Goal: Information Seeking & Learning: Learn about a topic

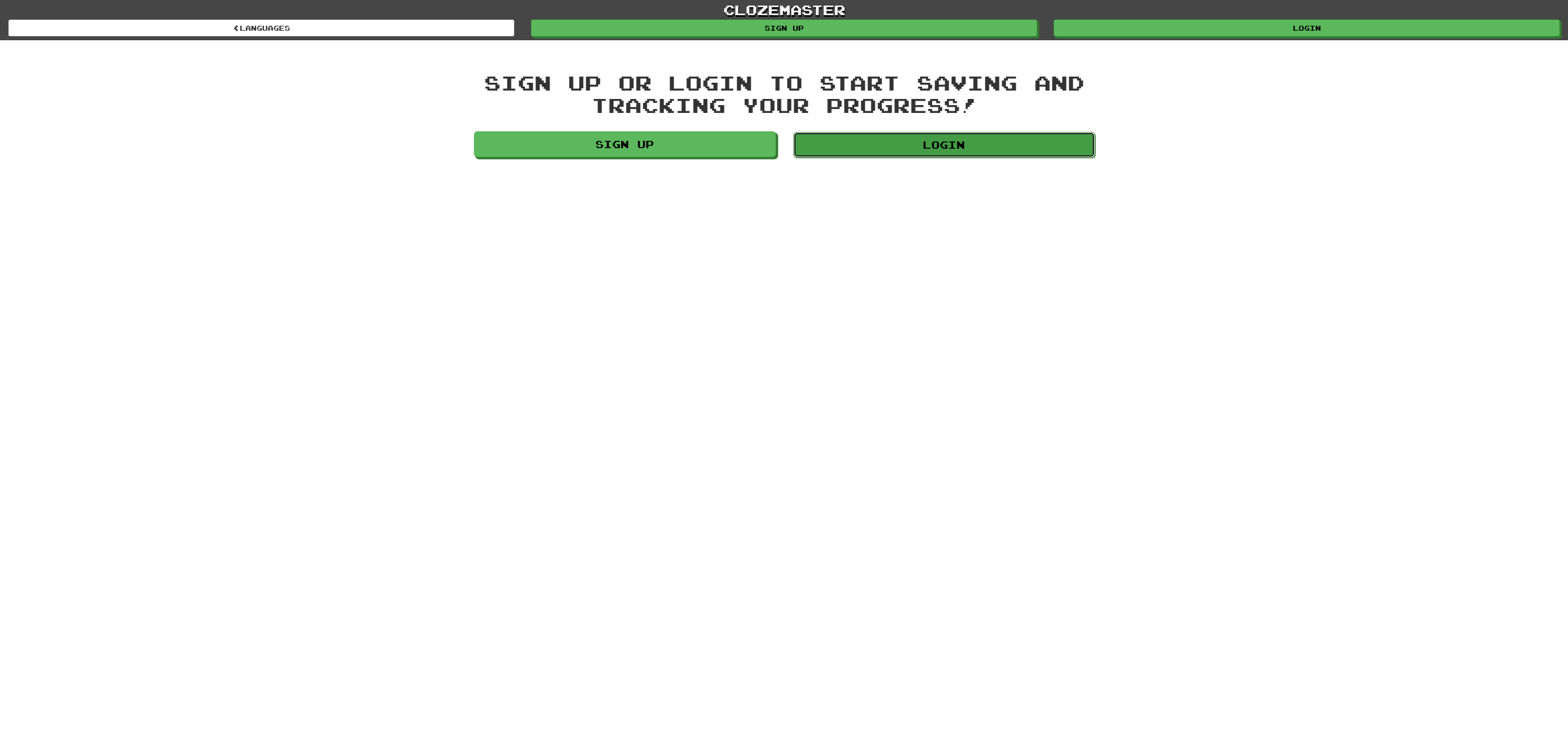
click at [1004, 146] on link "Login" at bounding box center [944, 145] width 302 height 25
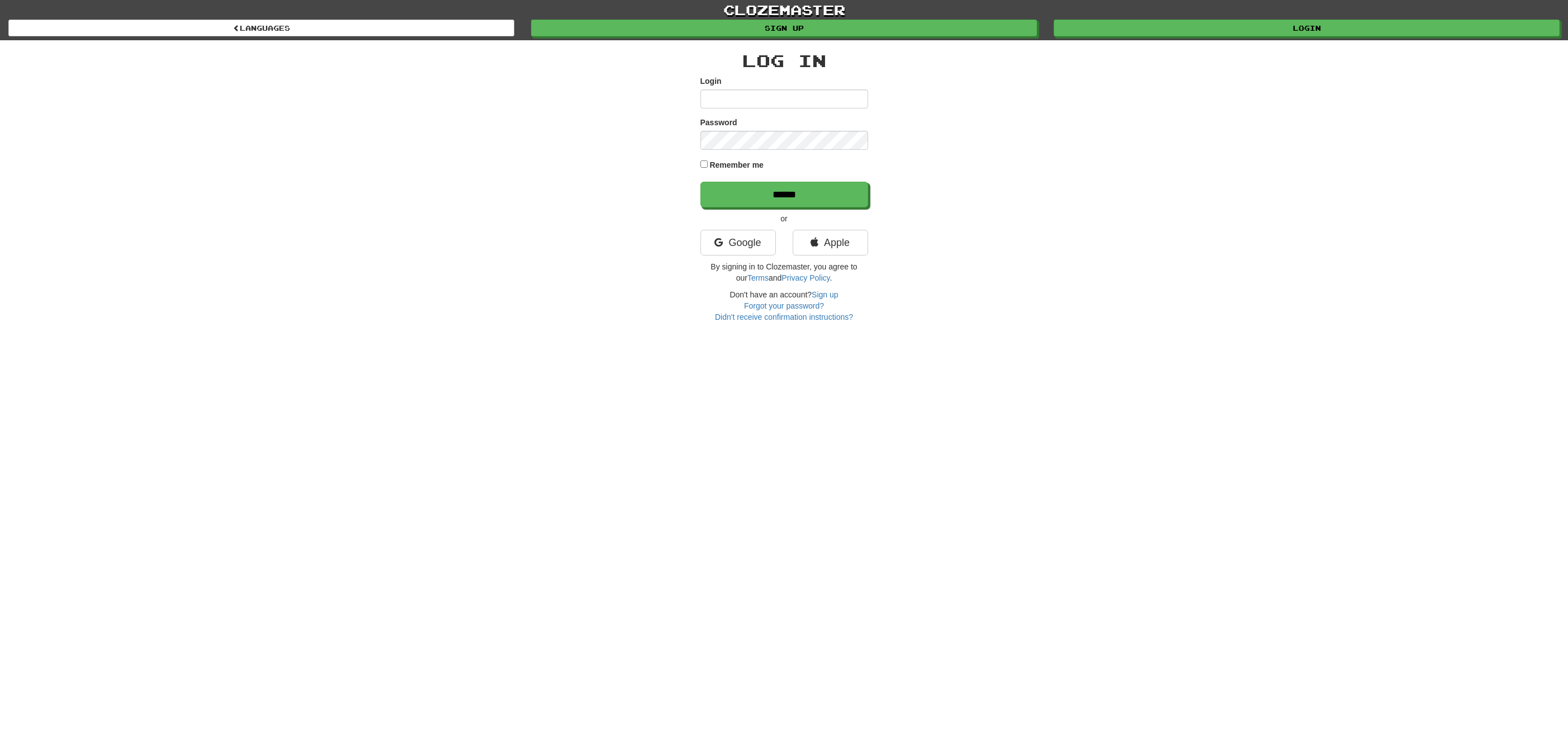
type input "**********"
click at [748, 203] on input "******" at bounding box center [785, 195] width 168 height 25
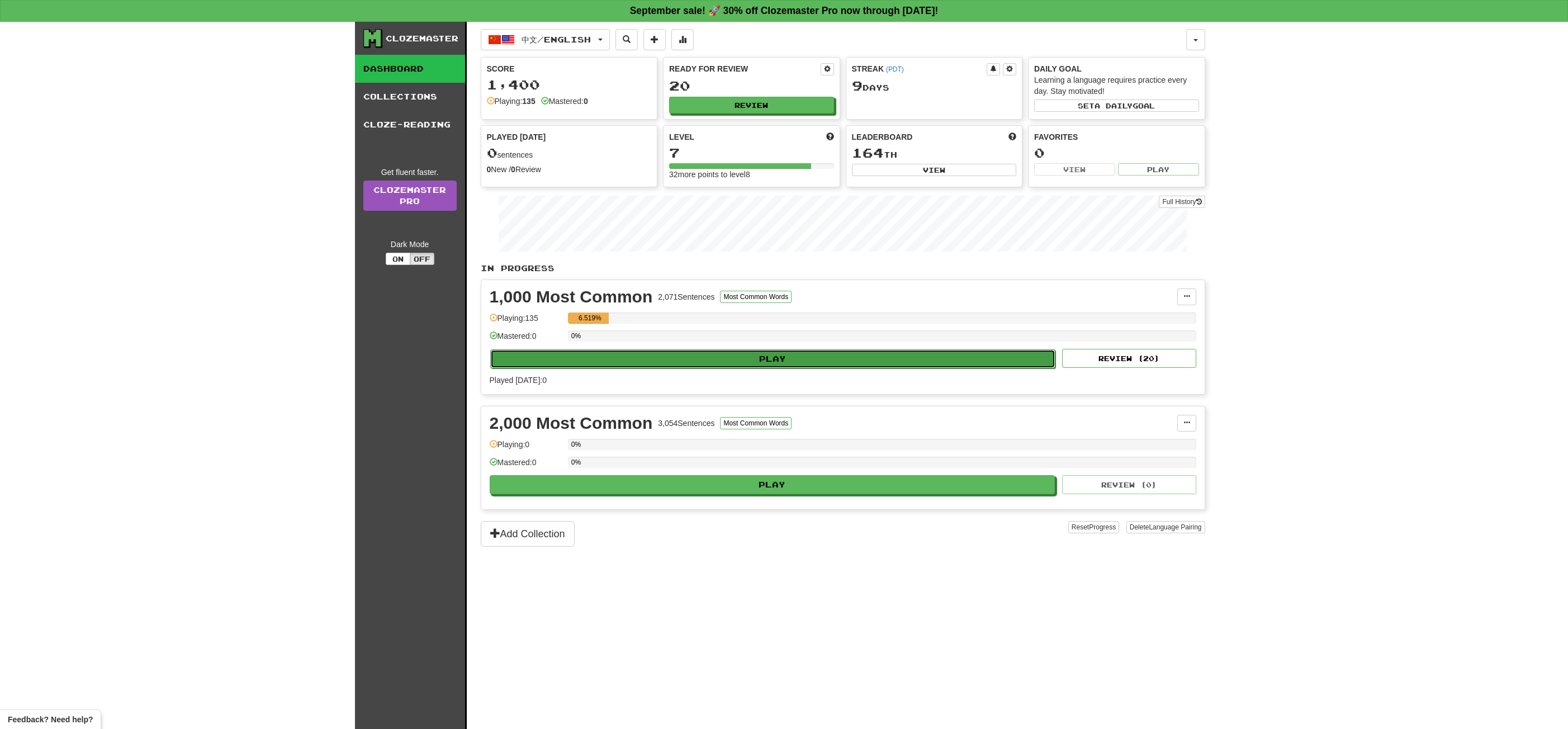
click at [811, 353] on button "Play" at bounding box center [772, 358] width 566 height 19
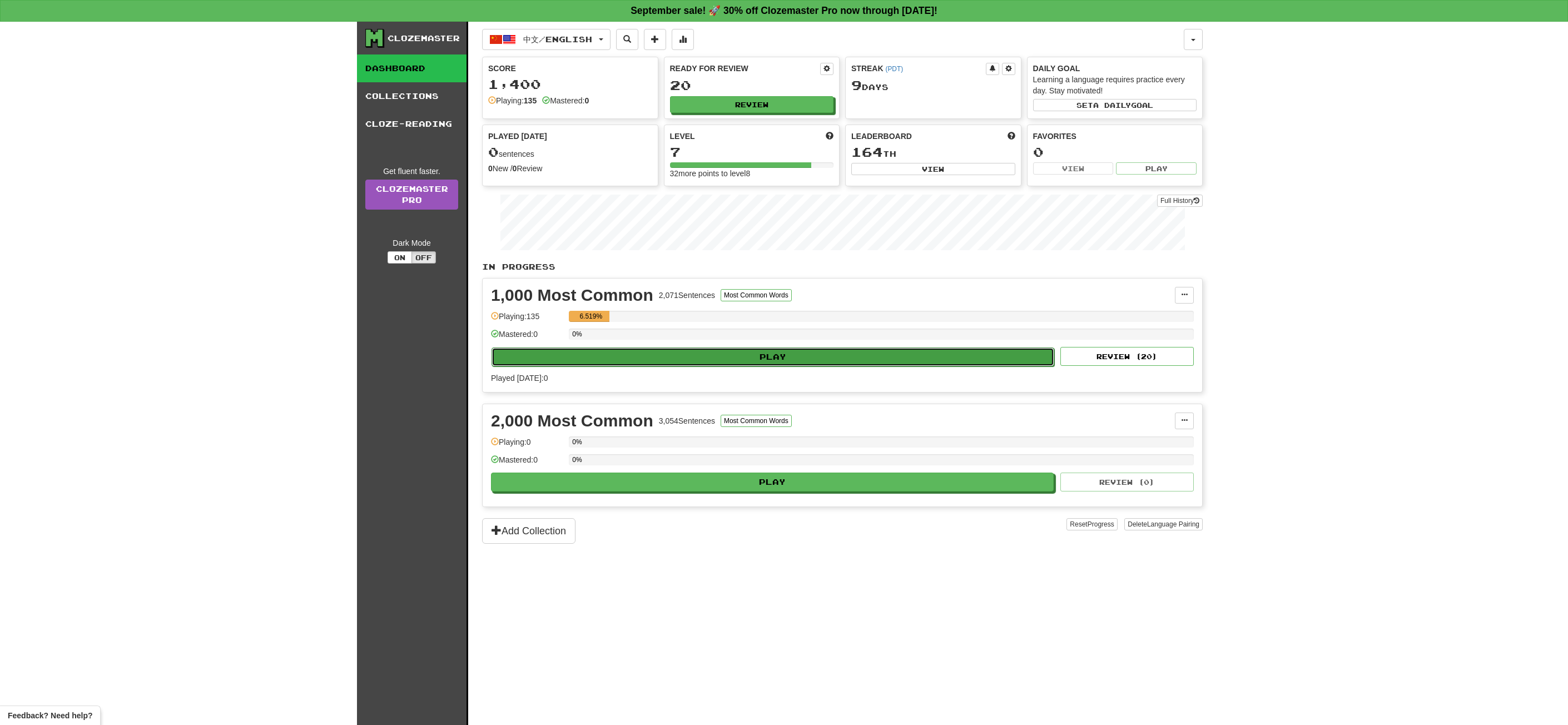
select select "**"
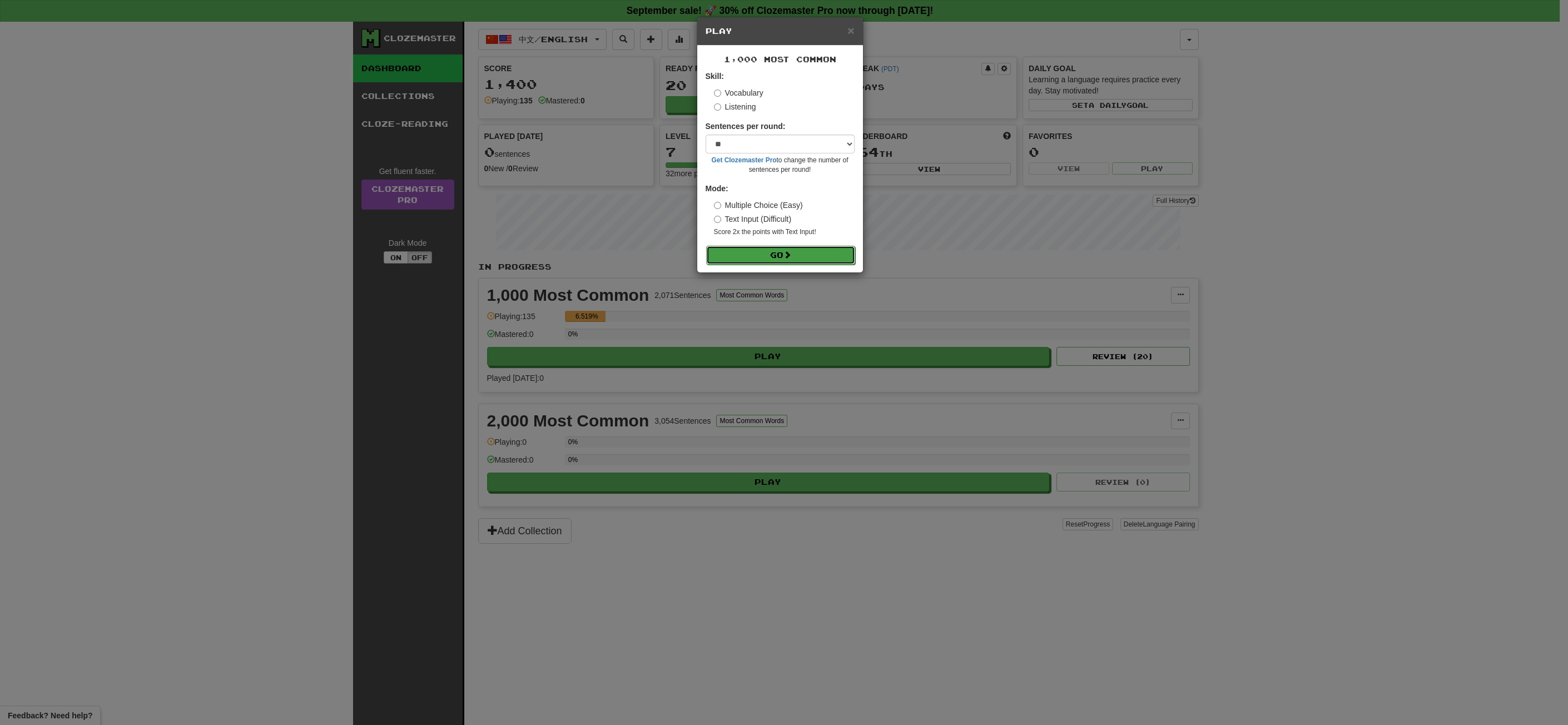
click at [788, 252] on span at bounding box center [787, 255] width 7 height 7
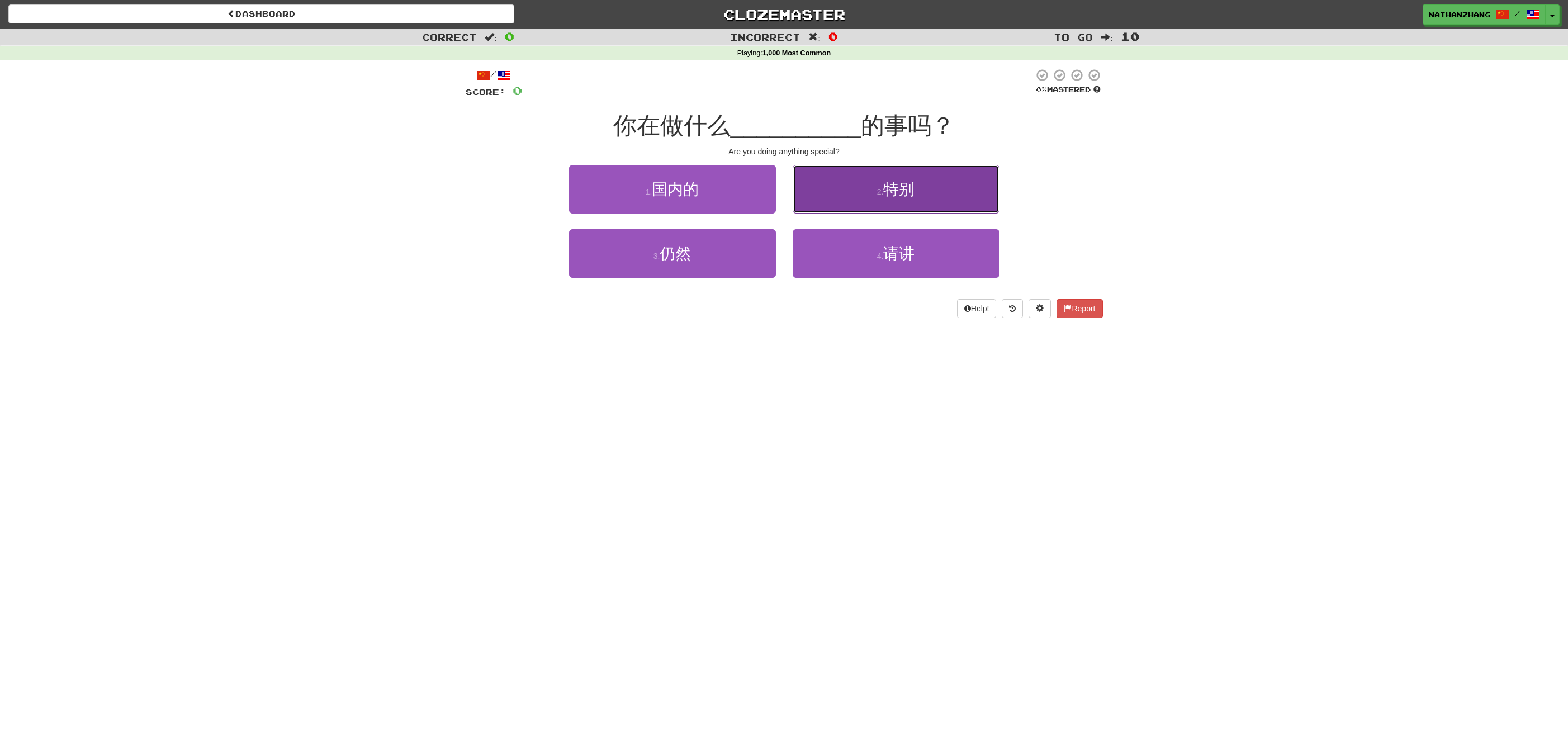
click at [906, 197] on span "特别" at bounding box center [899, 189] width 31 height 17
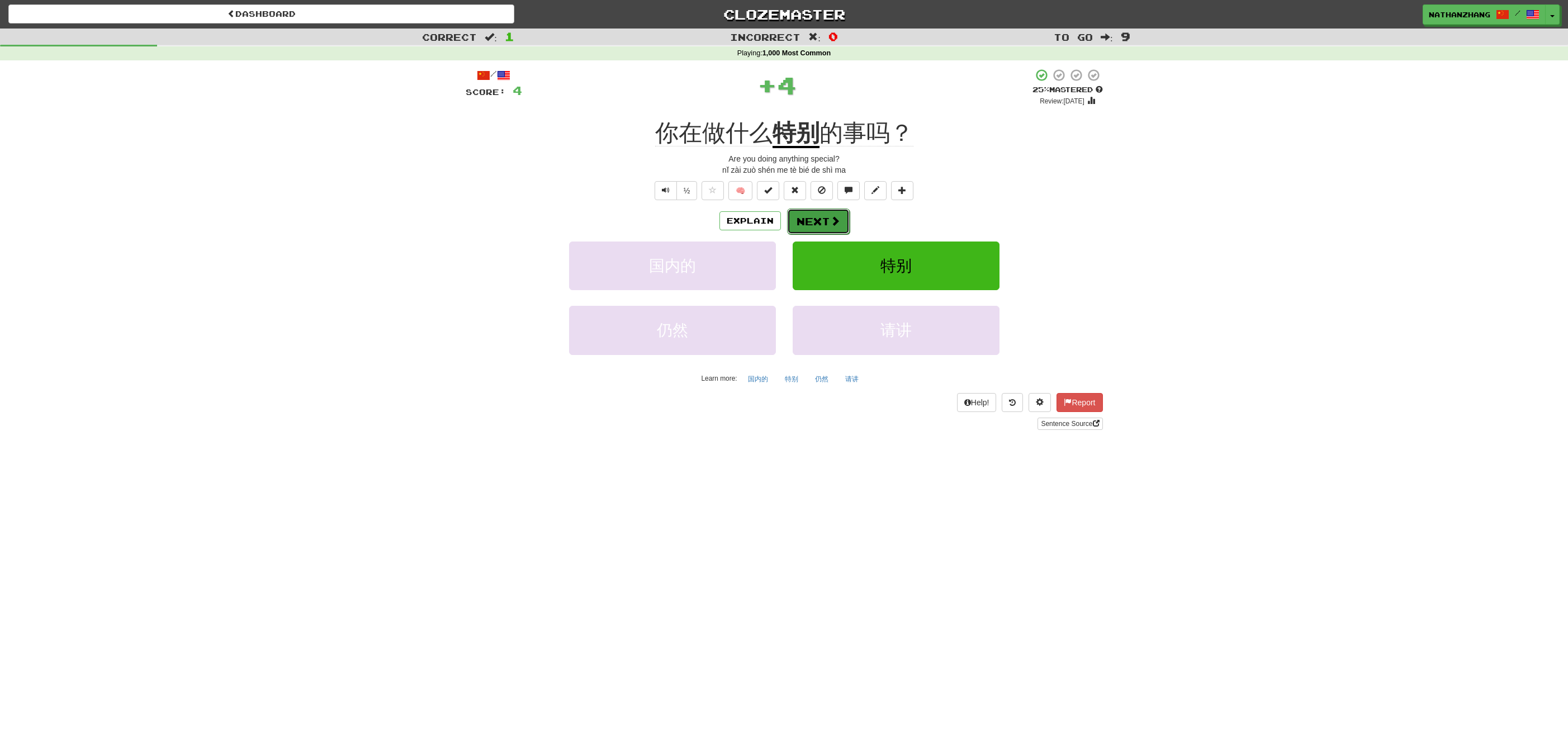
click at [836, 223] on span at bounding box center [835, 220] width 10 height 10
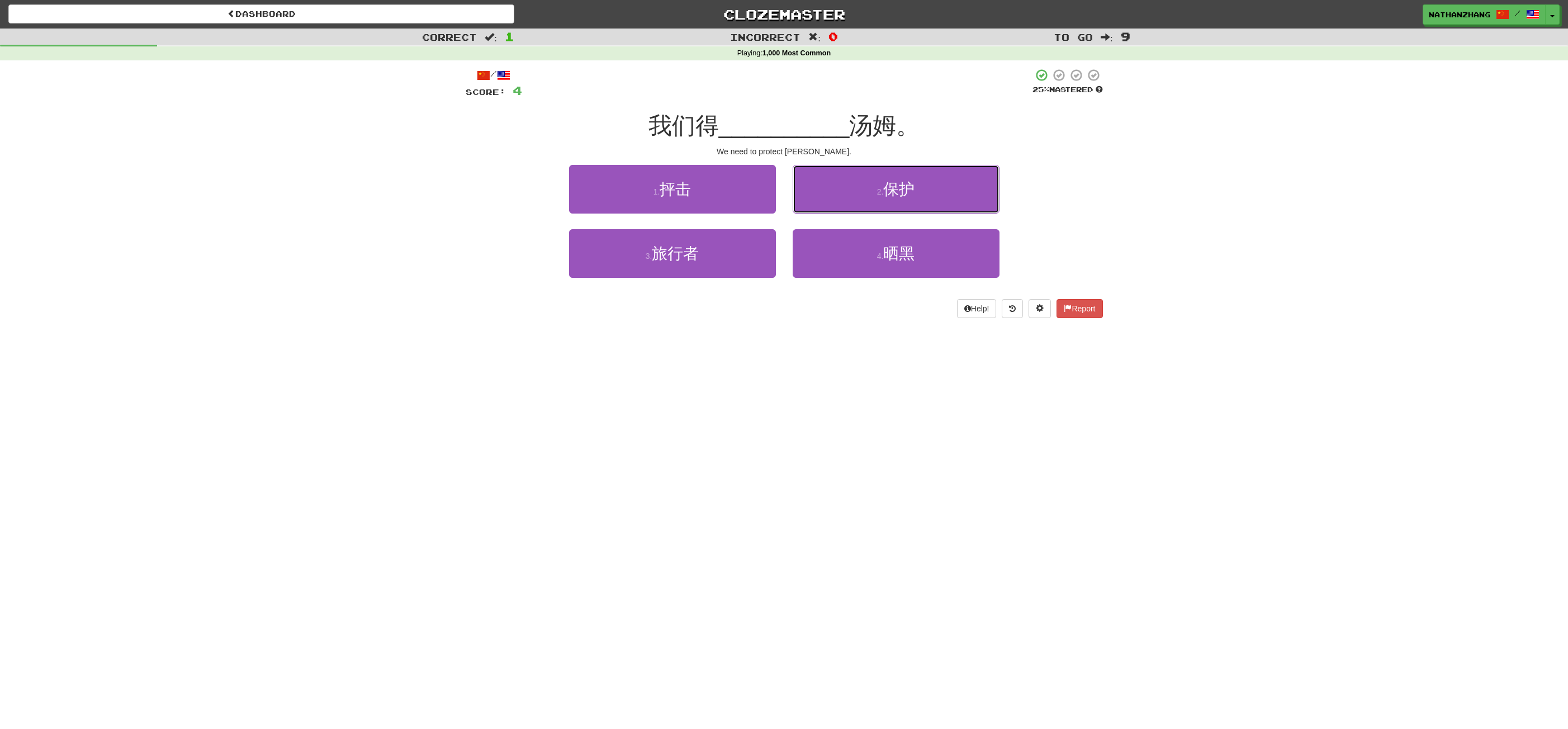
click at [953, 188] on button "2 . 保护" at bounding box center [896, 189] width 207 height 49
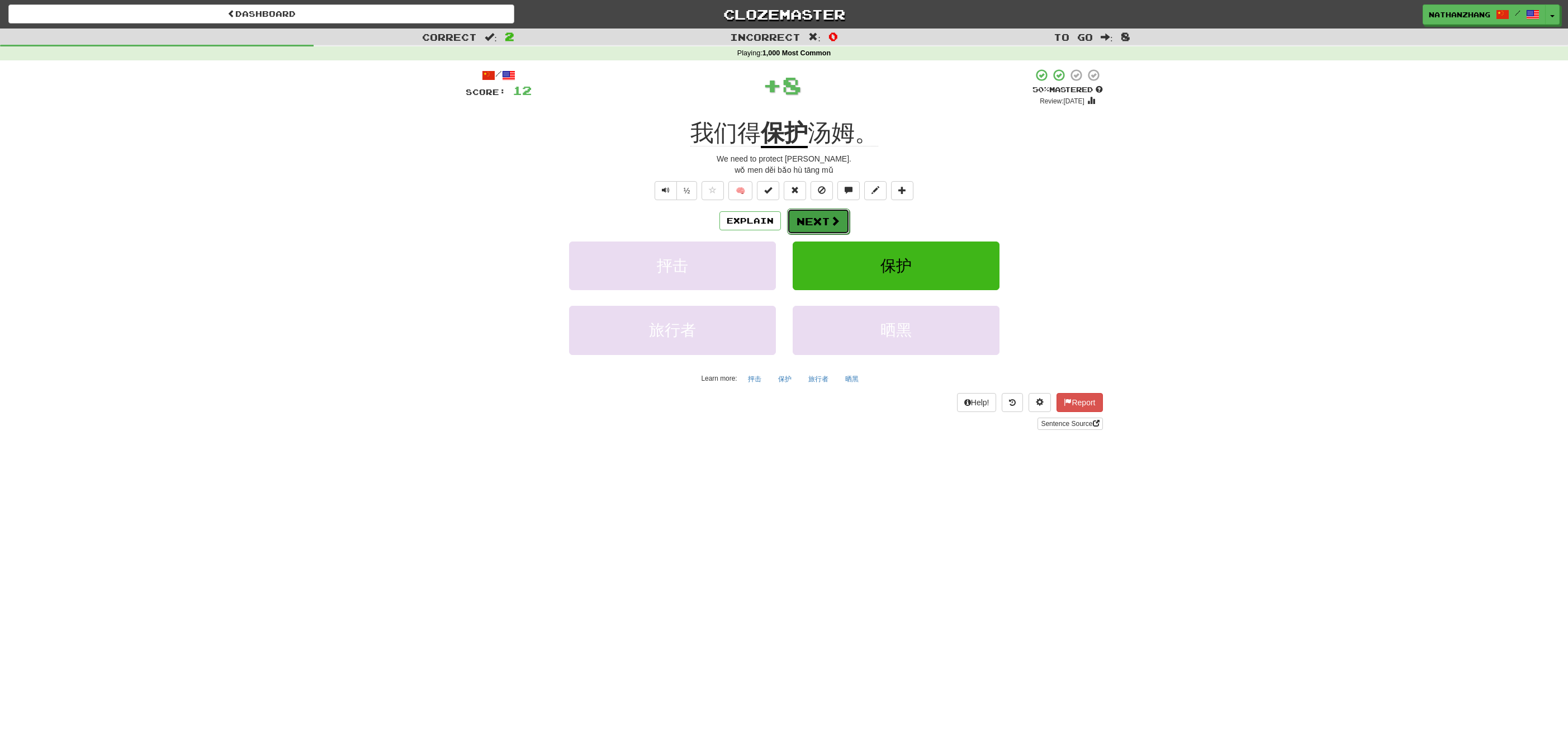
click at [816, 220] on button "Next" at bounding box center [819, 221] width 63 height 25
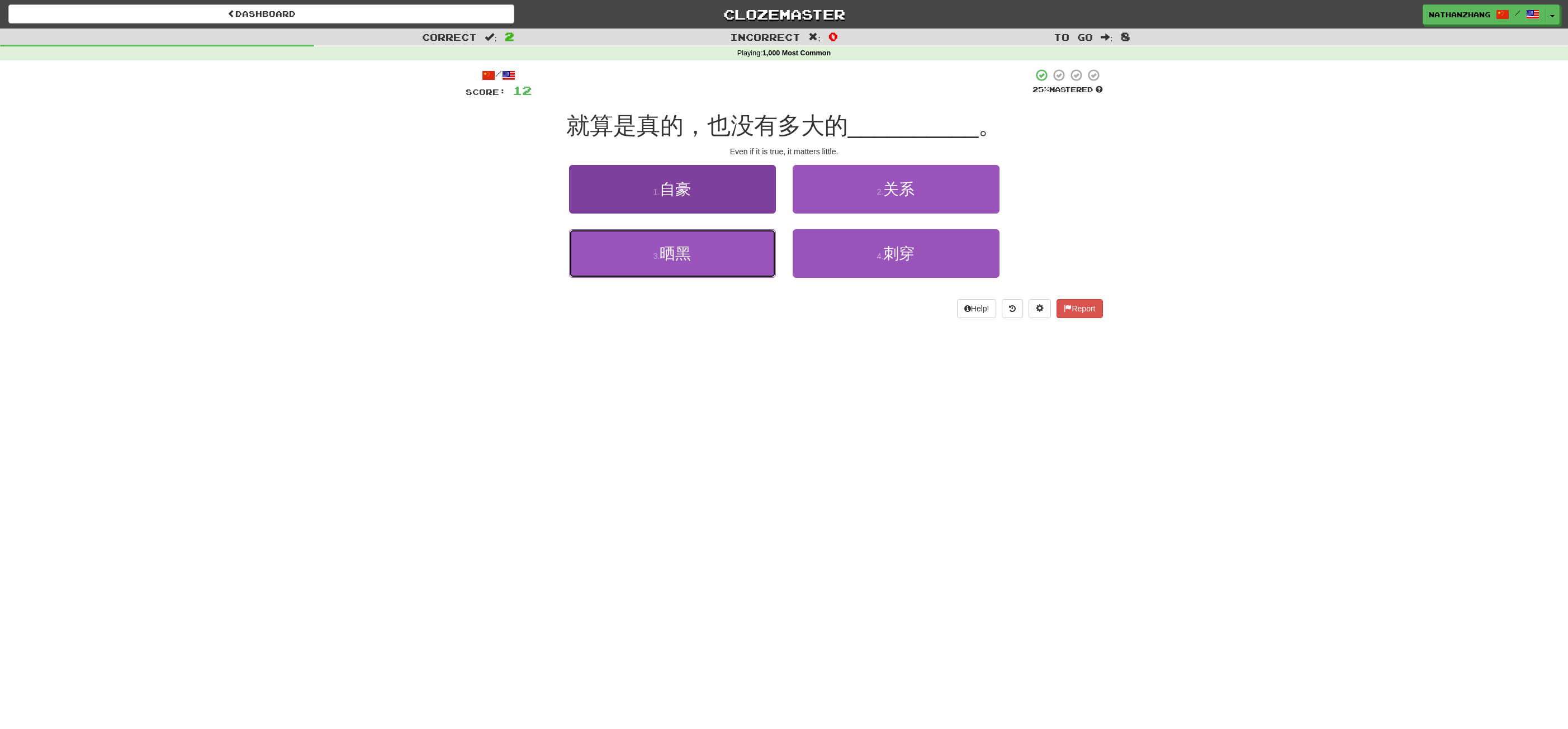
drag, startPoint x: 712, startPoint y: 239, endPoint x: 721, endPoint y: 244, distance: 10.3
click at [712, 245] on button "3 . 晒黑" at bounding box center [673, 253] width 207 height 49
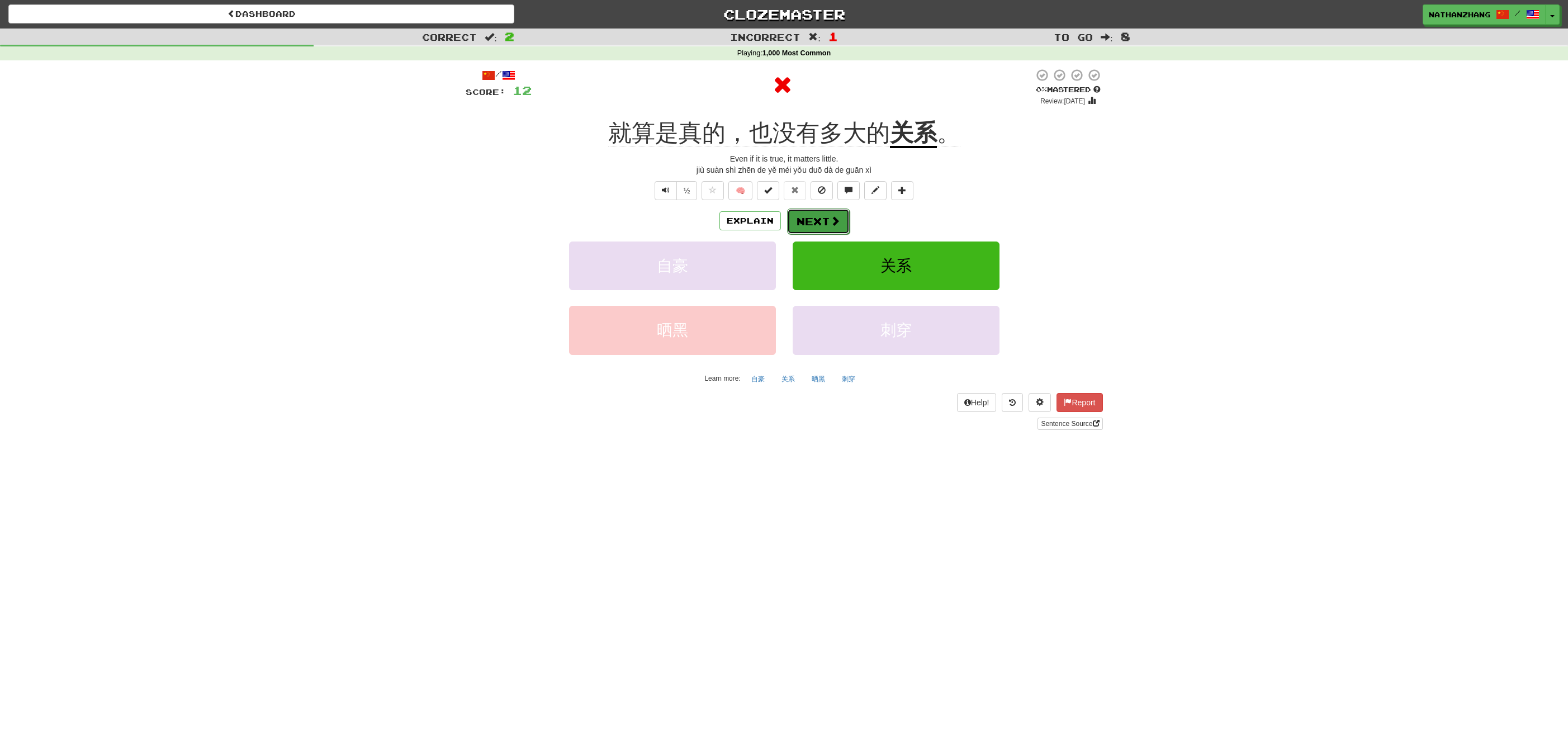
click at [820, 223] on button "Next" at bounding box center [819, 221] width 63 height 25
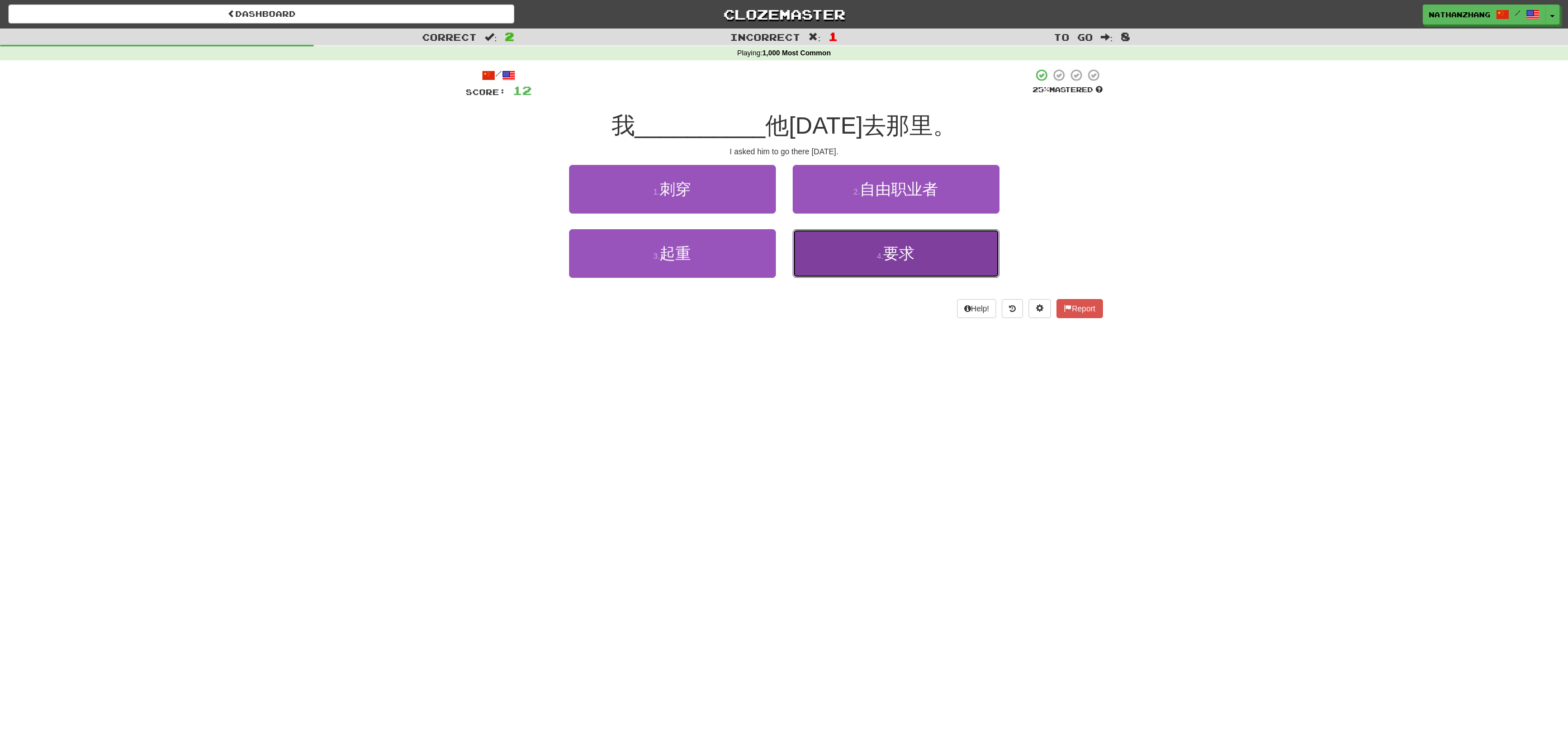
click at [896, 252] on span "要求" at bounding box center [899, 253] width 31 height 17
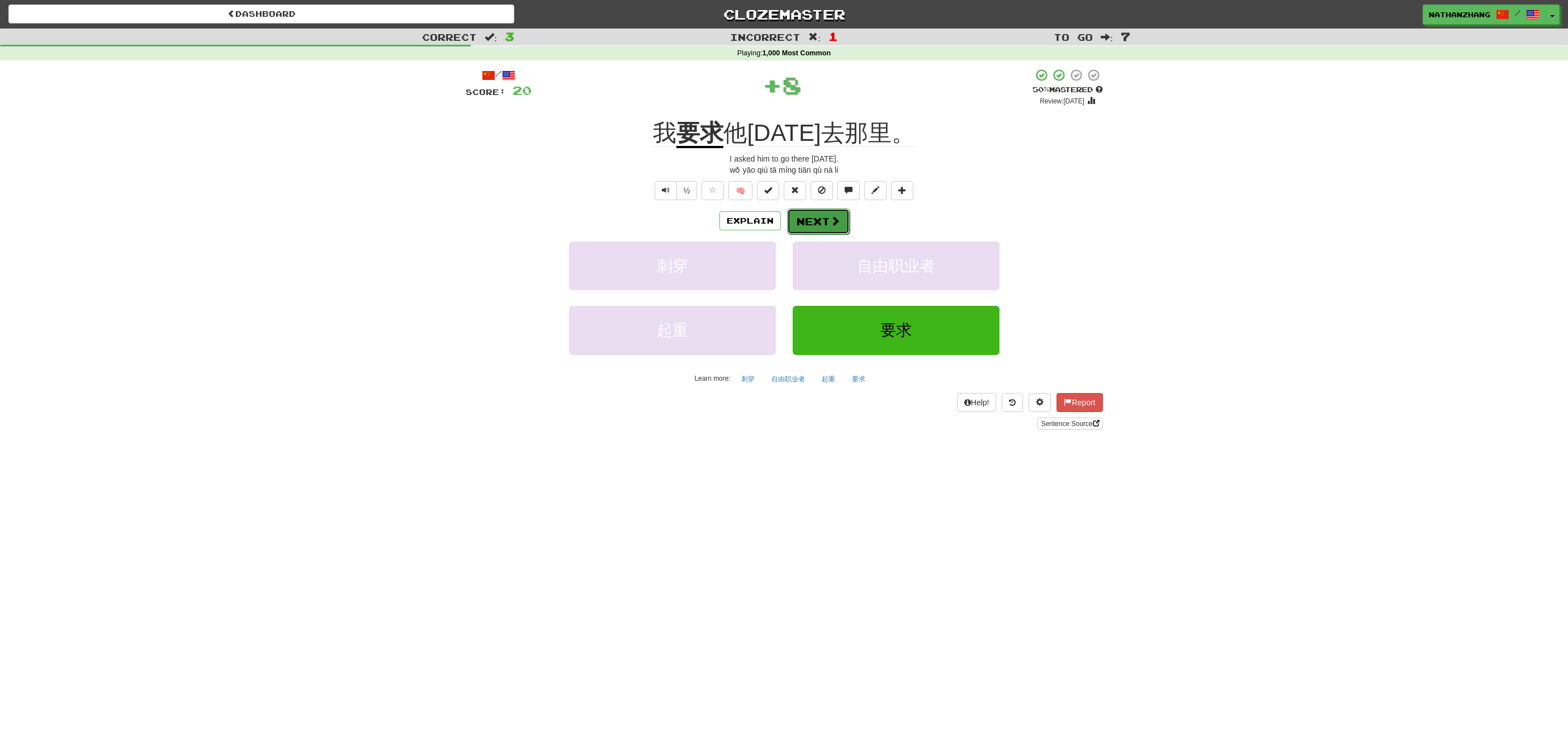
click at [847, 229] on button "Next" at bounding box center [819, 221] width 63 height 25
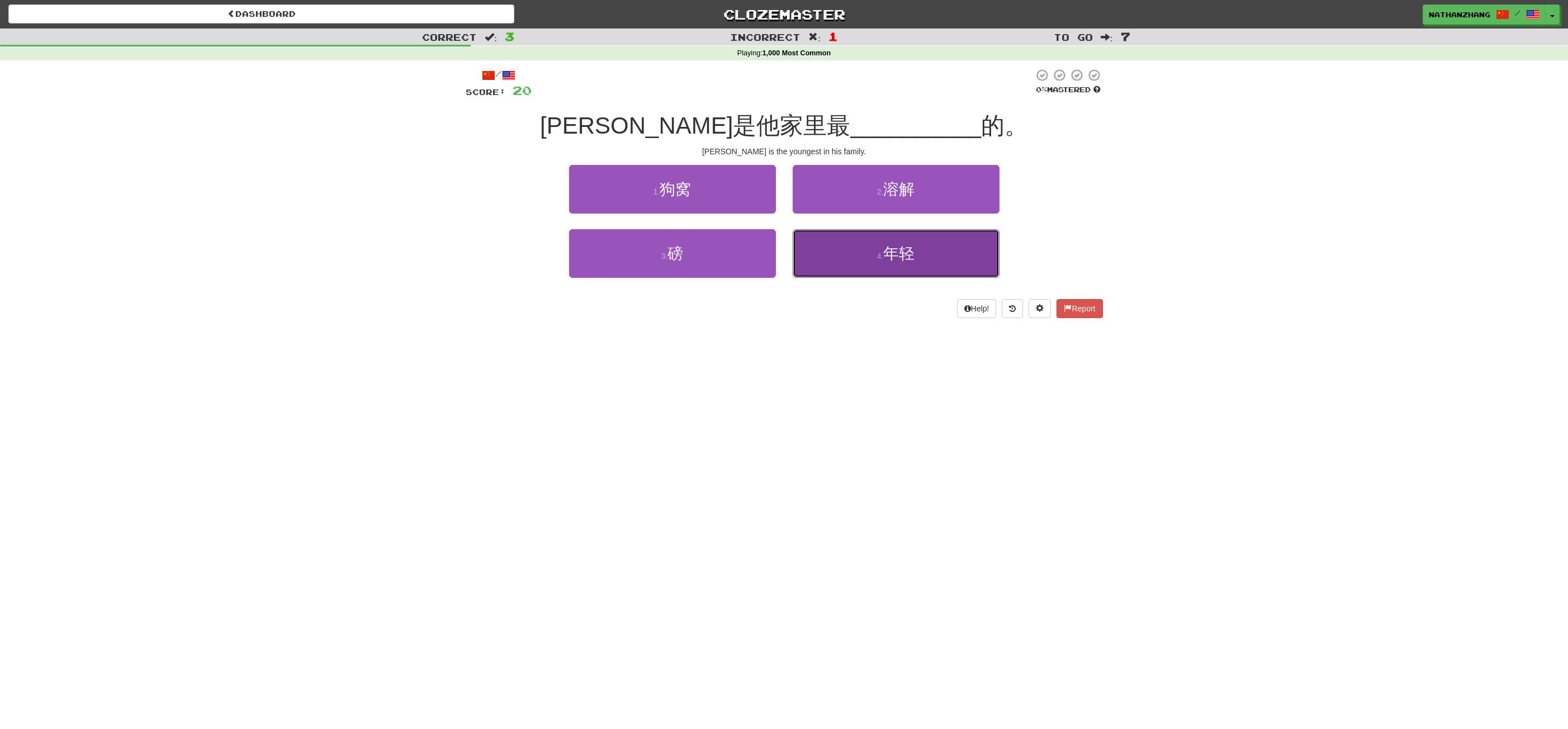
drag, startPoint x: 870, startPoint y: 242, endPoint x: 838, endPoint y: 241, distance: 32.0
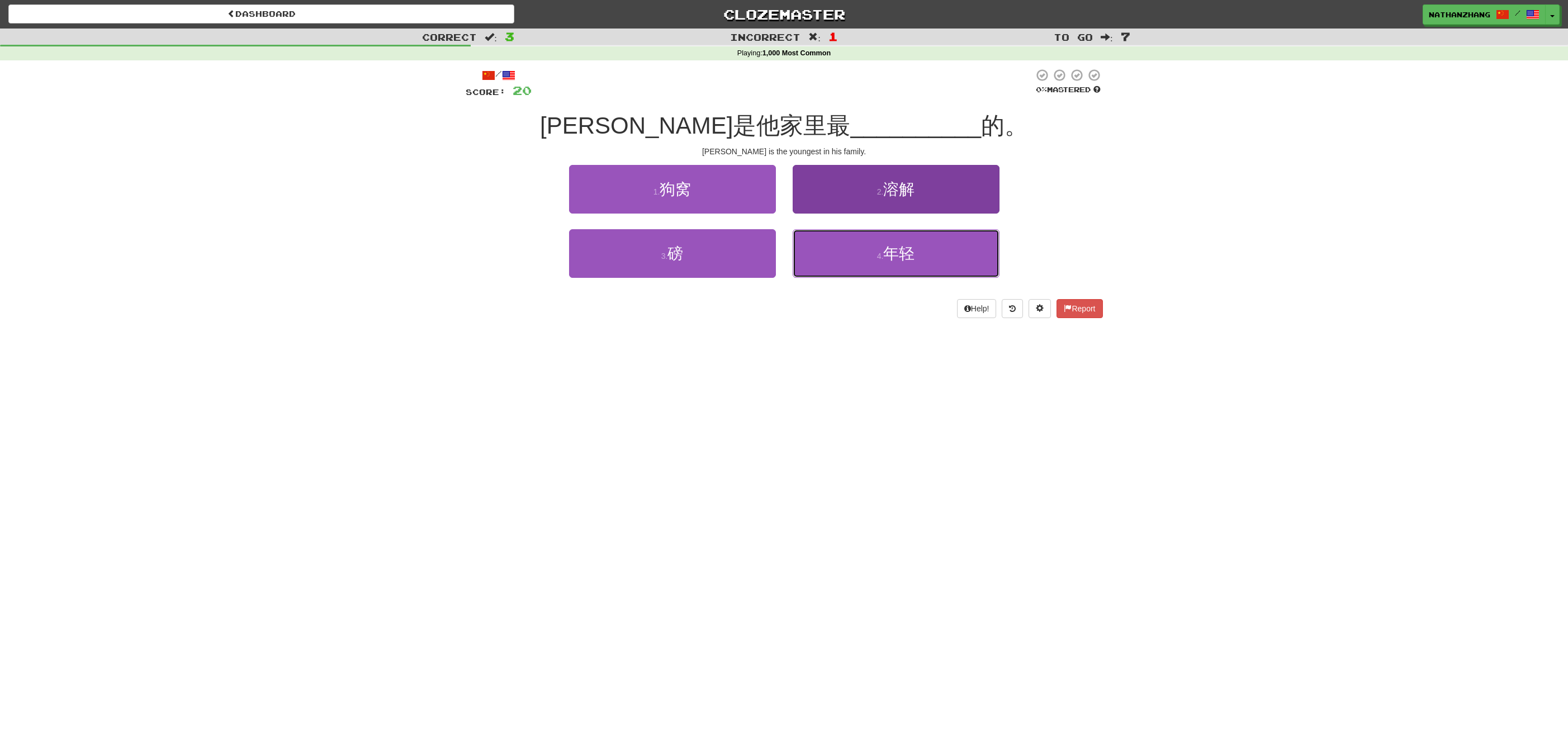
click at [864, 243] on button "4 . 年轻" at bounding box center [896, 253] width 207 height 49
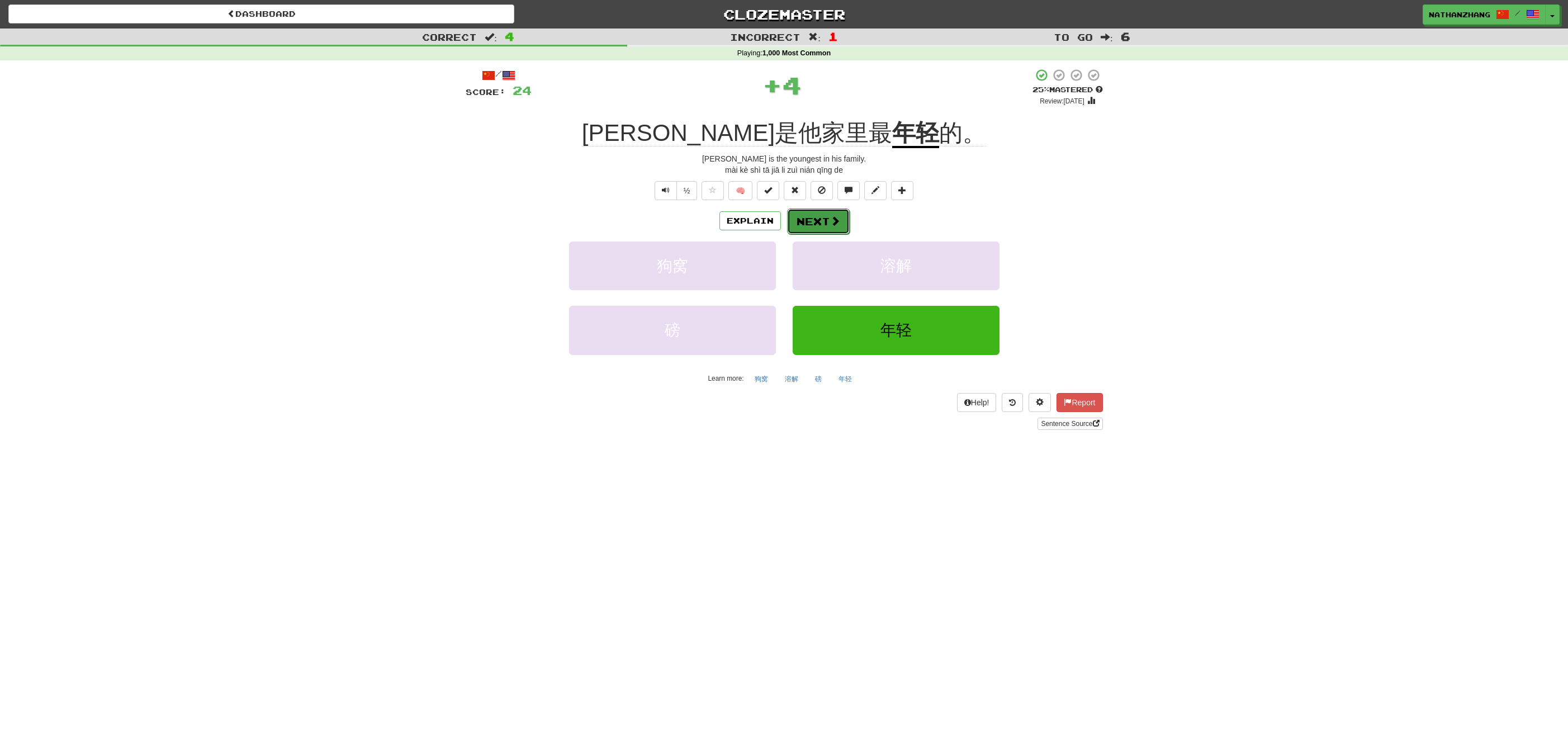
click at [825, 208] on button "Next" at bounding box center [819, 221] width 63 height 25
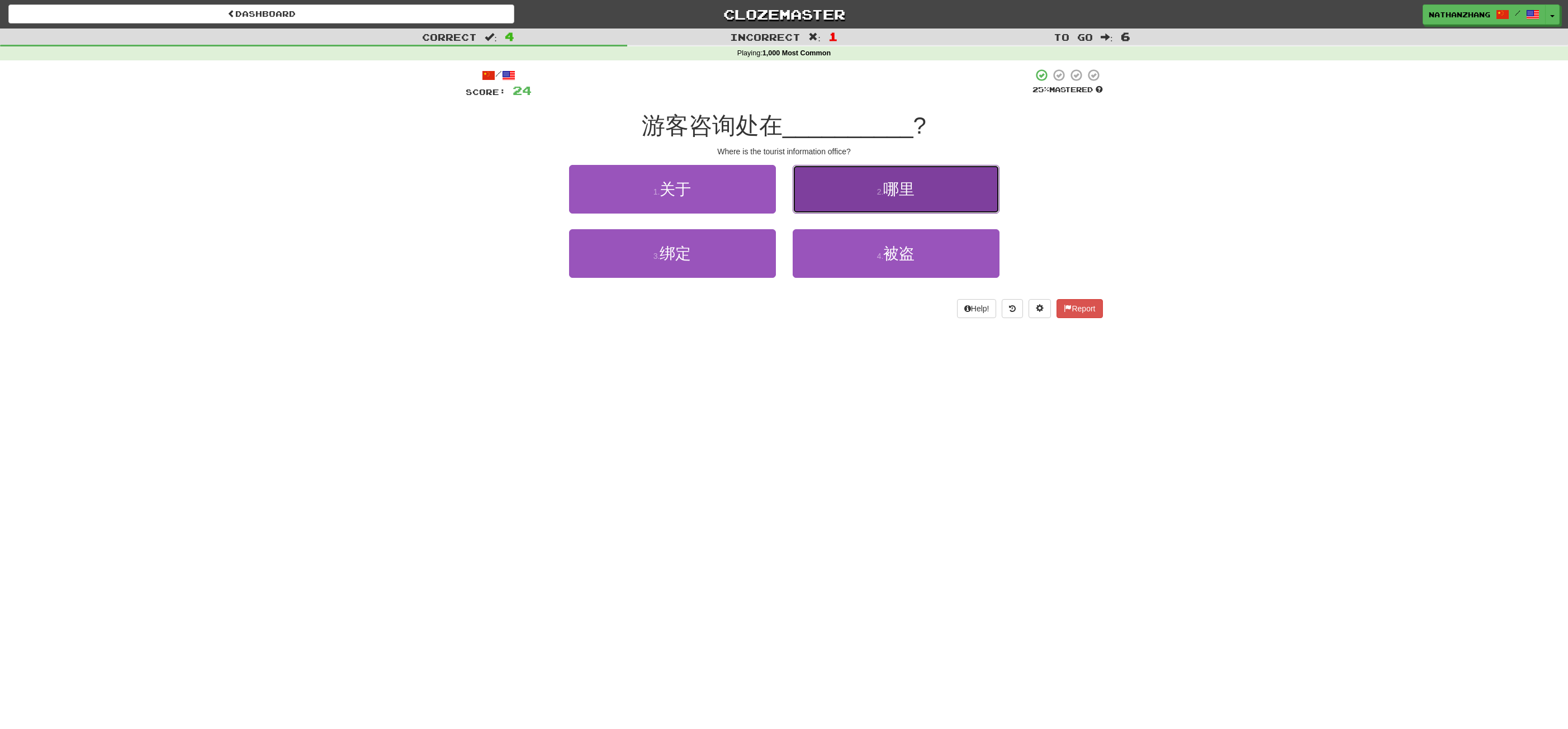
click at [853, 193] on button "2 . 哪里" at bounding box center [896, 189] width 207 height 49
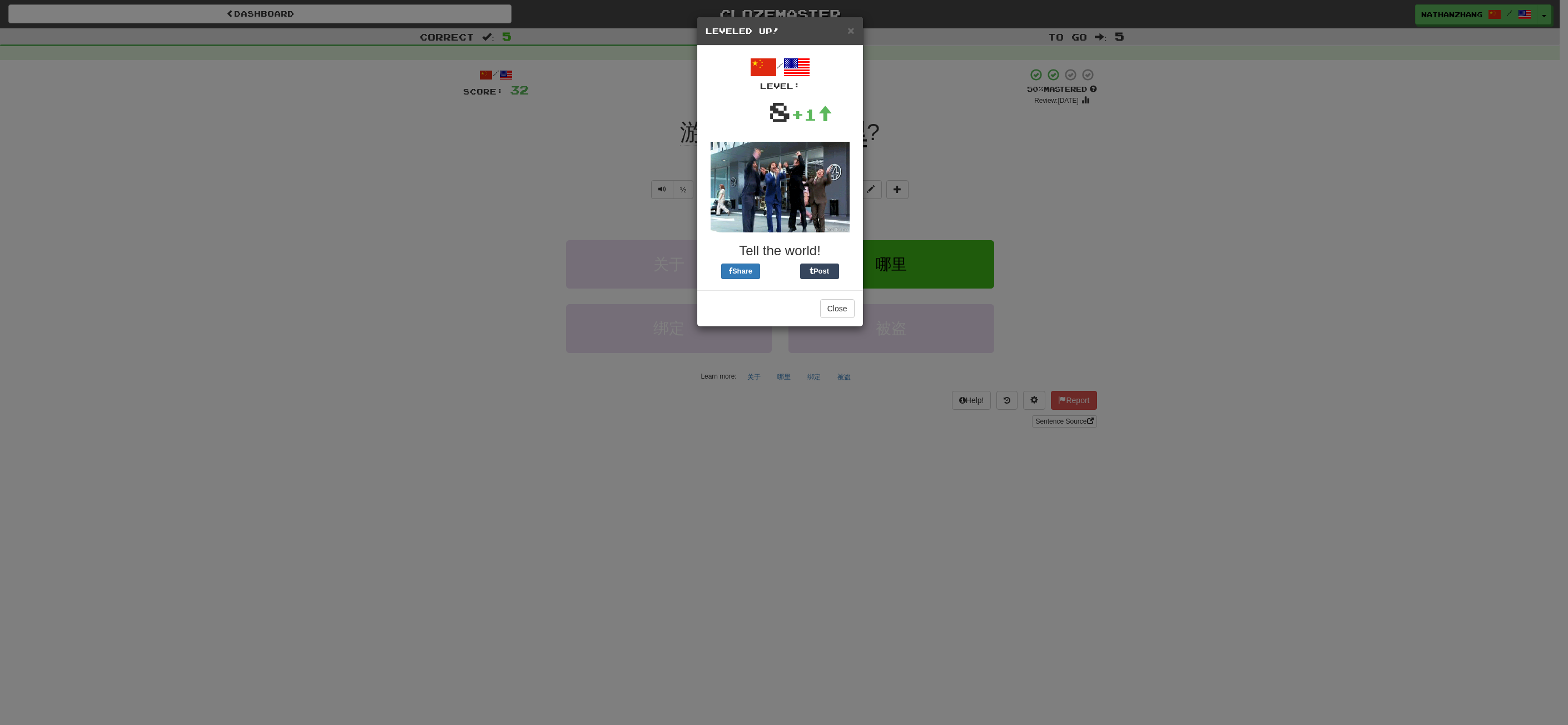
click at [829, 215] on div "× Leveled Up! / Level: 8 +1 Tell the world! Share Post Close" at bounding box center [784, 362] width 1568 height 725
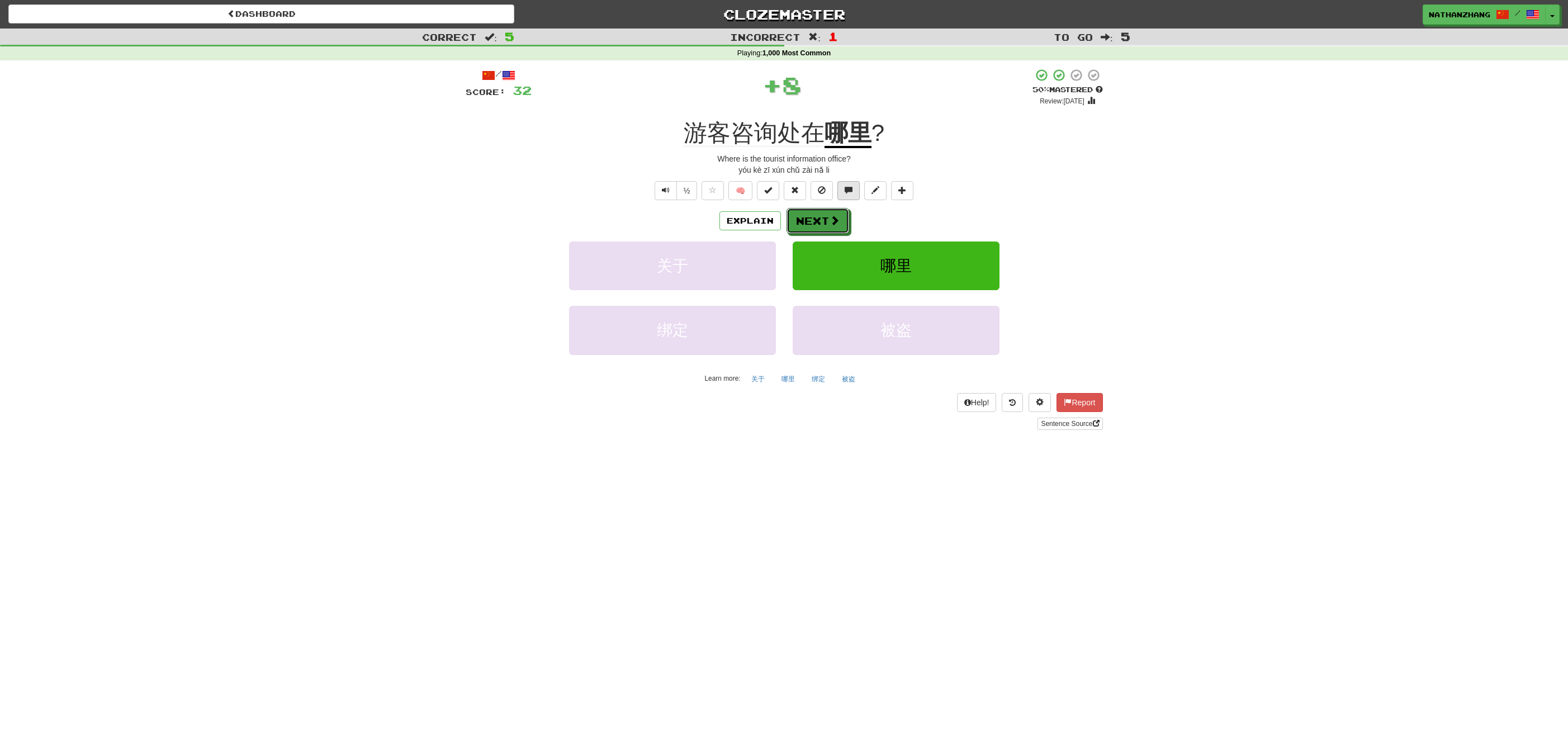
click at [833, 216] on span at bounding box center [834, 220] width 10 height 10
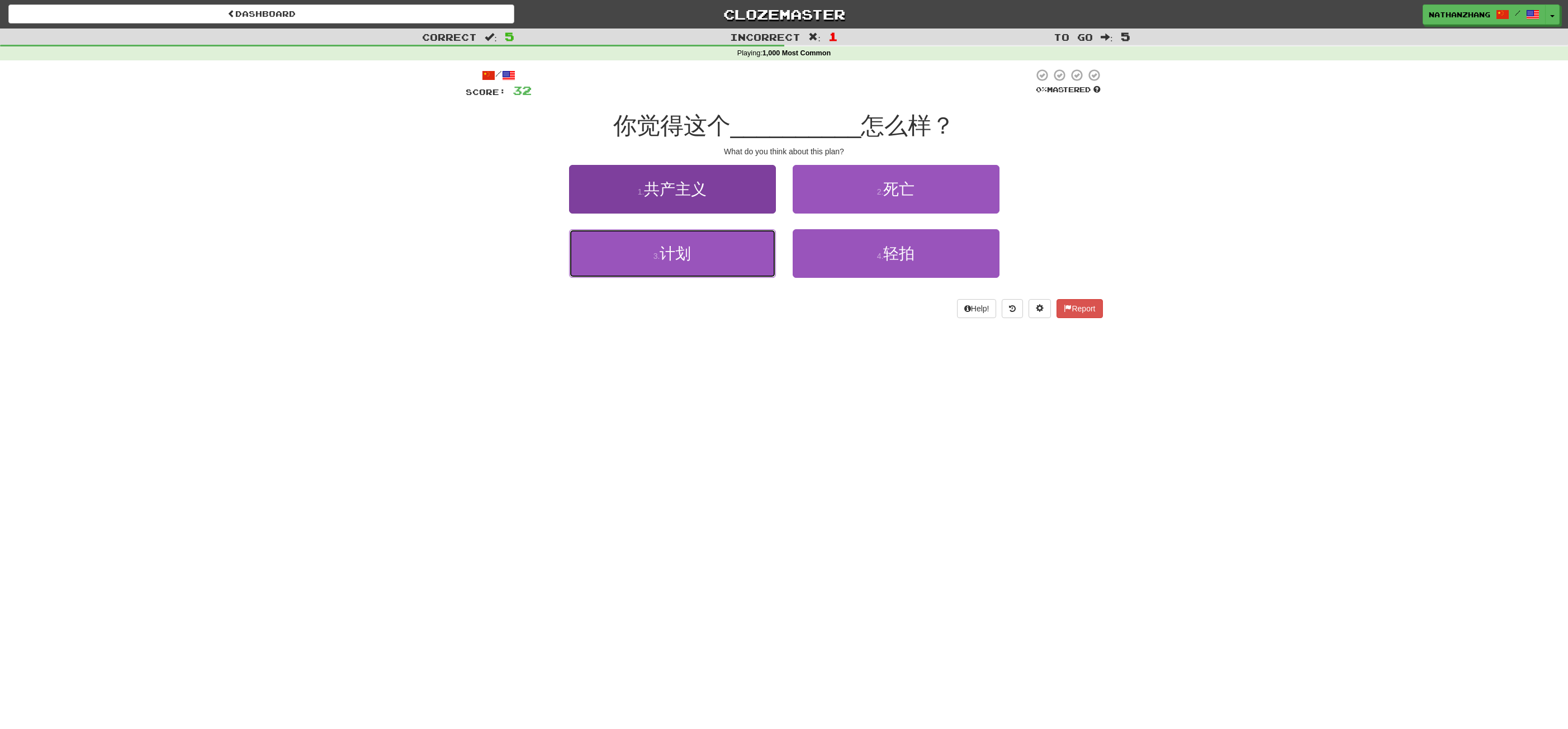
drag, startPoint x: 715, startPoint y: 266, endPoint x: 722, endPoint y: 263, distance: 7.6
click at [717, 265] on button "3 . 计划" at bounding box center [673, 253] width 207 height 49
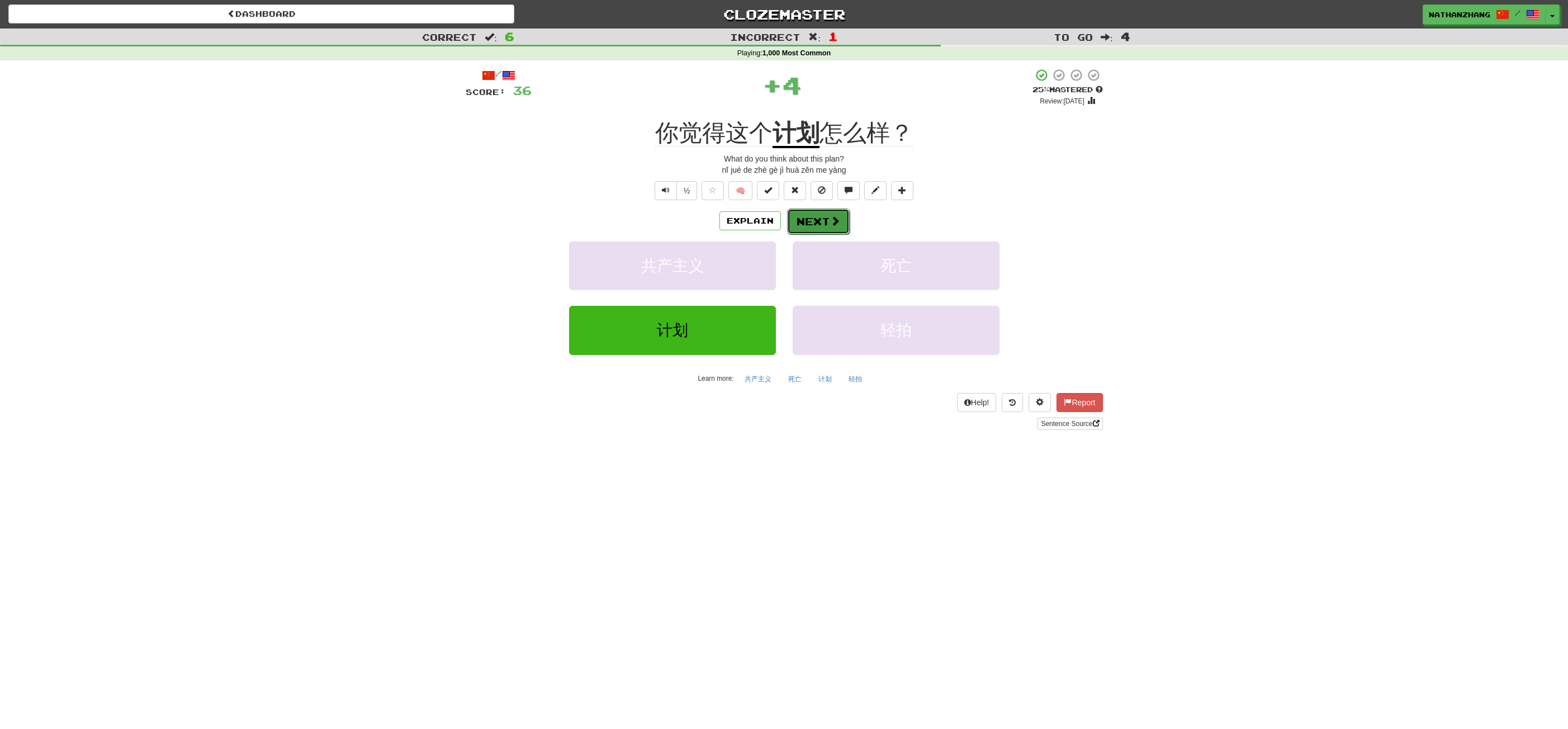
click at [808, 222] on button "Next" at bounding box center [819, 221] width 63 height 25
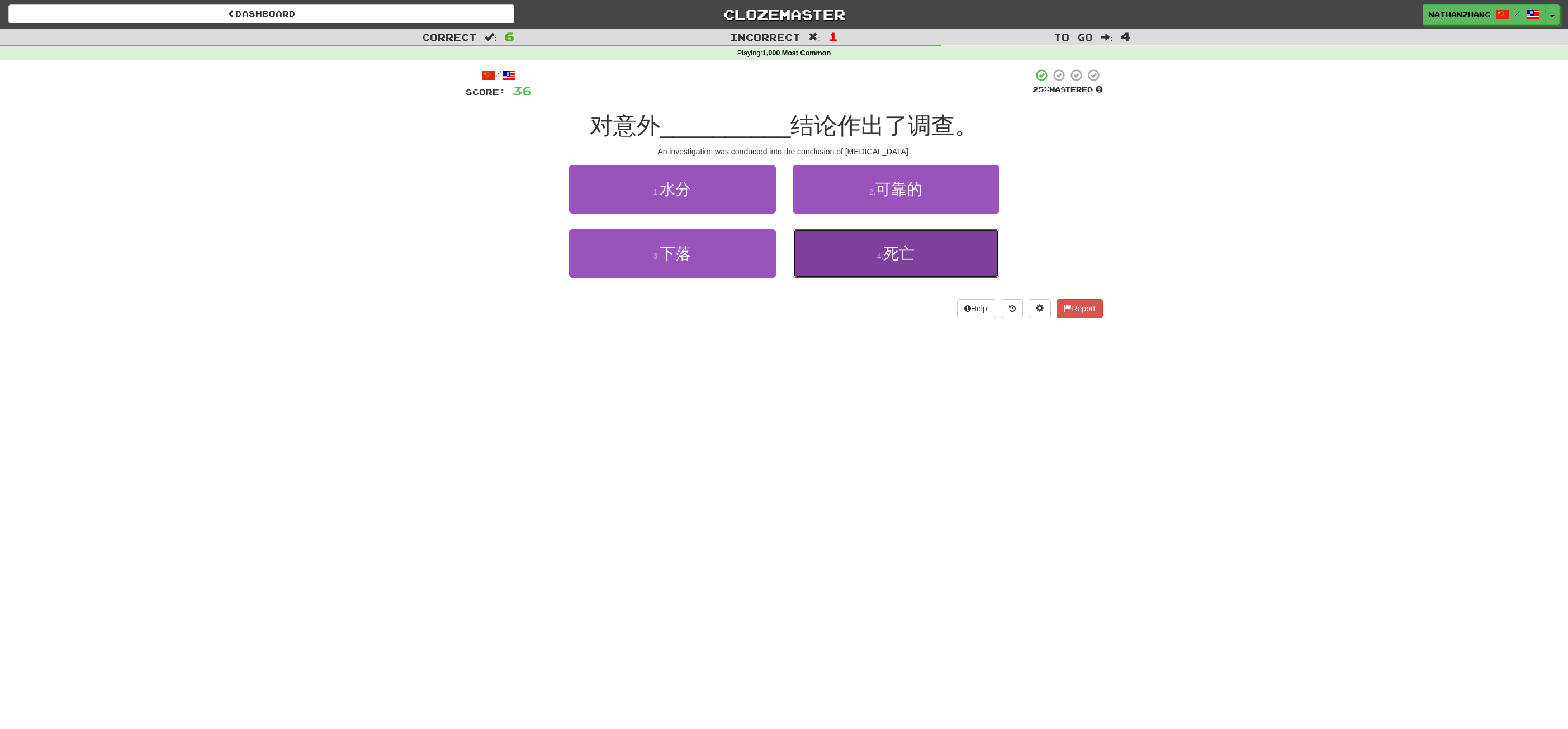
click at [832, 261] on button "4 . 死亡" at bounding box center [896, 253] width 207 height 49
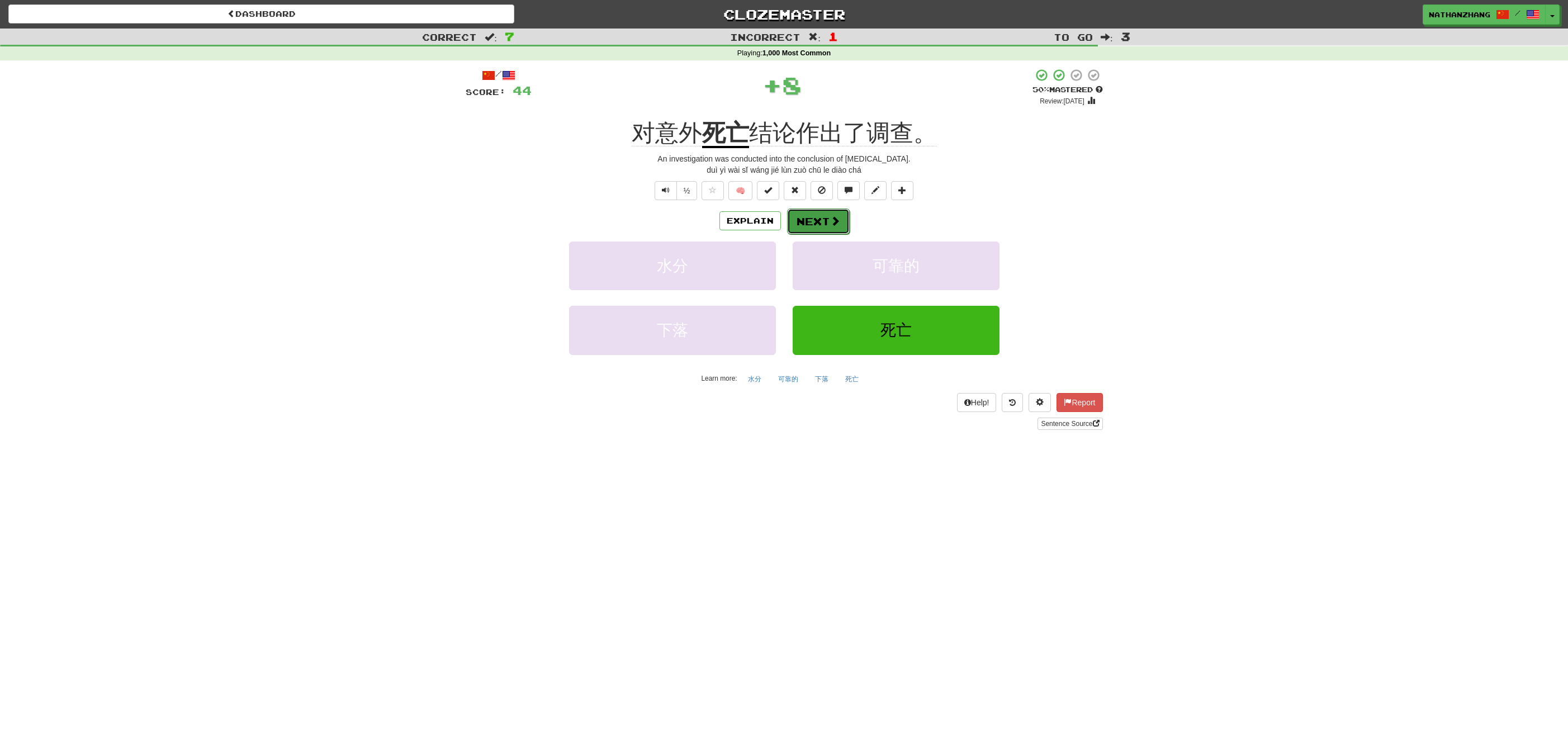
click at [810, 219] on button "Next" at bounding box center [819, 221] width 63 height 25
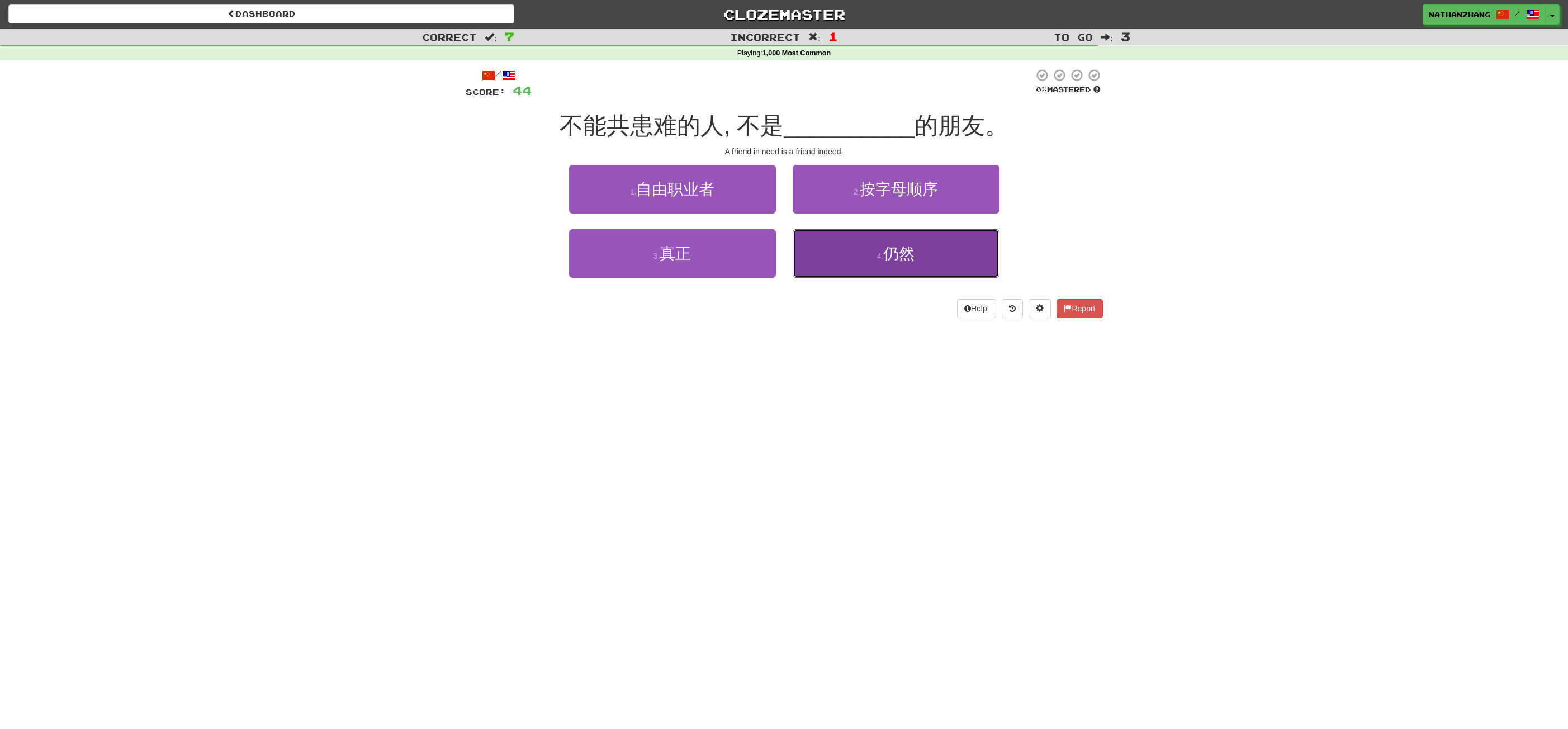
click at [817, 243] on button "4 . 仍然" at bounding box center [896, 253] width 207 height 49
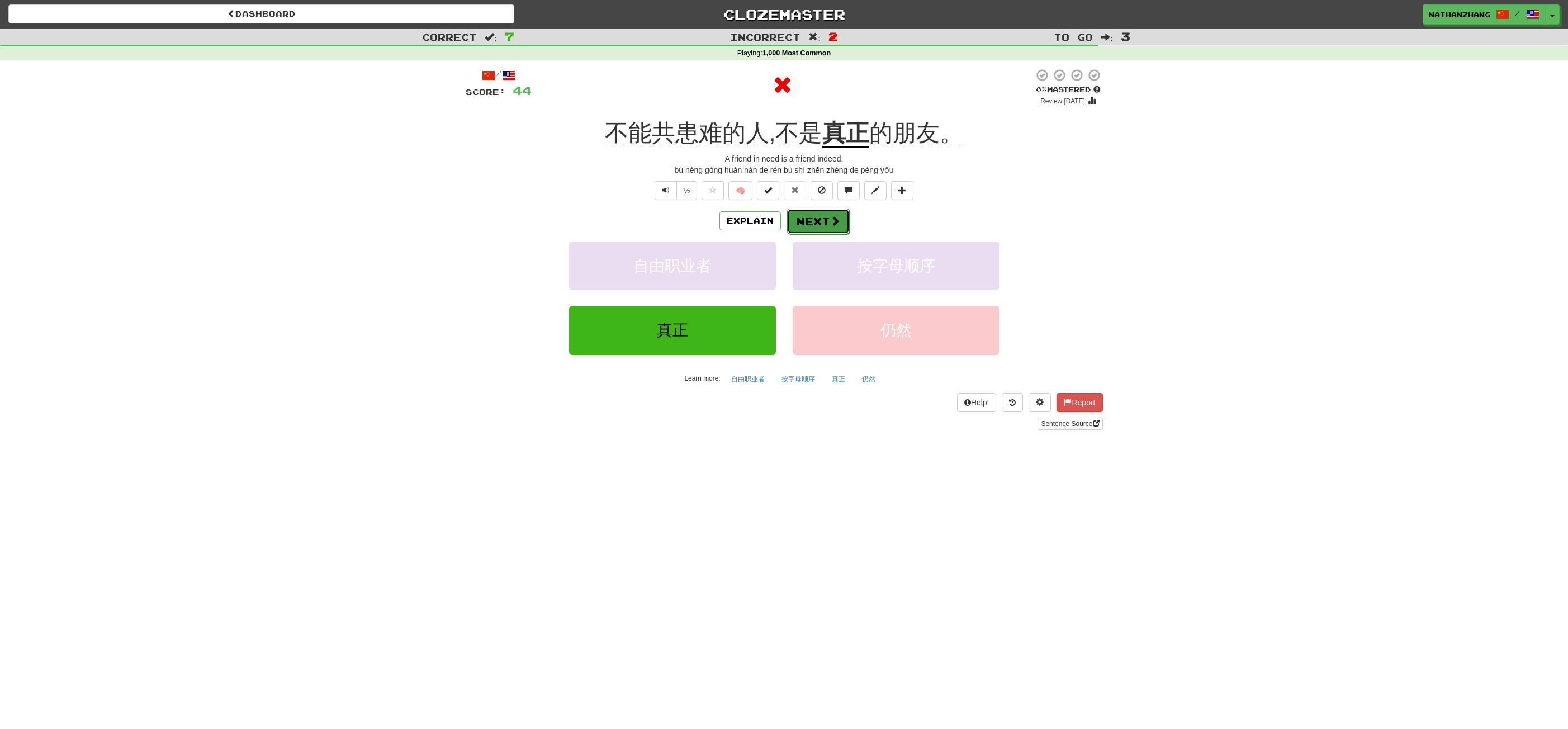
click at [817, 222] on button "Next" at bounding box center [819, 221] width 63 height 25
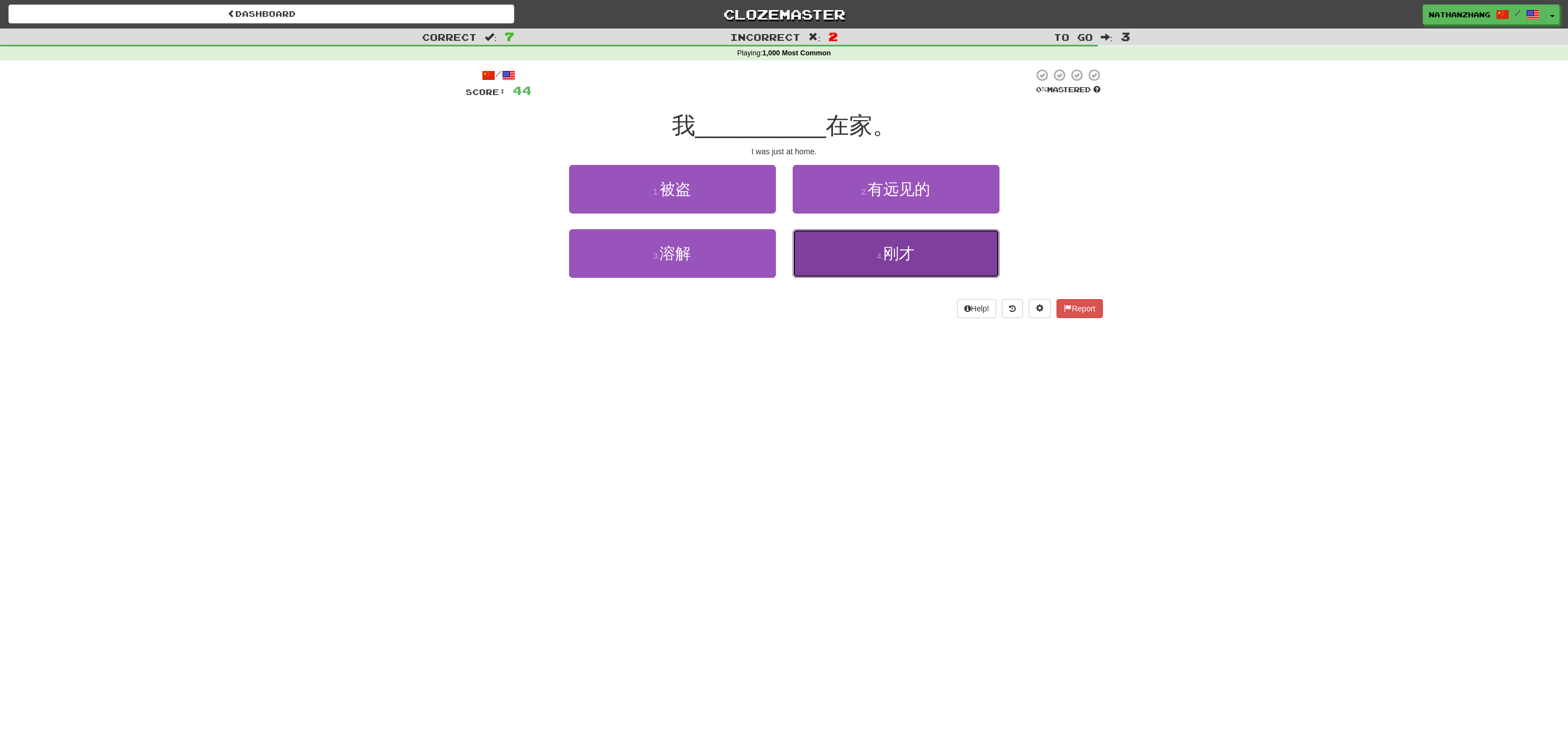
click at [829, 243] on button "4 . 刚才" at bounding box center [896, 253] width 207 height 49
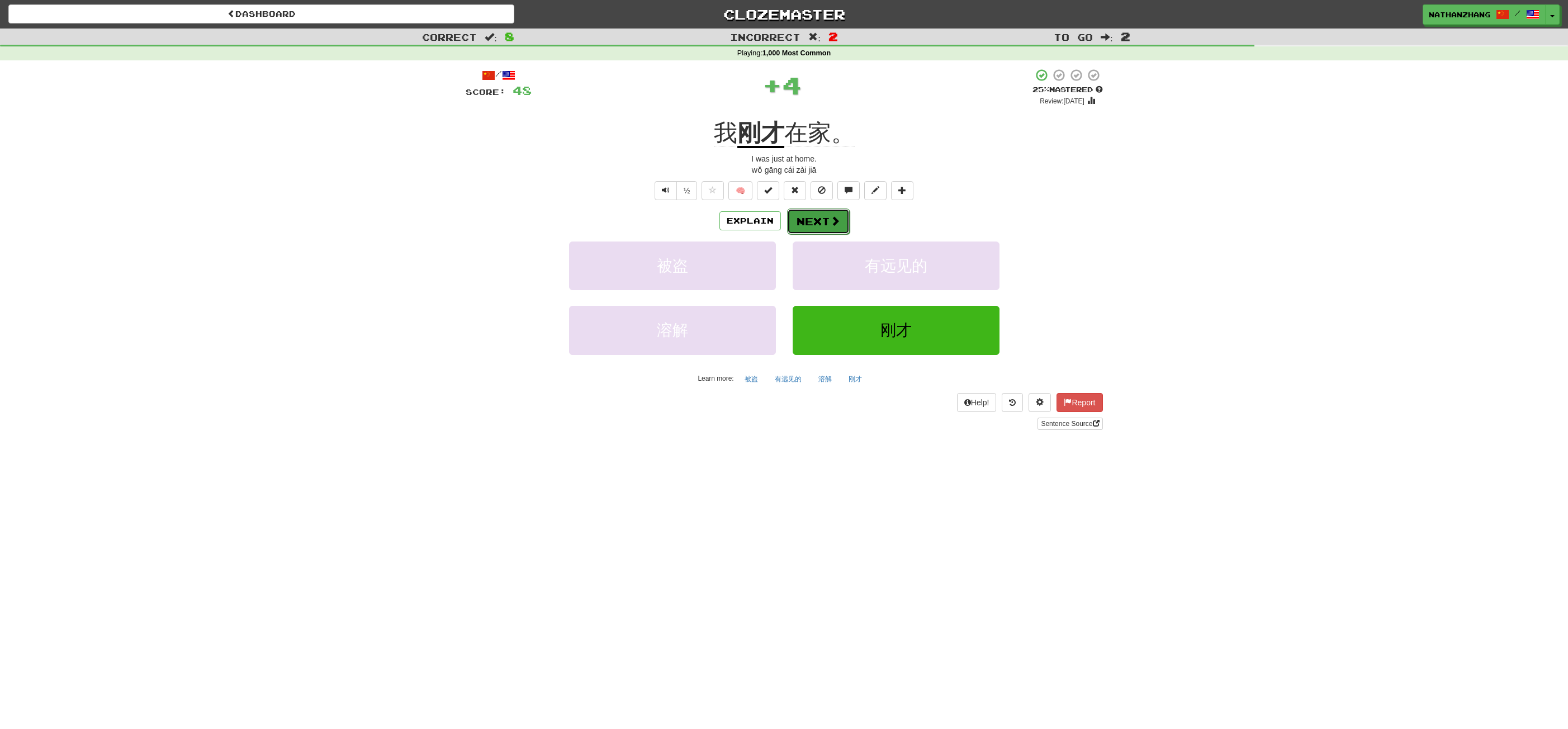
click at [819, 213] on button "Next" at bounding box center [819, 221] width 63 height 25
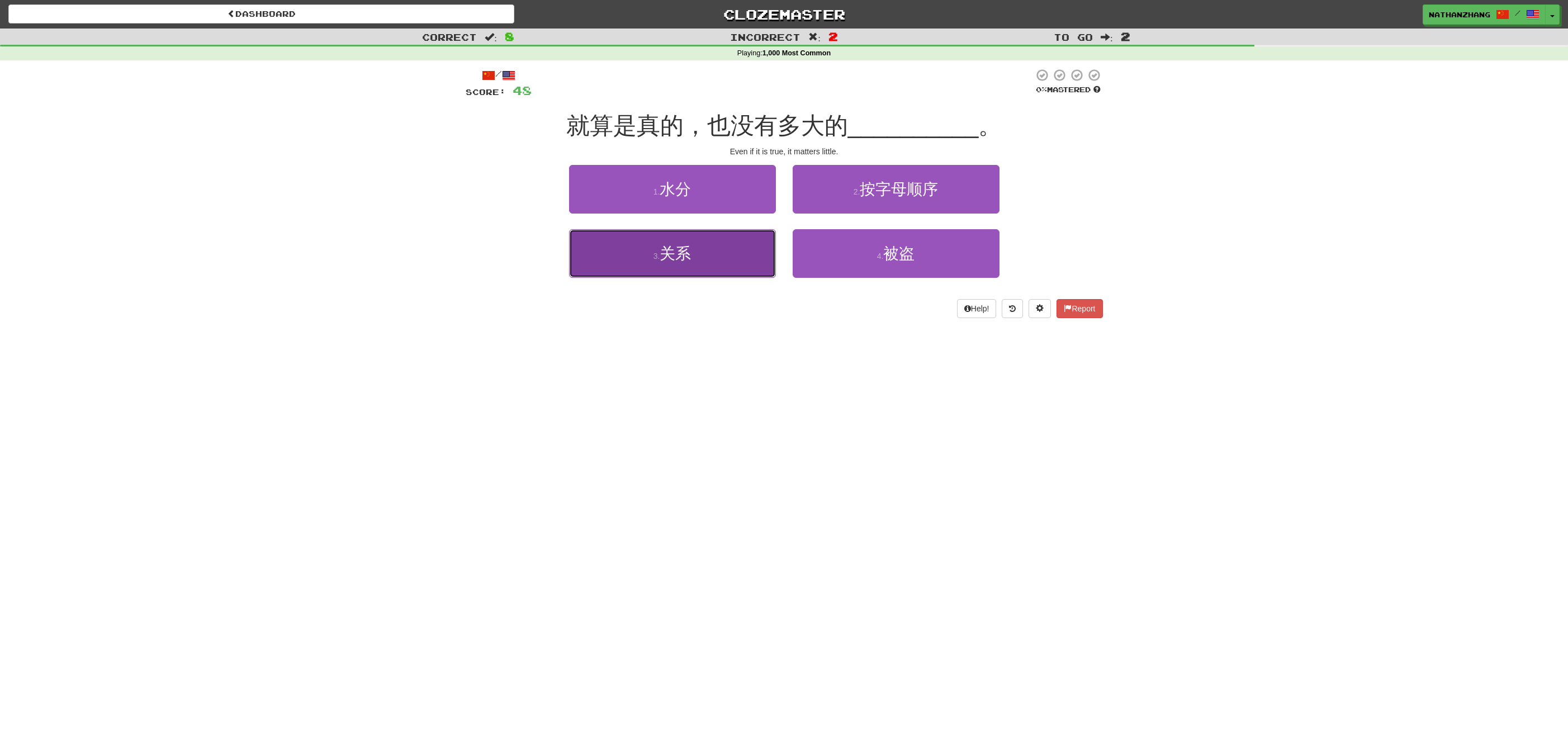
click at [756, 249] on button "3 . 关系" at bounding box center [673, 253] width 207 height 49
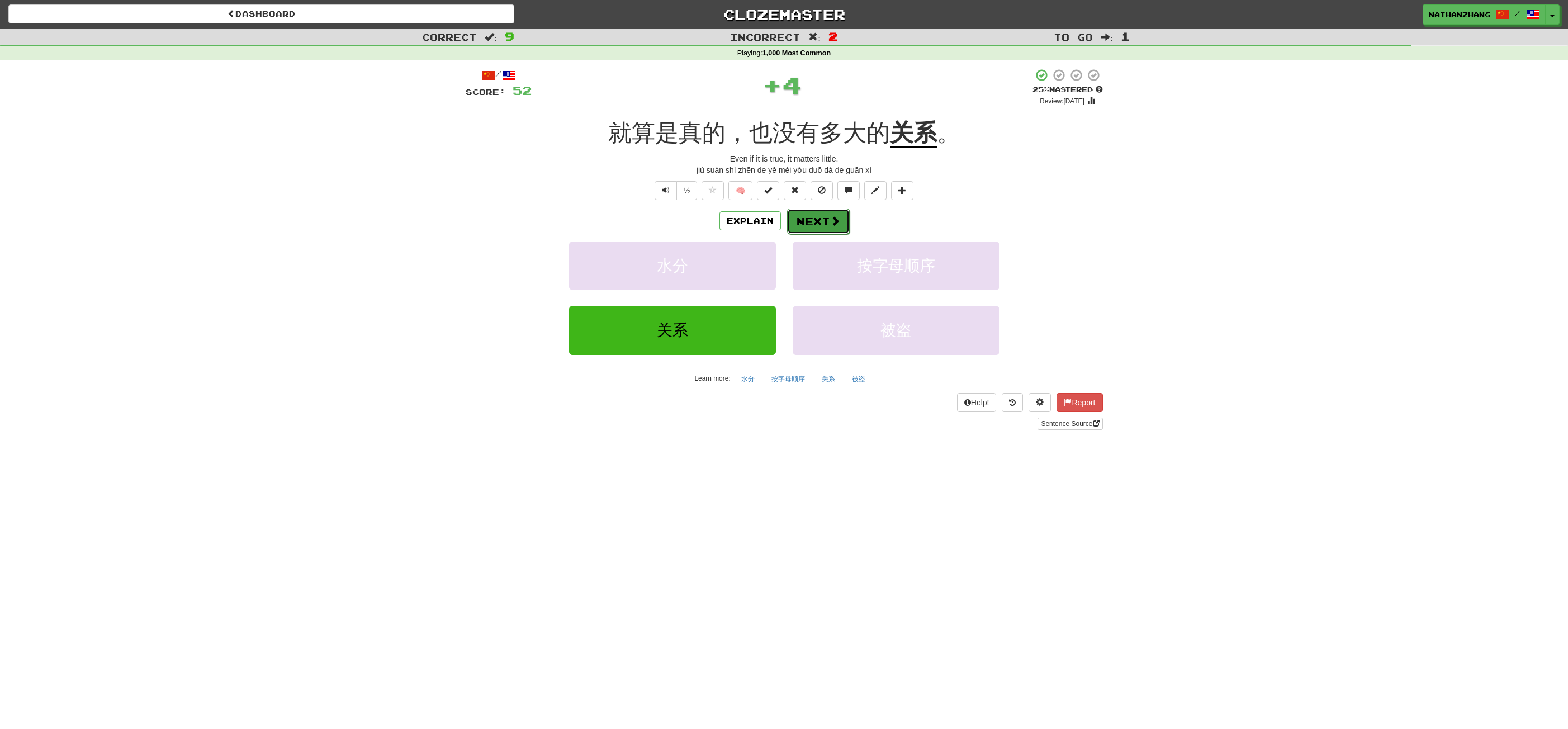
click at [810, 223] on button "Next" at bounding box center [819, 221] width 63 height 25
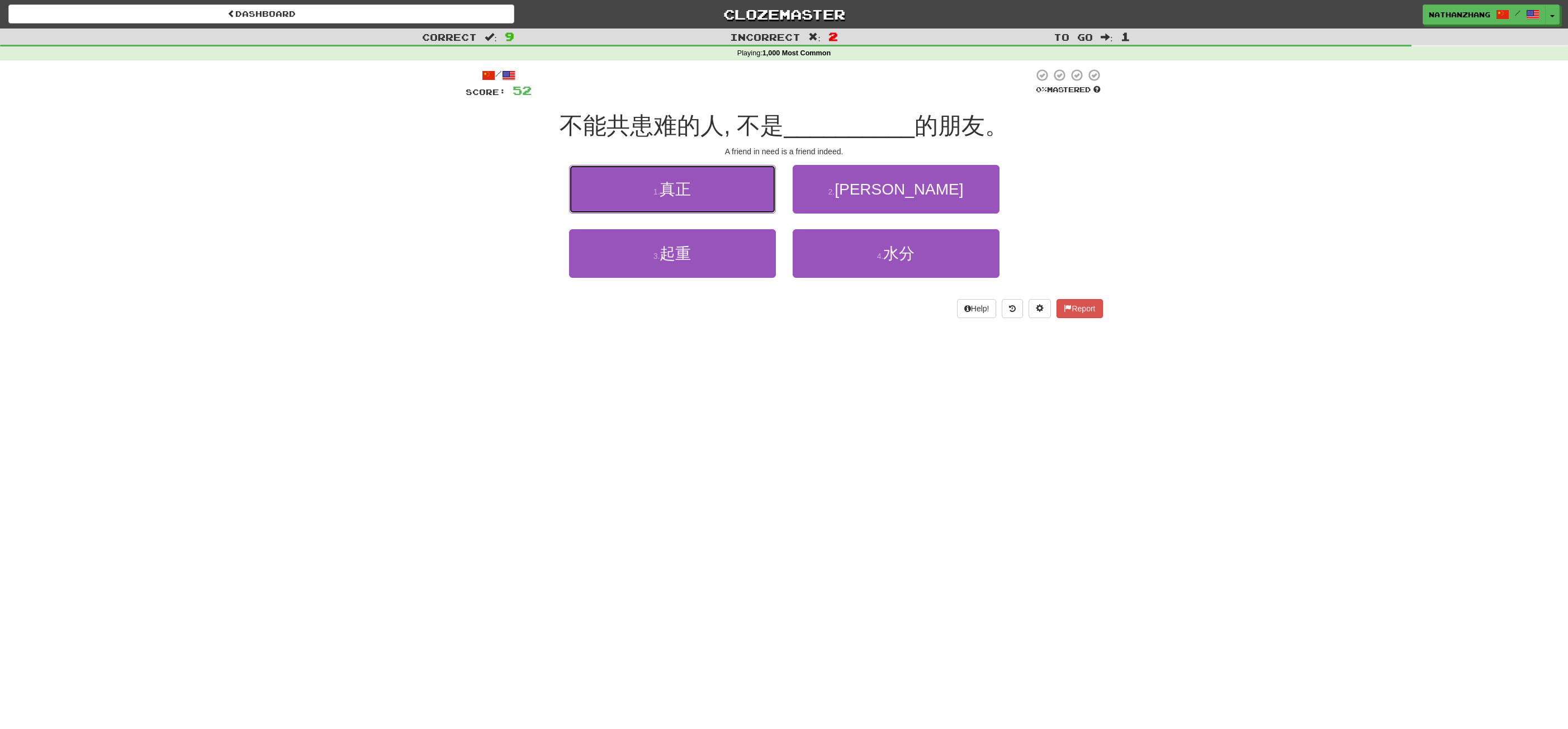
click at [748, 205] on button "1 . 真正" at bounding box center [673, 189] width 207 height 49
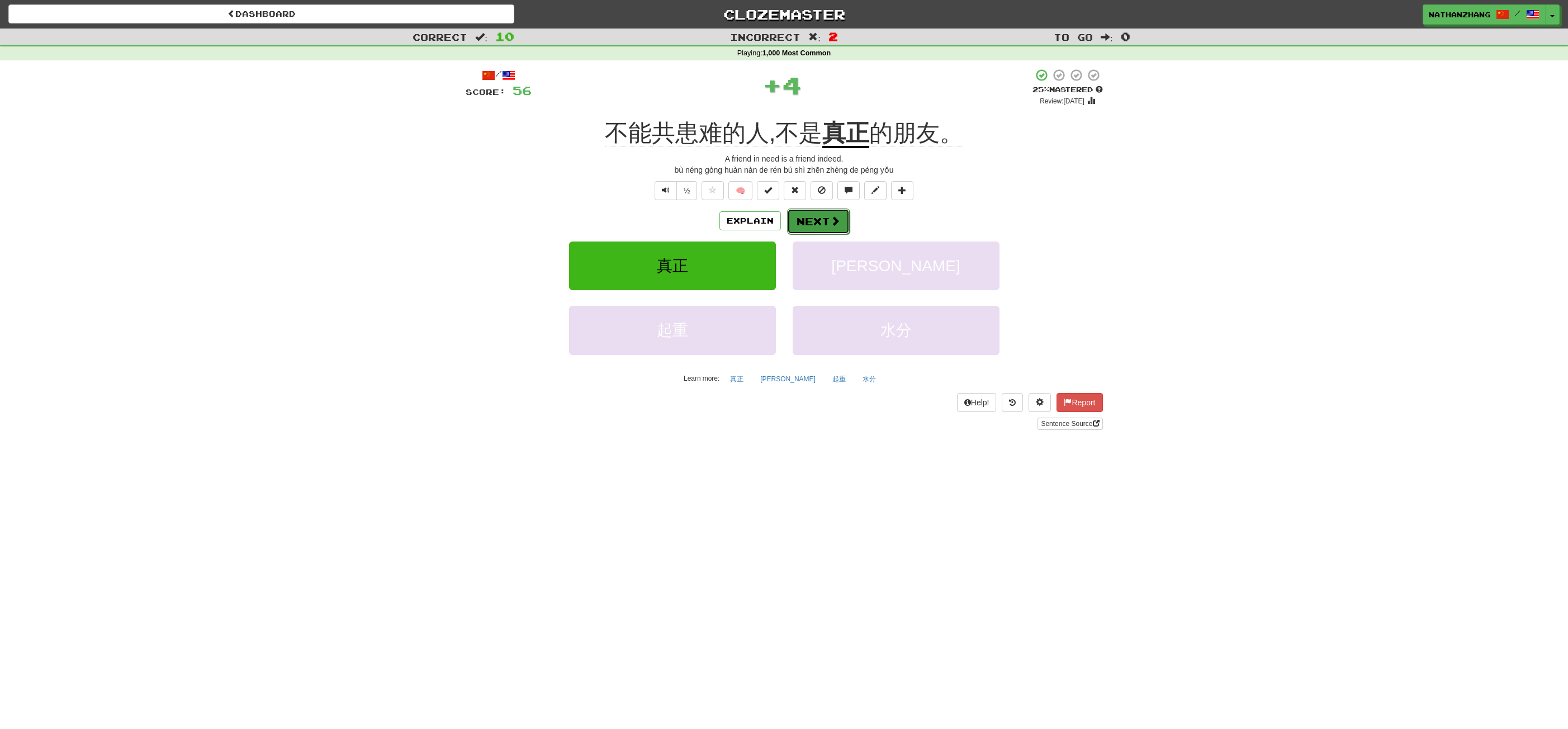
click at [817, 232] on button "Next" at bounding box center [819, 221] width 63 height 25
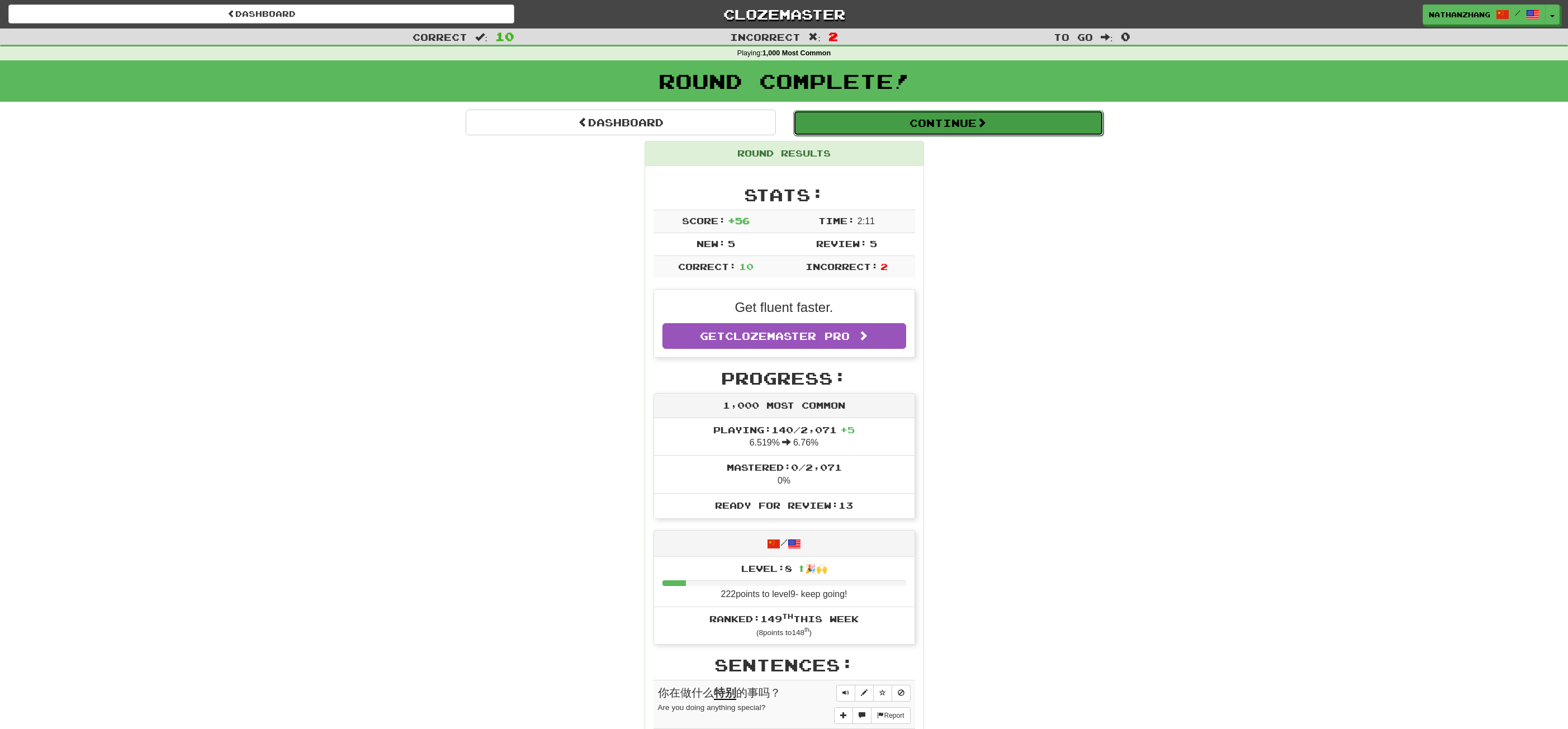
click at [871, 125] on button "Continue" at bounding box center [948, 123] width 310 height 25
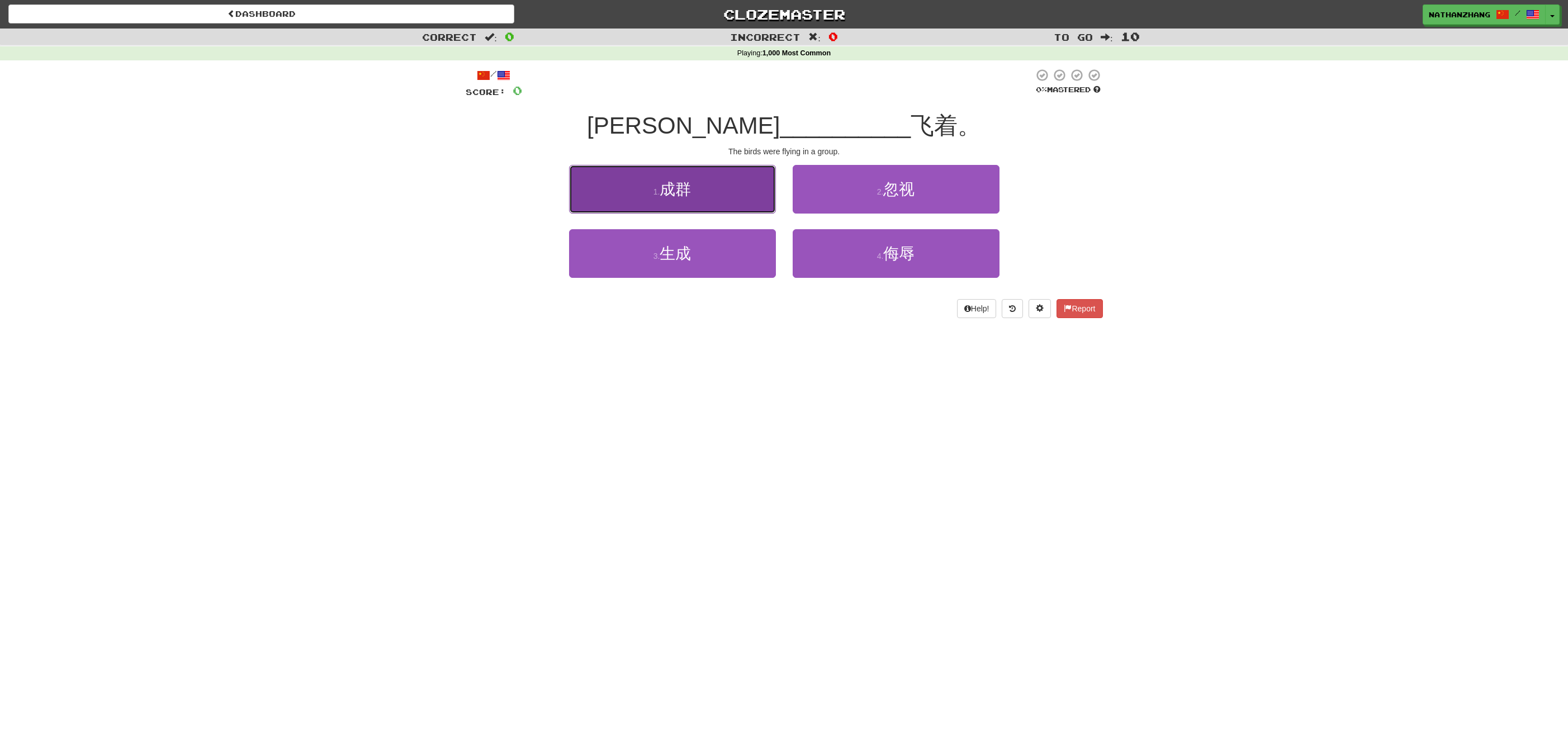
drag, startPoint x: 745, startPoint y: 193, endPoint x: 749, endPoint y: 189, distance: 5.7
click at [749, 189] on button "1 . 成群" at bounding box center [673, 189] width 207 height 49
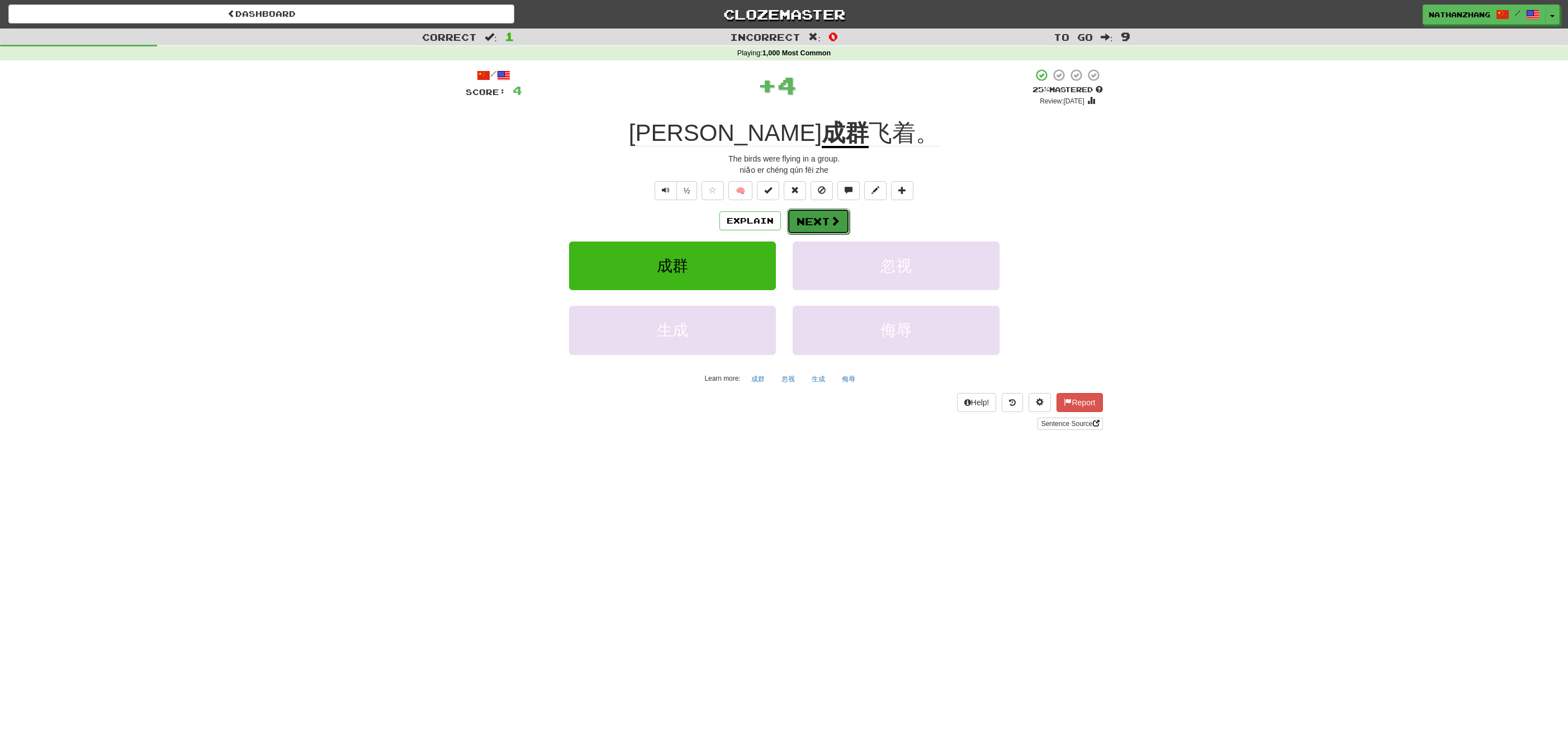
click at [830, 220] on span at bounding box center [835, 220] width 10 height 10
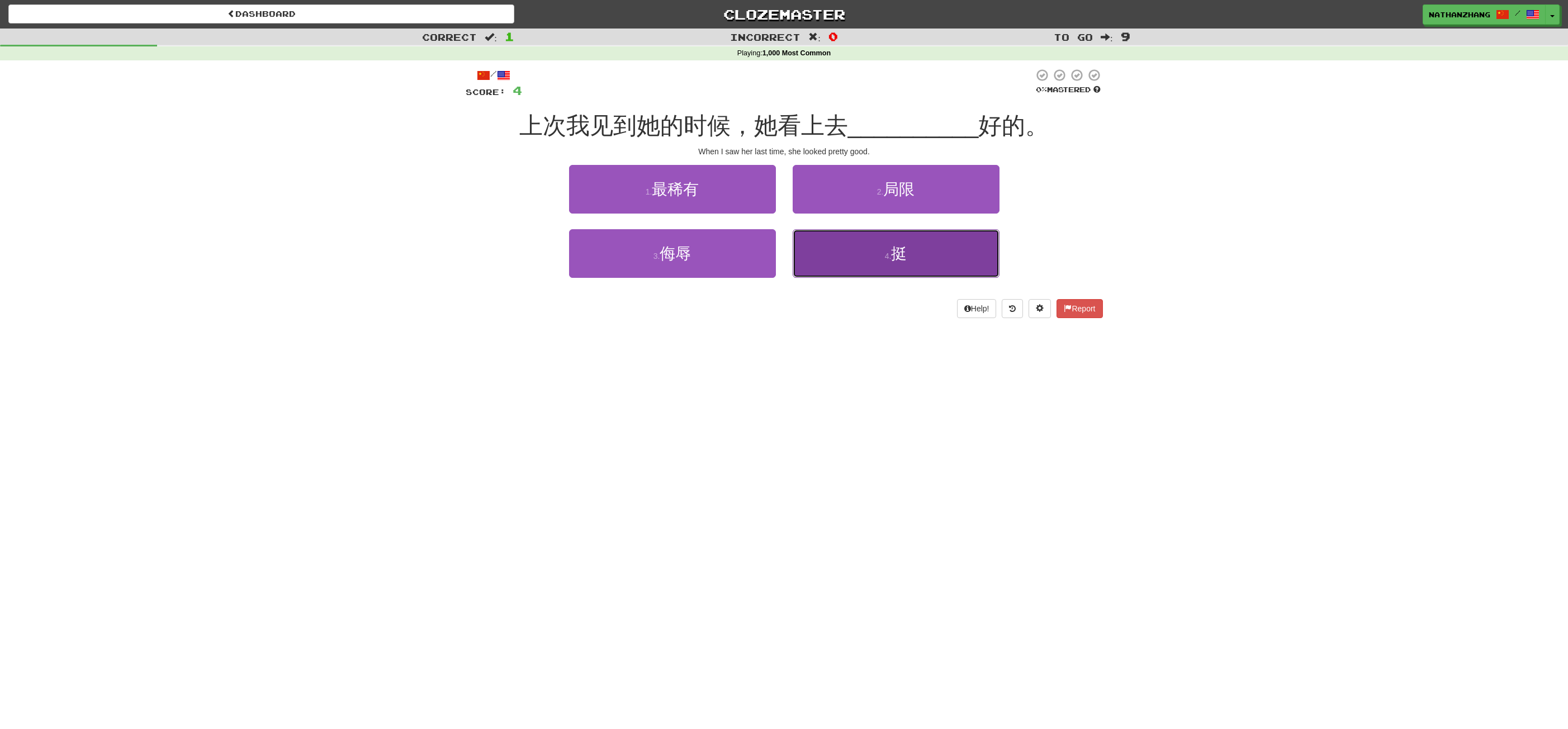
click at [874, 261] on button "4 . 挺" at bounding box center [896, 253] width 207 height 49
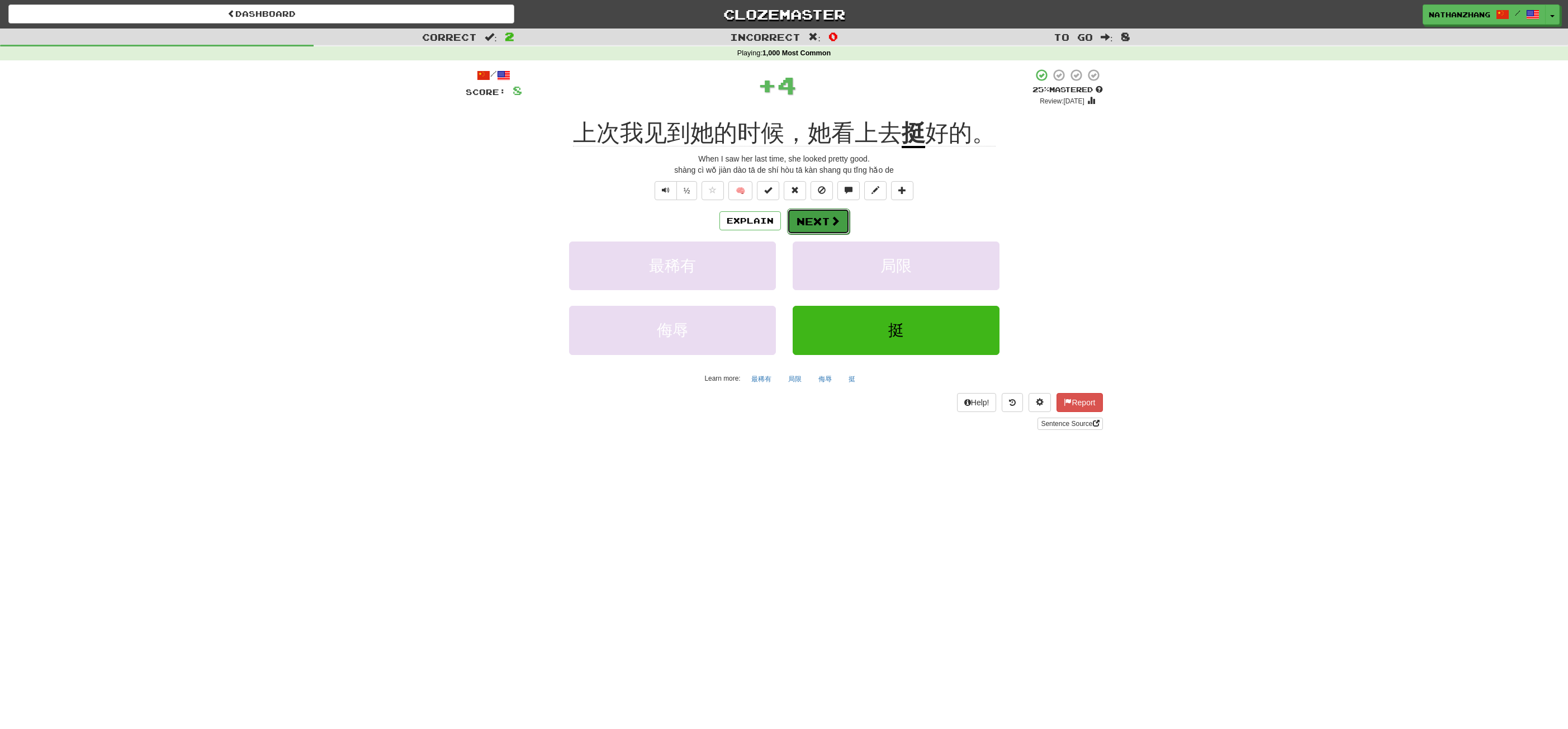
click at [843, 215] on button "Next" at bounding box center [819, 221] width 63 height 25
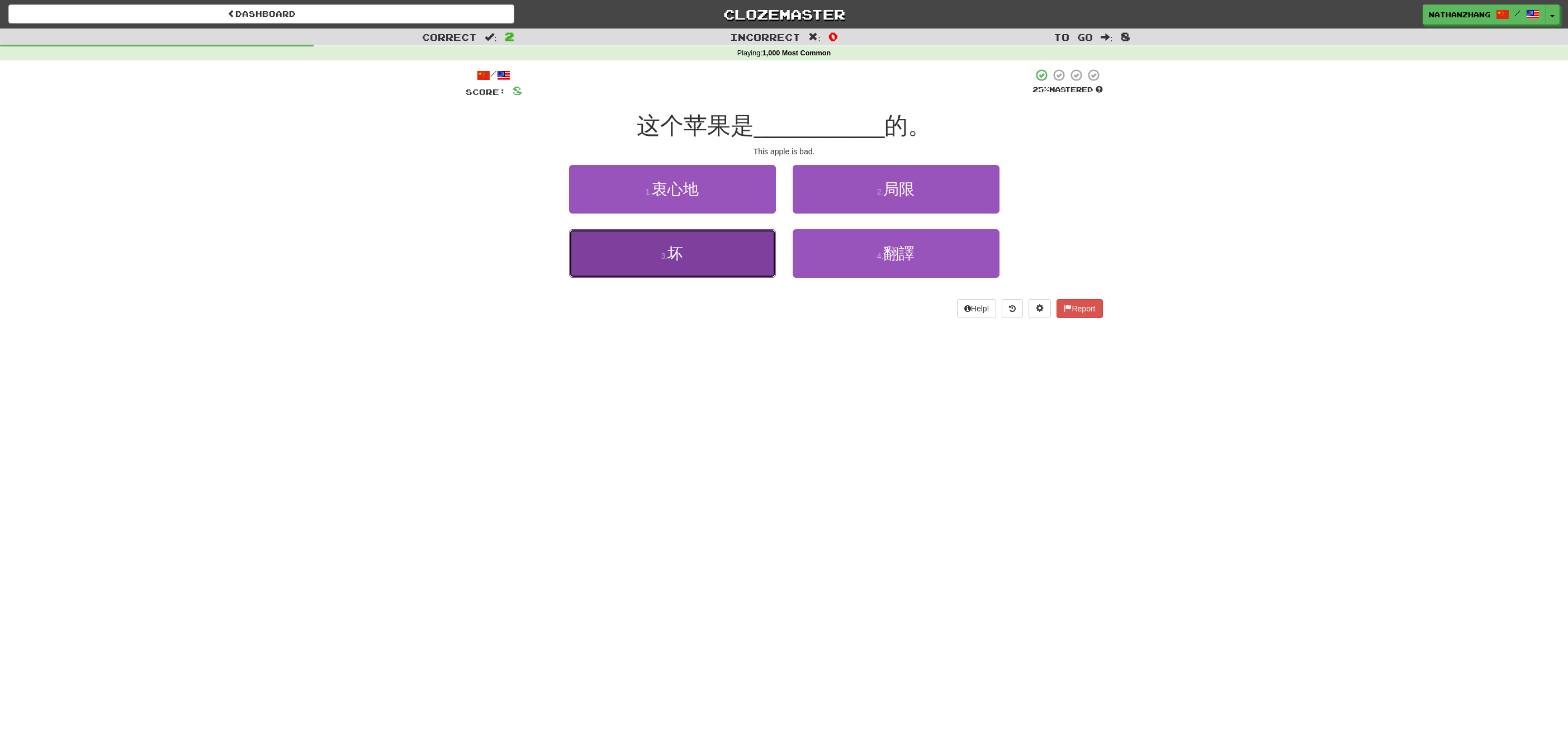
click at [743, 255] on button "3 . 坏" at bounding box center [673, 253] width 207 height 49
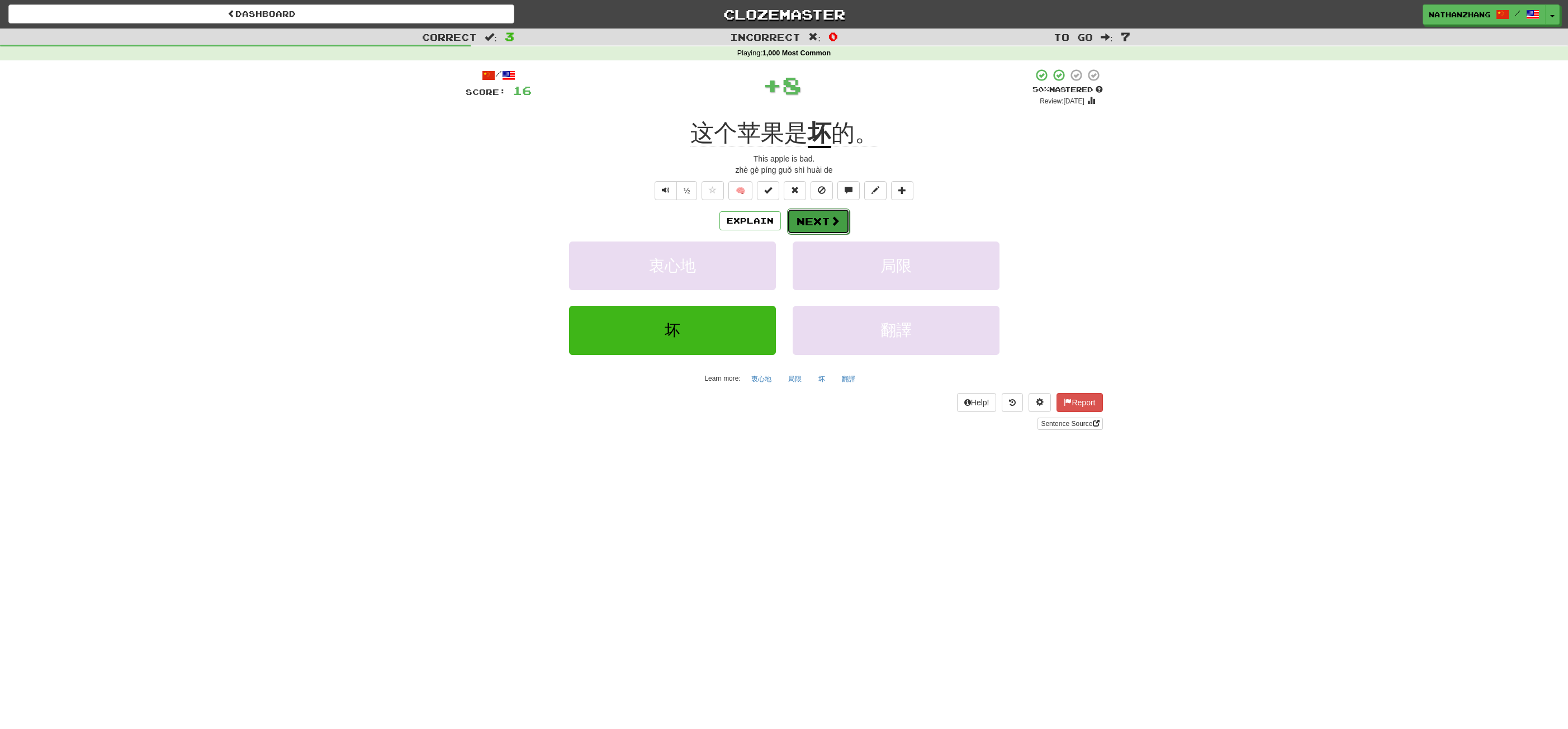
click at [816, 221] on button "Next" at bounding box center [819, 221] width 63 height 25
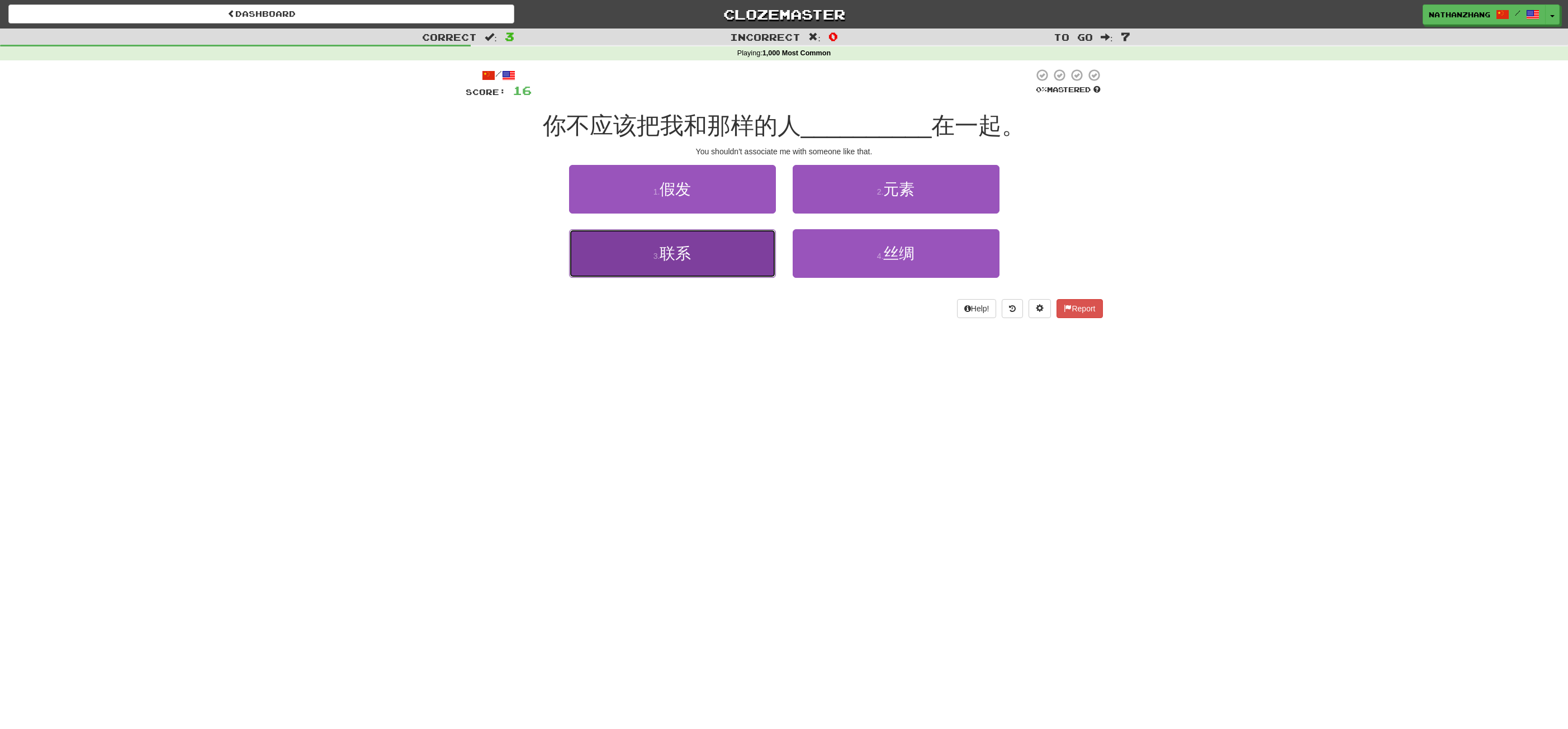
click at [707, 261] on button "3 . 联系" at bounding box center [673, 253] width 207 height 49
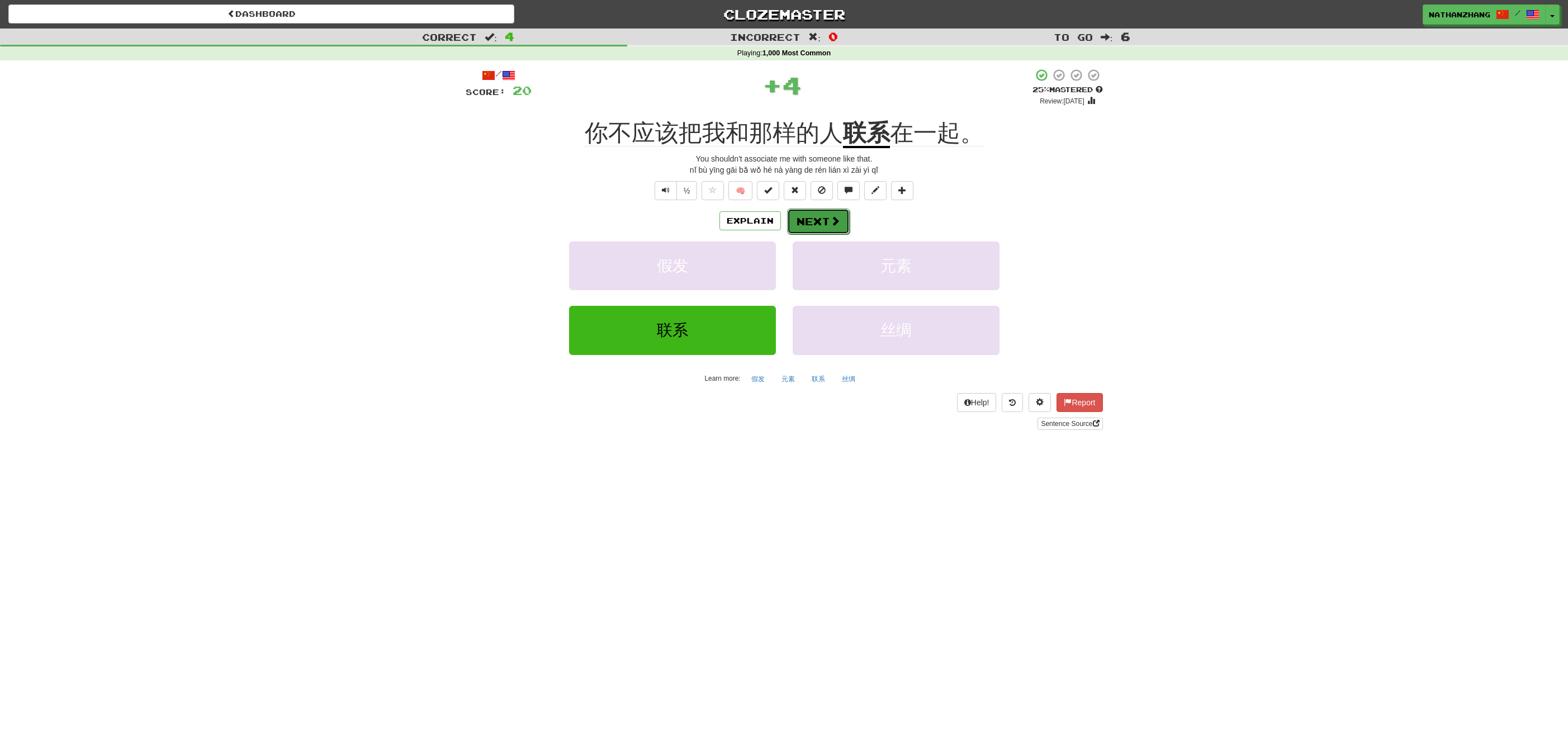
click at [811, 218] on button "Next" at bounding box center [819, 221] width 63 height 25
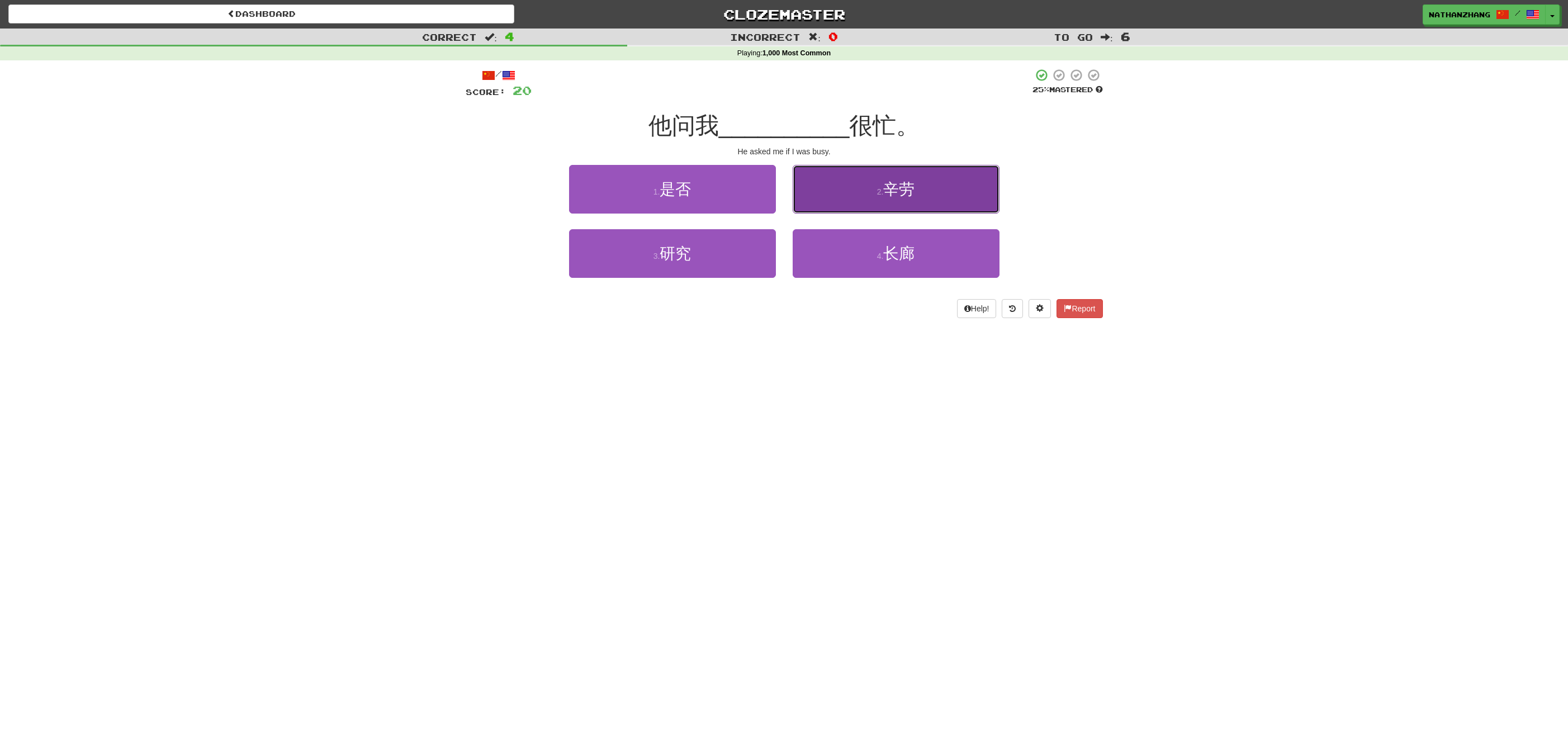
click at [838, 196] on button "2 . 辛劳" at bounding box center [896, 189] width 207 height 49
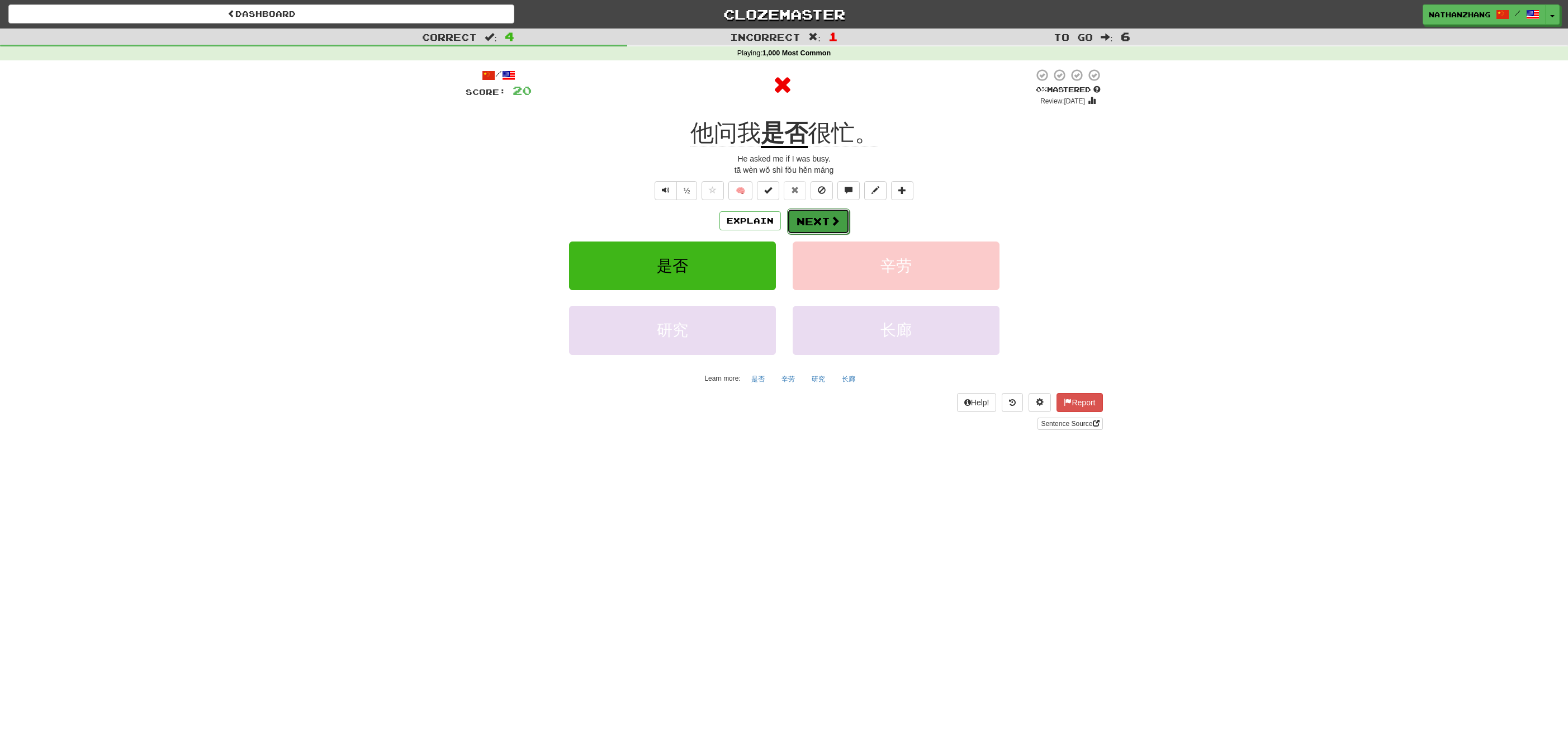
click at [814, 217] on button "Next" at bounding box center [819, 221] width 63 height 25
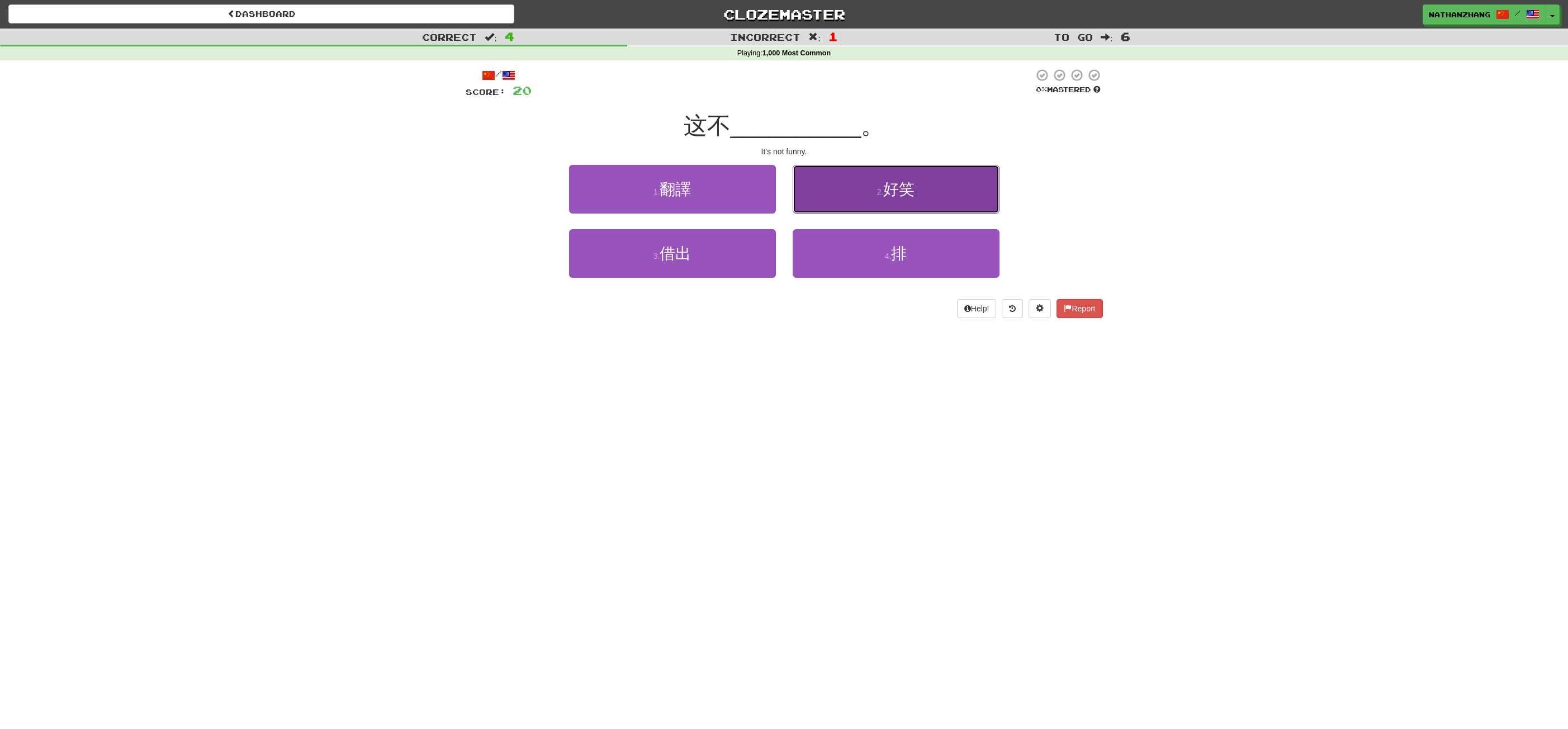
click at [836, 197] on button "2 . 好笑" at bounding box center [896, 189] width 207 height 49
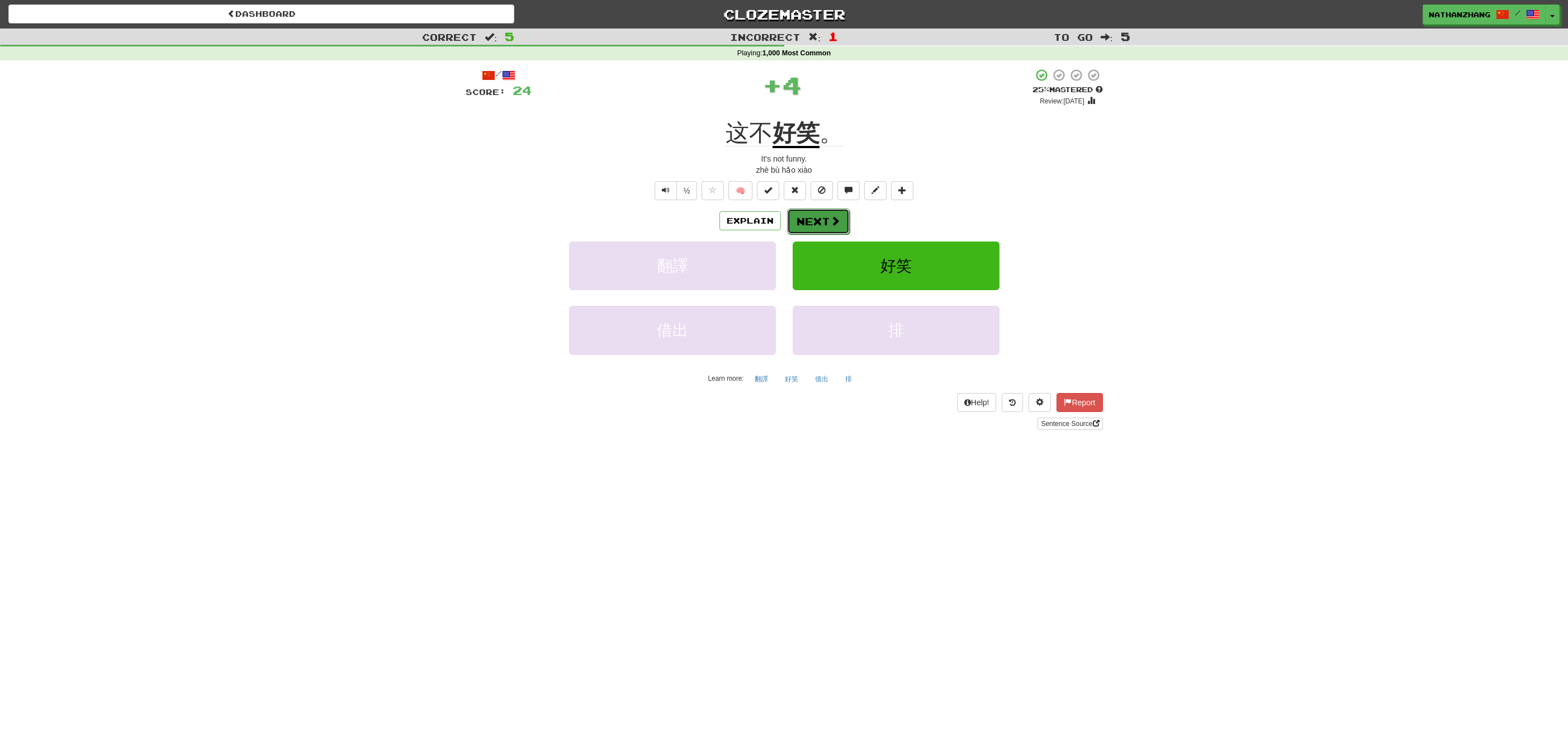
click at [817, 215] on button "Next" at bounding box center [819, 221] width 63 height 25
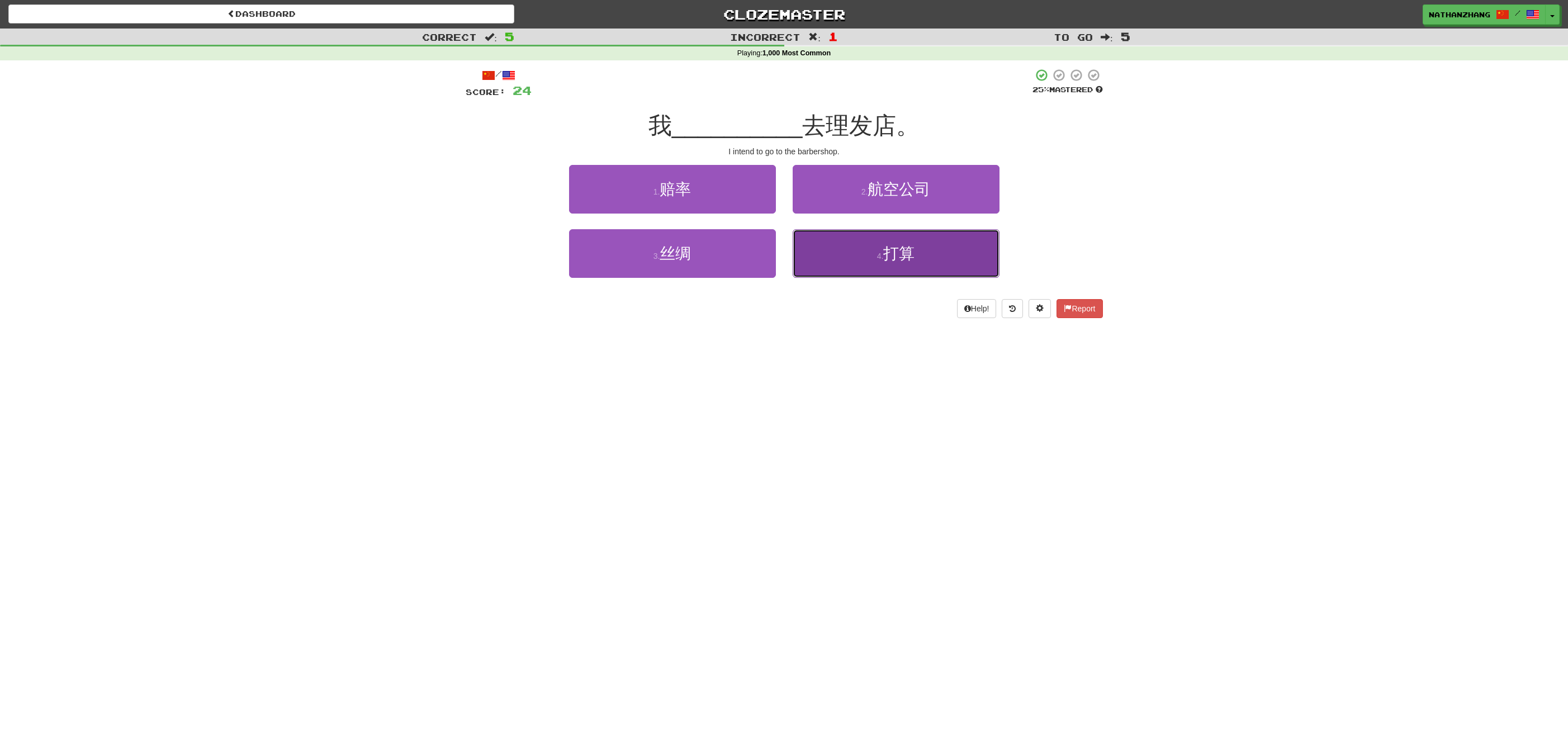
click at [900, 252] on span "打算" at bounding box center [899, 253] width 31 height 17
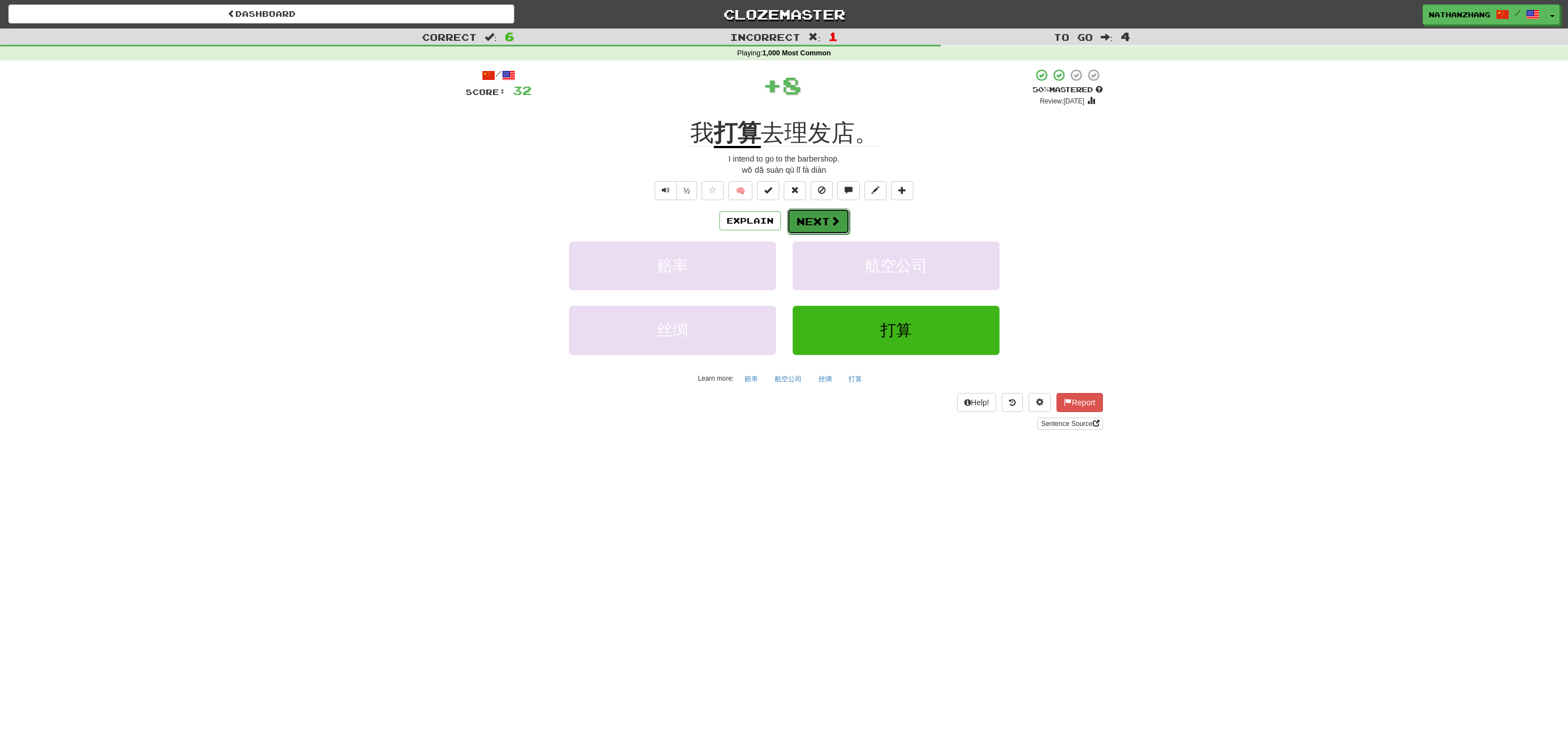
click at [817, 213] on button "Next" at bounding box center [819, 221] width 63 height 25
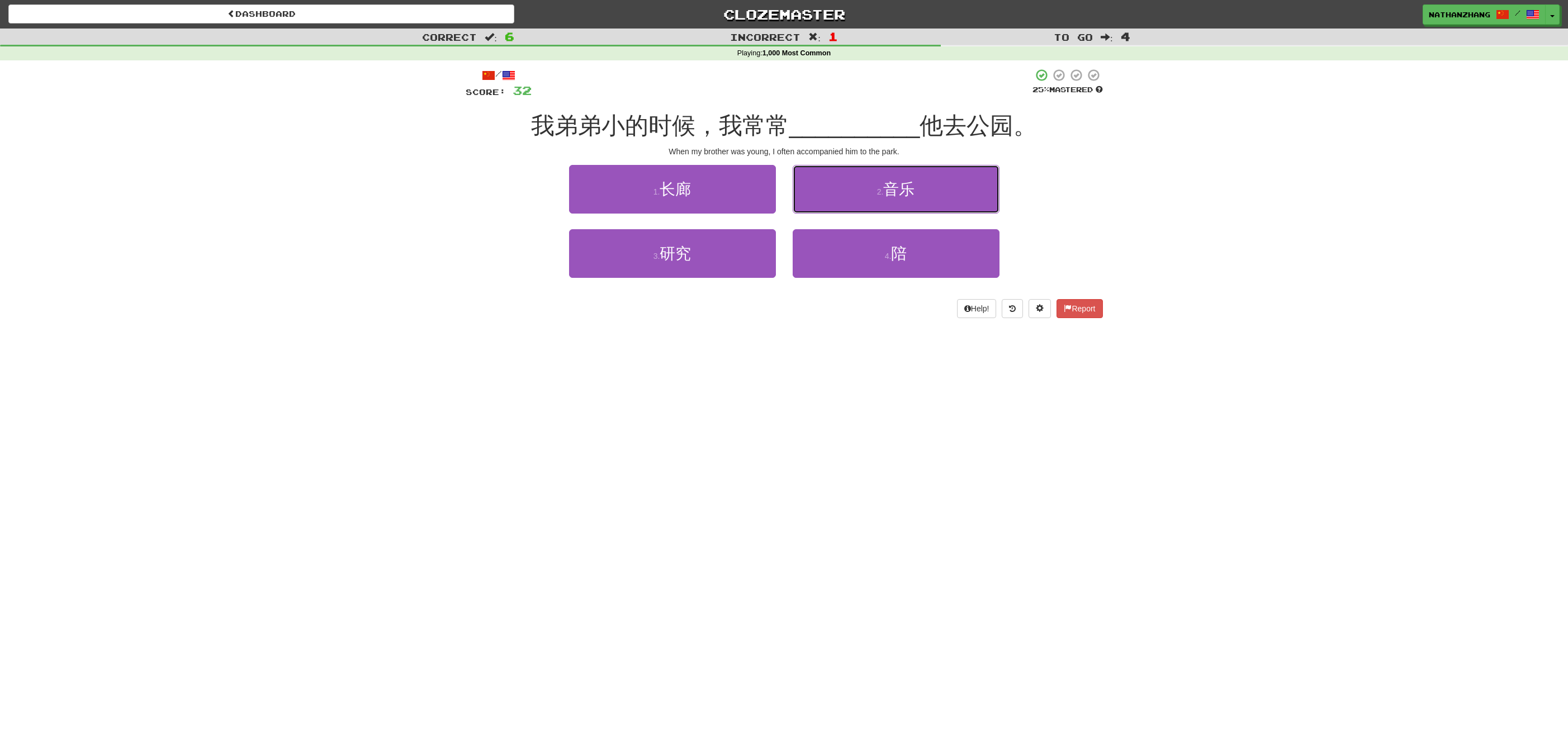
drag, startPoint x: 826, startPoint y: 211, endPoint x: 853, endPoint y: 354, distance: 145.5
drag, startPoint x: 853, startPoint y: 354, endPoint x: 833, endPoint y: 353, distance: 20.0
click at [833, 353] on div "Dashboard Clozemaster [GEOGRAPHIC_DATA] / Toggle Dropdown Dashboard Leaderboard…" at bounding box center [784, 364] width 1568 height 729
drag, startPoint x: 856, startPoint y: 300, endPoint x: 867, endPoint y: 247, distance: 54.1
drag, startPoint x: 867, startPoint y: 247, endPoint x: 853, endPoint y: 253, distance: 15.2
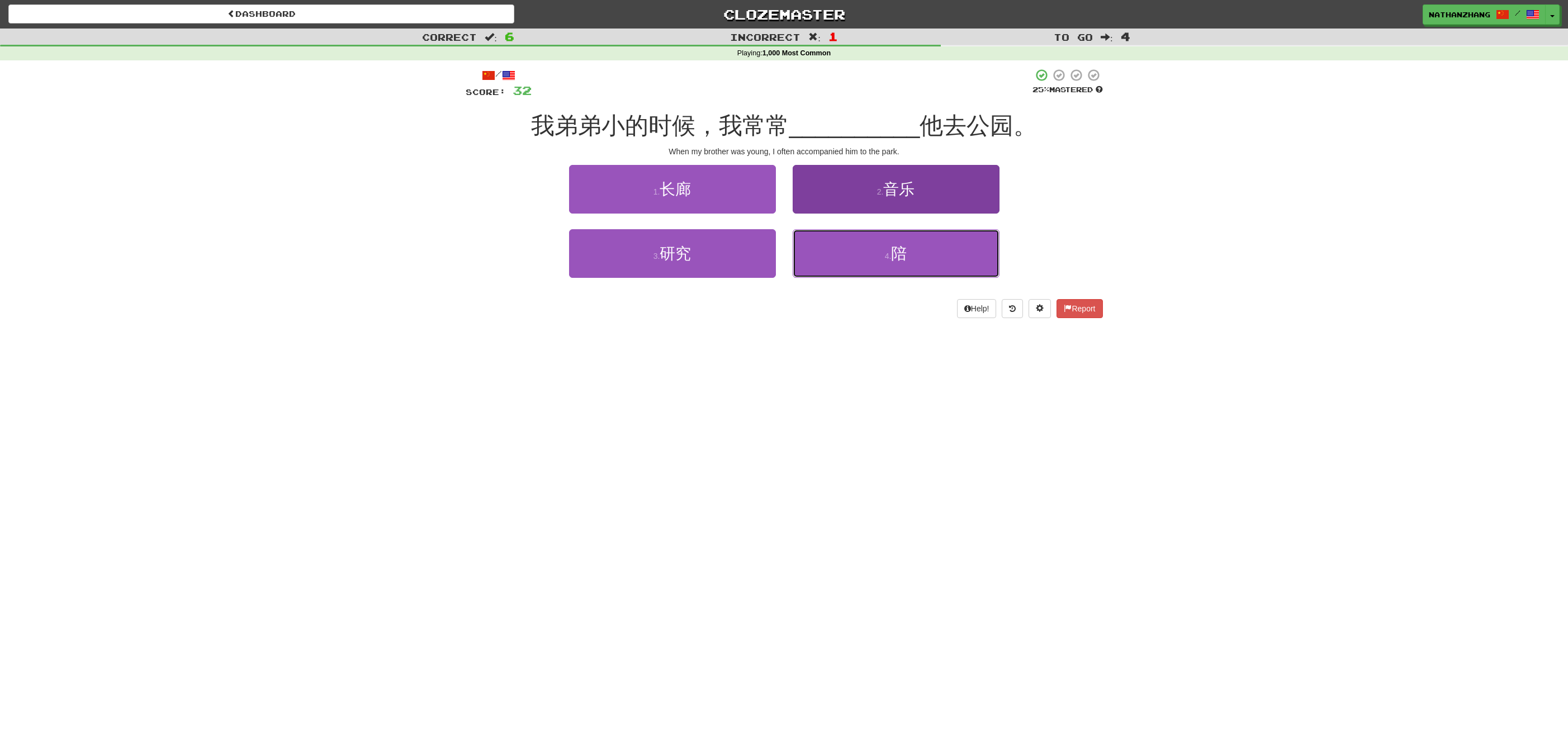
click at [853, 252] on button "4 . 陪" at bounding box center [896, 253] width 207 height 49
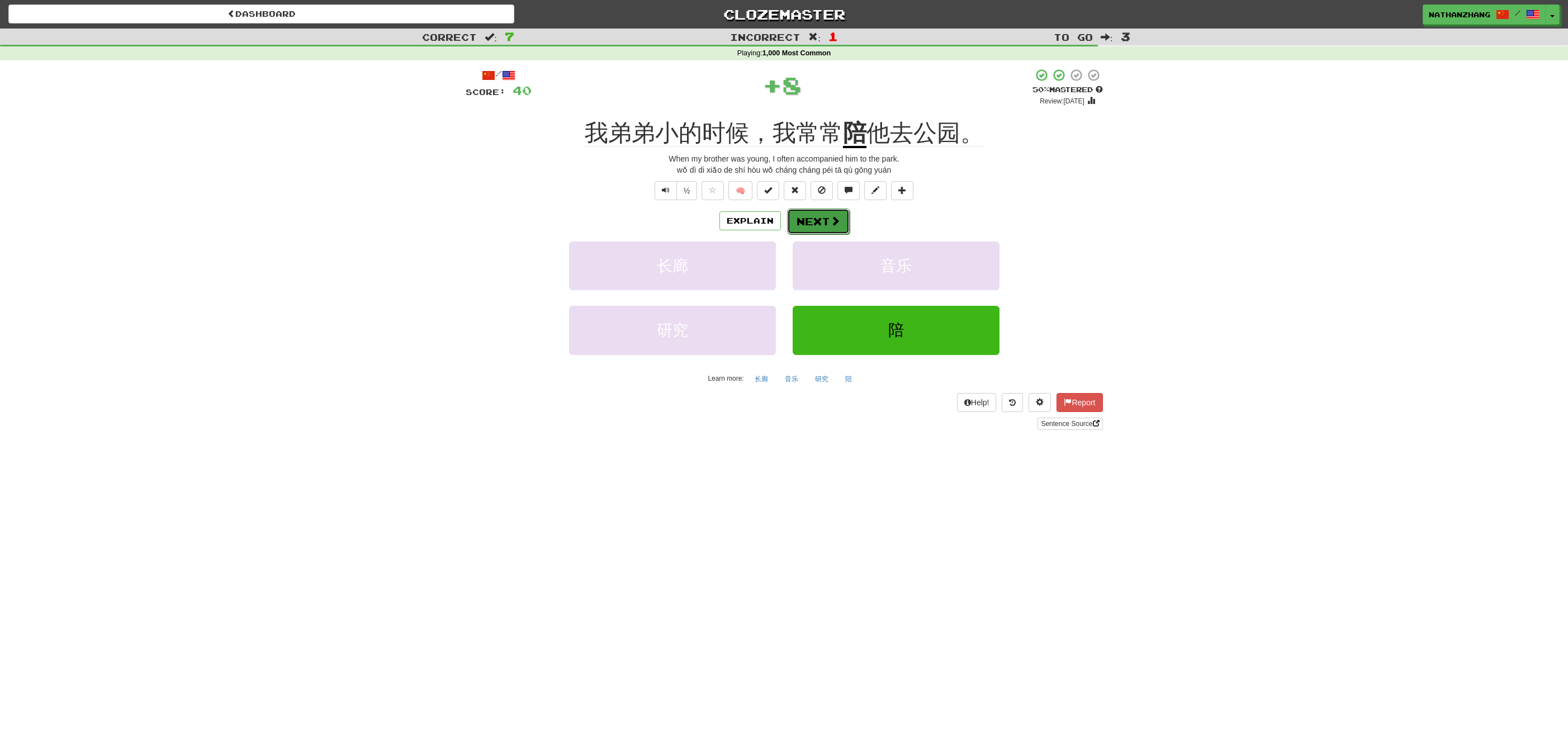
click at [827, 226] on button "Next" at bounding box center [819, 221] width 63 height 25
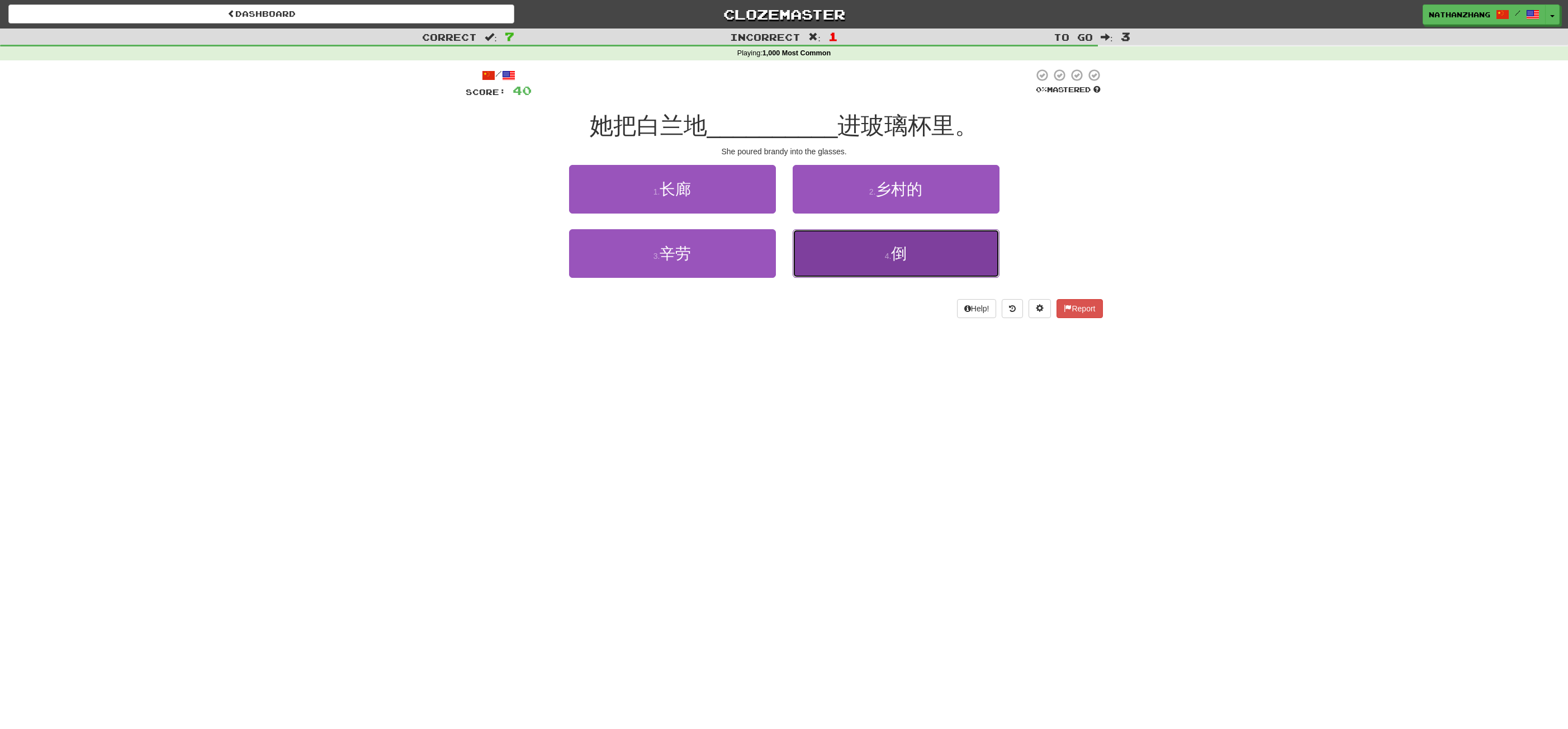
click at [844, 246] on button "4 . 倒" at bounding box center [896, 253] width 207 height 49
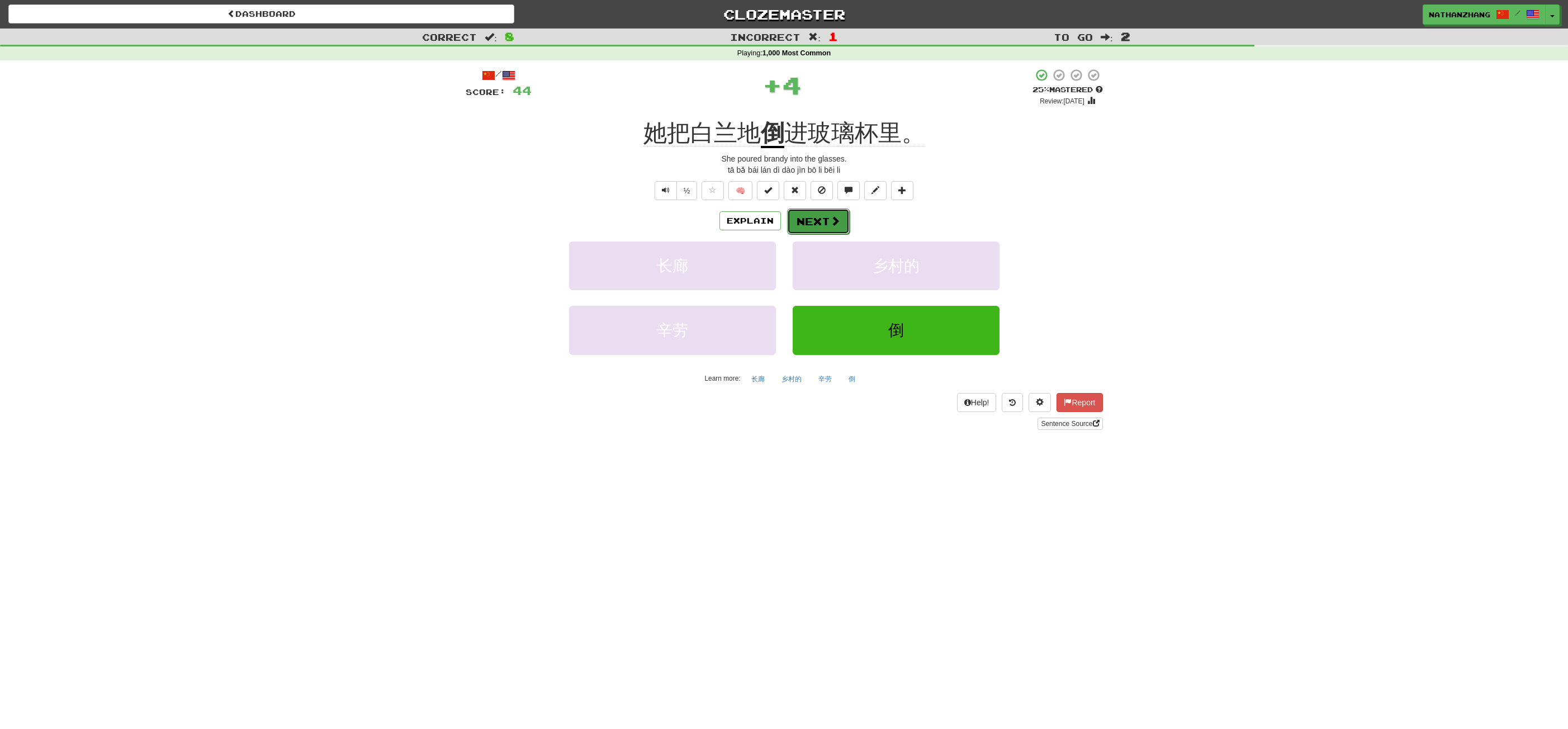
click at [834, 218] on span at bounding box center [835, 220] width 10 height 10
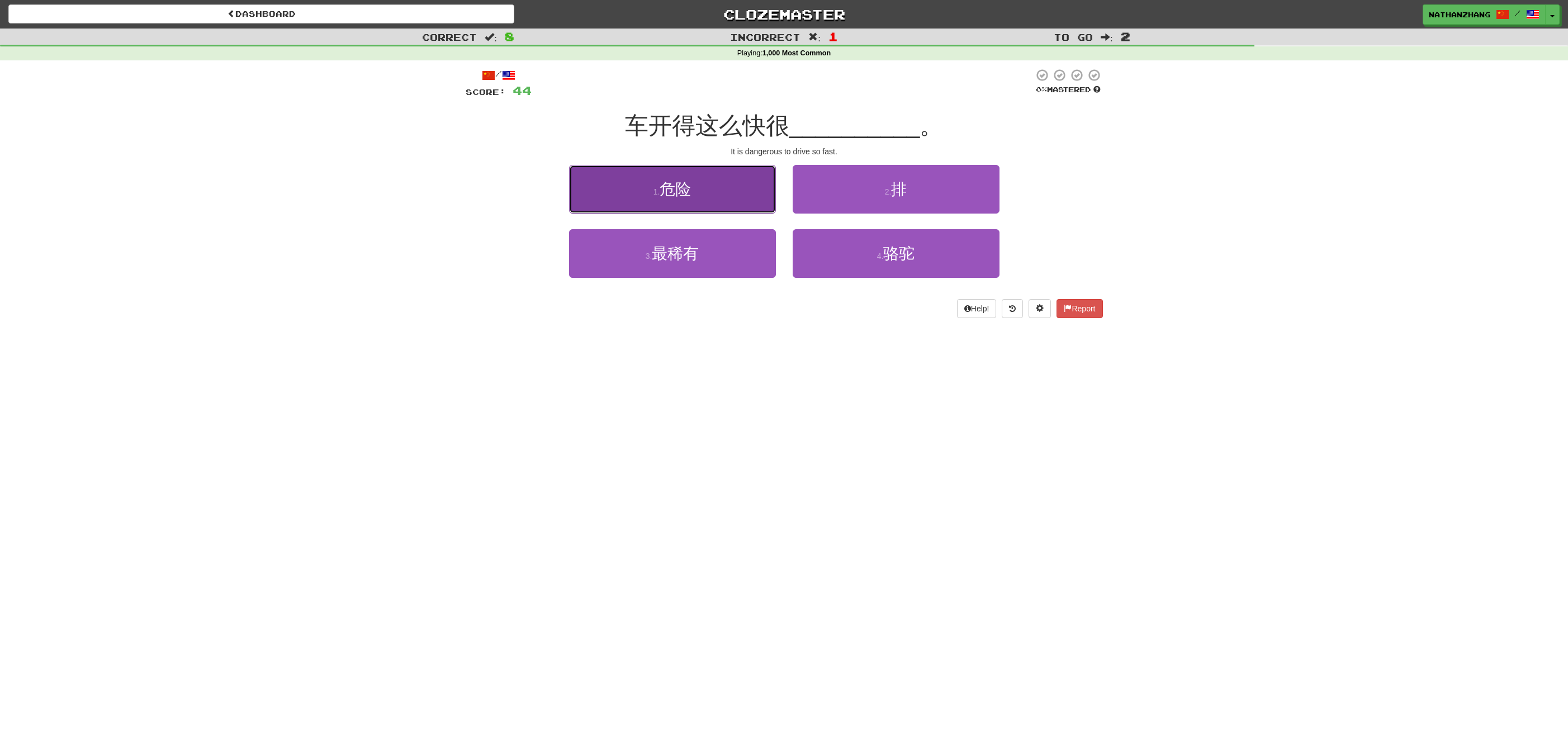
click at [770, 193] on button "1 . 危险" at bounding box center [673, 189] width 207 height 49
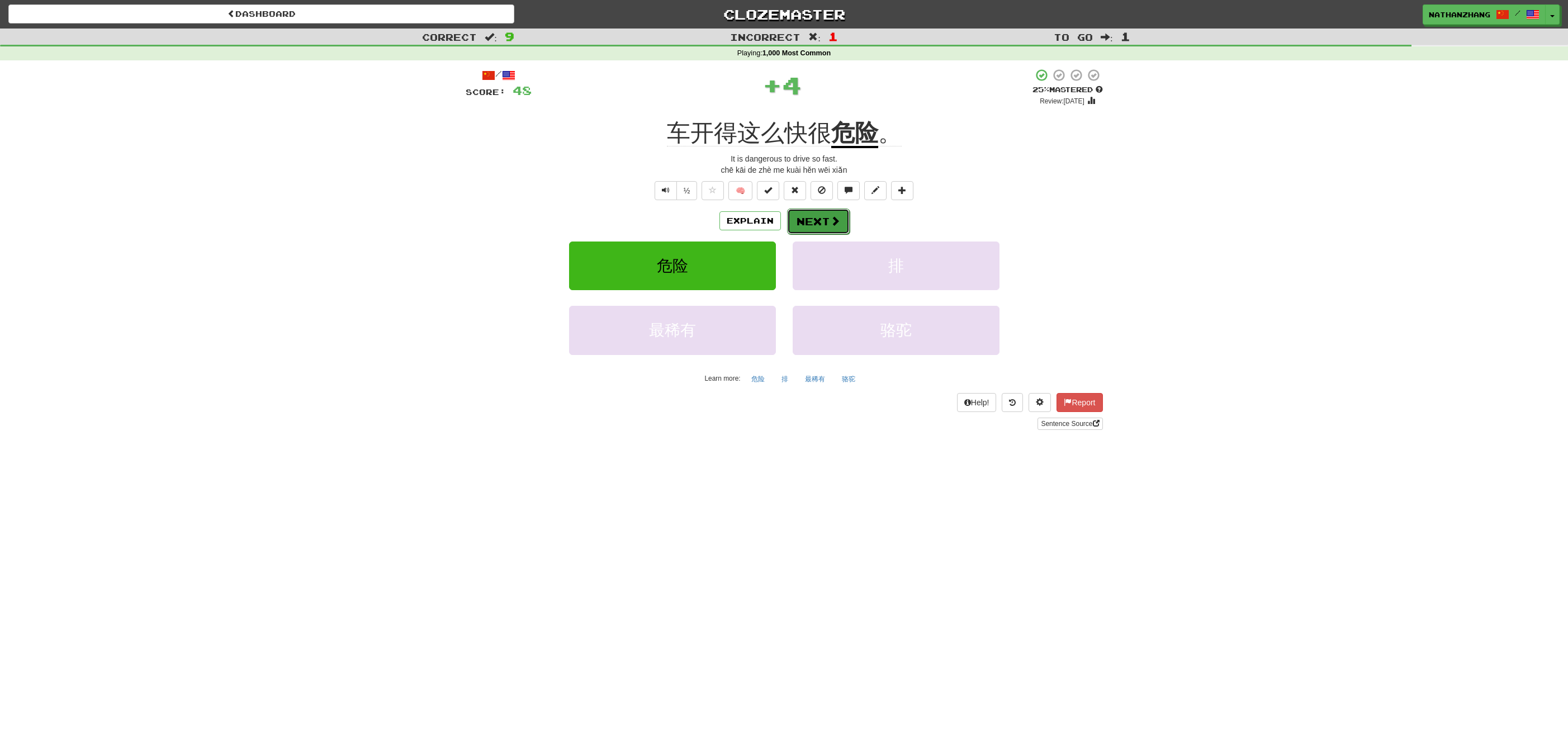
click at [830, 216] on span at bounding box center [835, 220] width 10 height 10
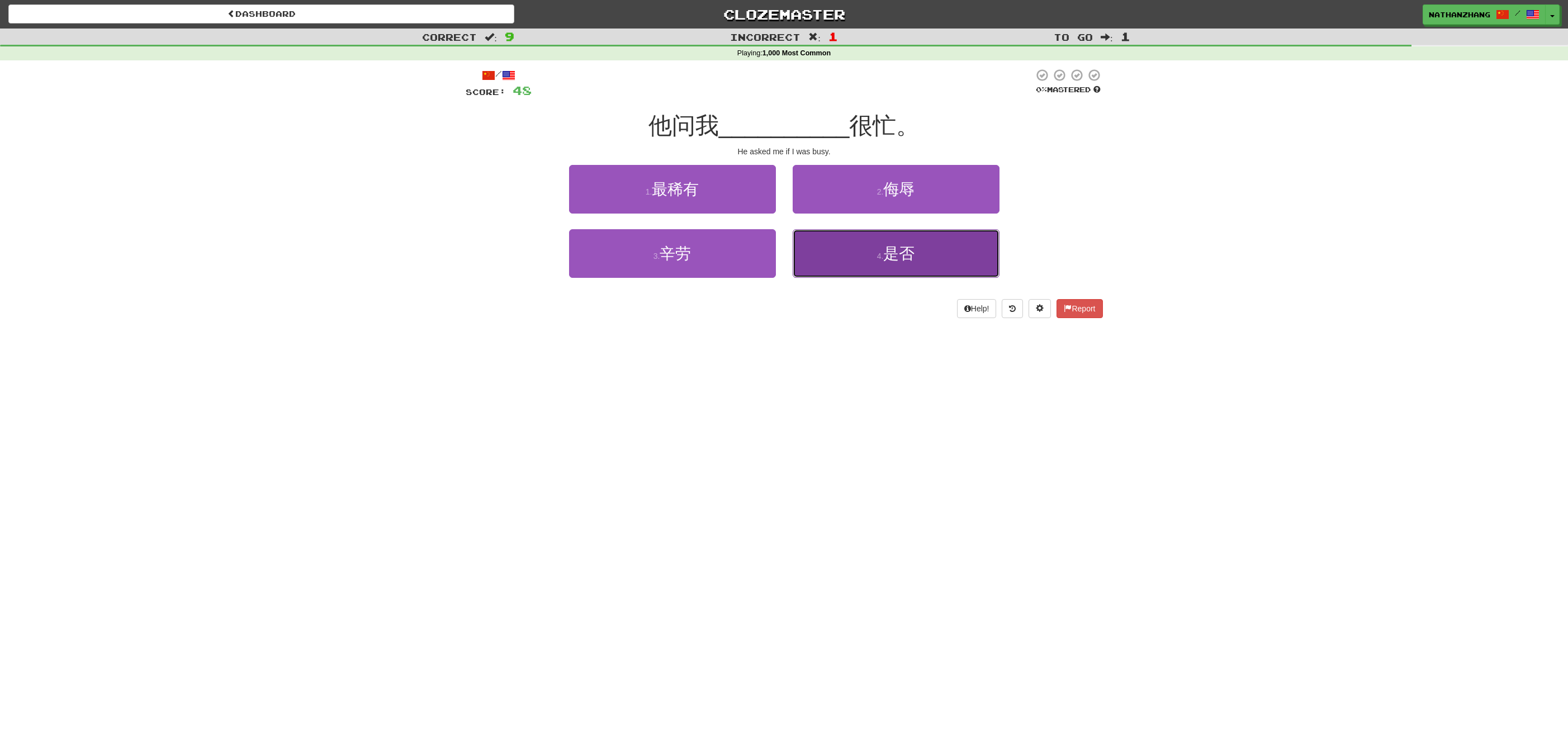
click at [836, 245] on button "4 . 是否" at bounding box center [896, 253] width 207 height 49
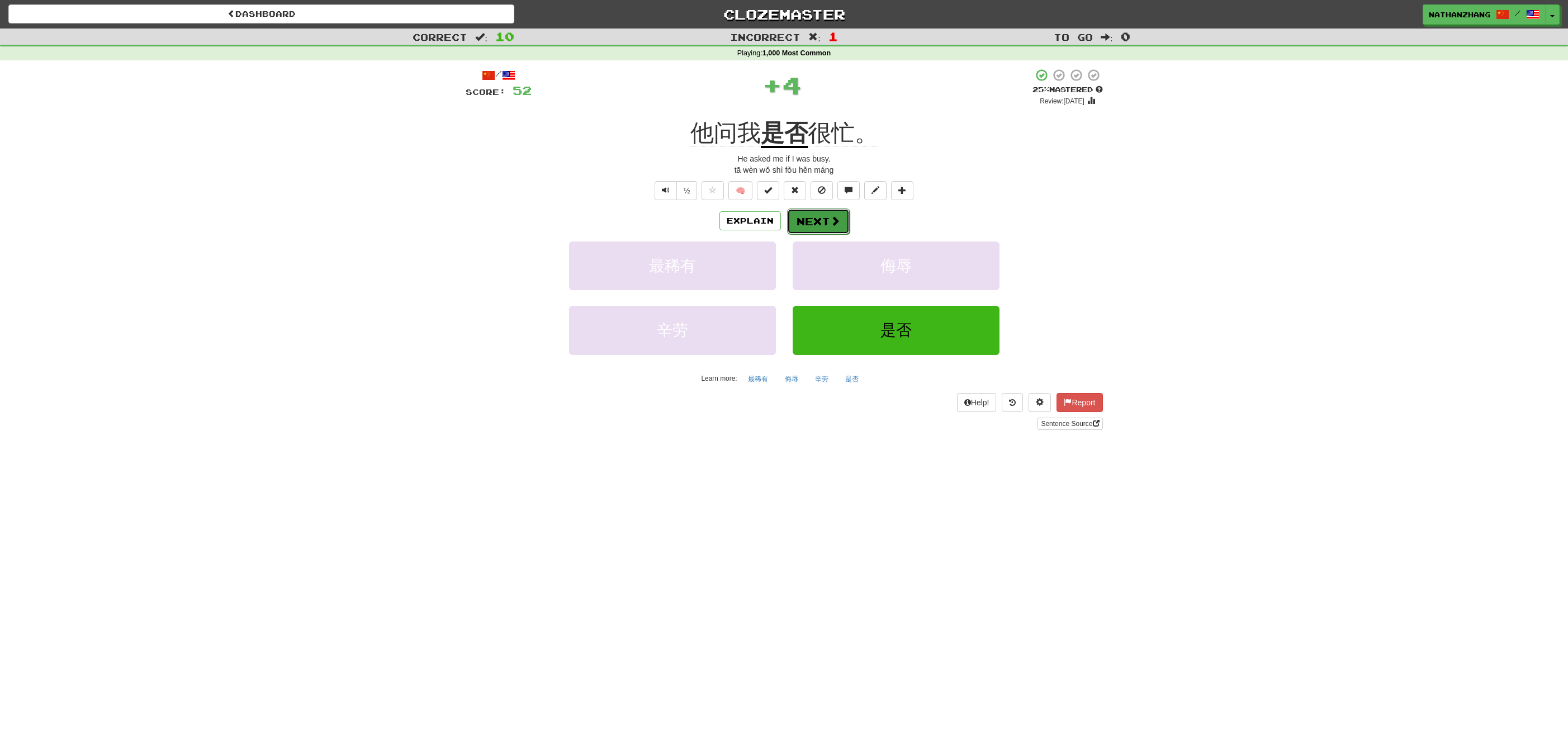
click at [830, 217] on span at bounding box center [835, 220] width 10 height 10
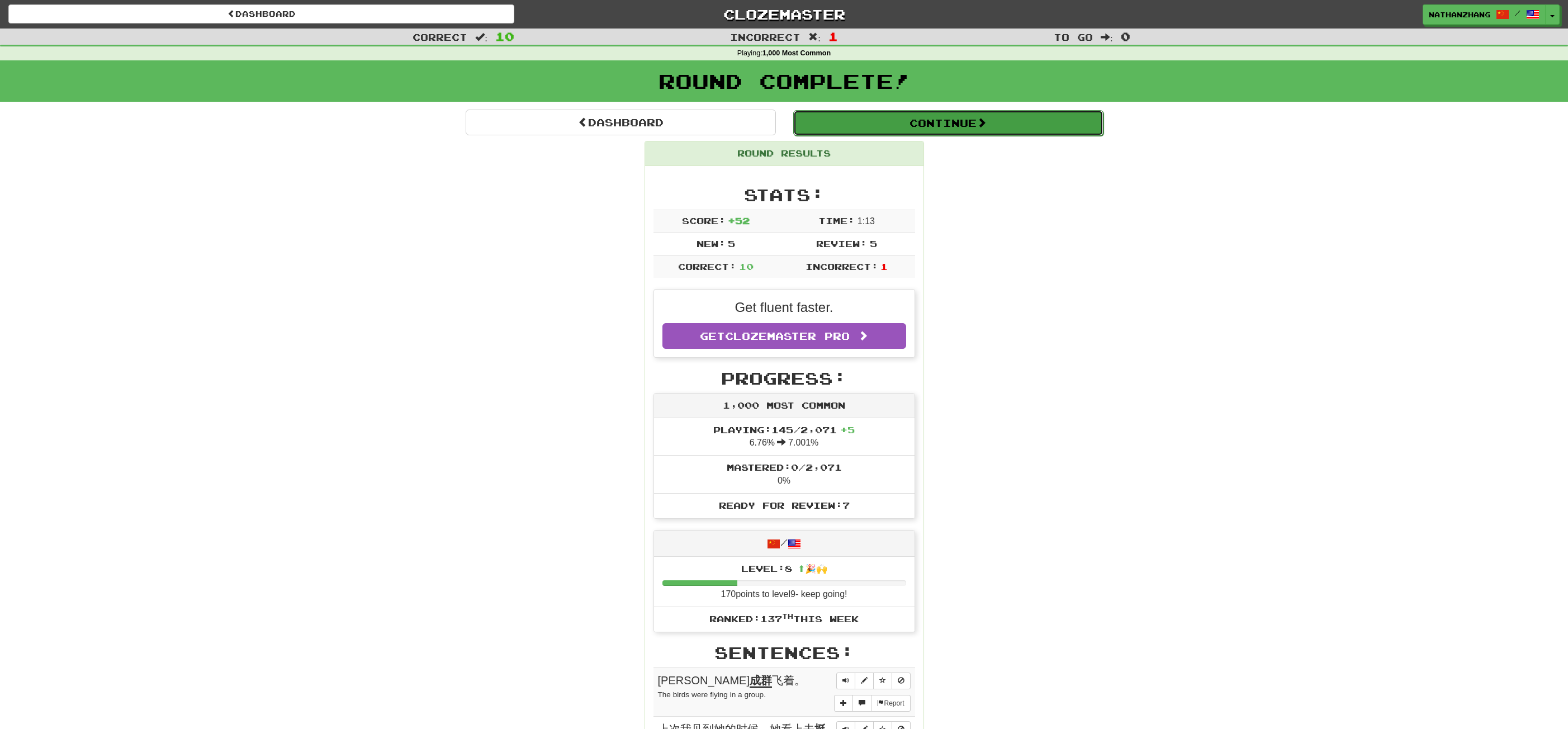
click at [908, 123] on button "Continue" at bounding box center [948, 123] width 310 height 25
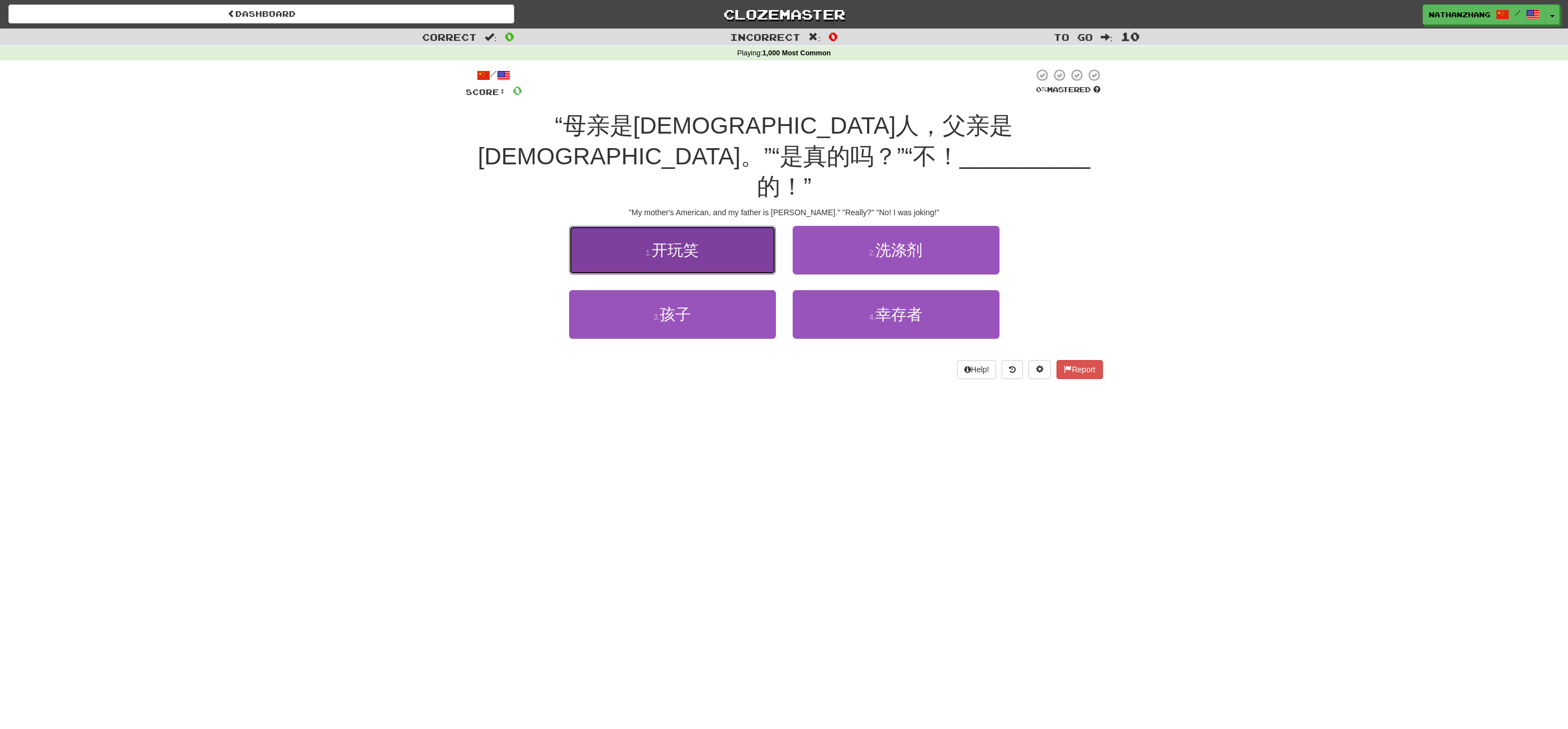
click at [746, 226] on button "1 . 开玩笑" at bounding box center [673, 249] width 207 height 49
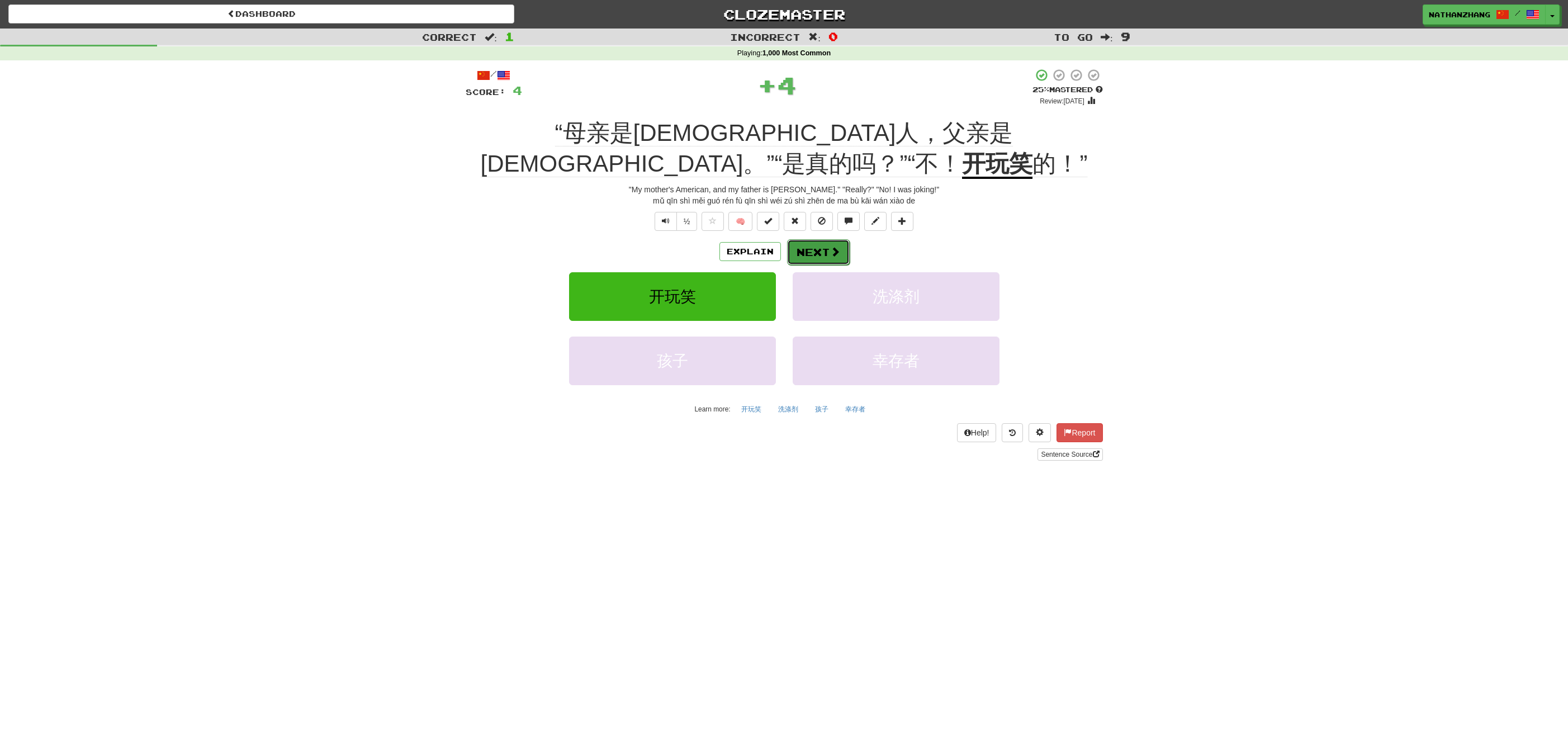
click at [841, 239] on button "Next" at bounding box center [819, 252] width 63 height 25
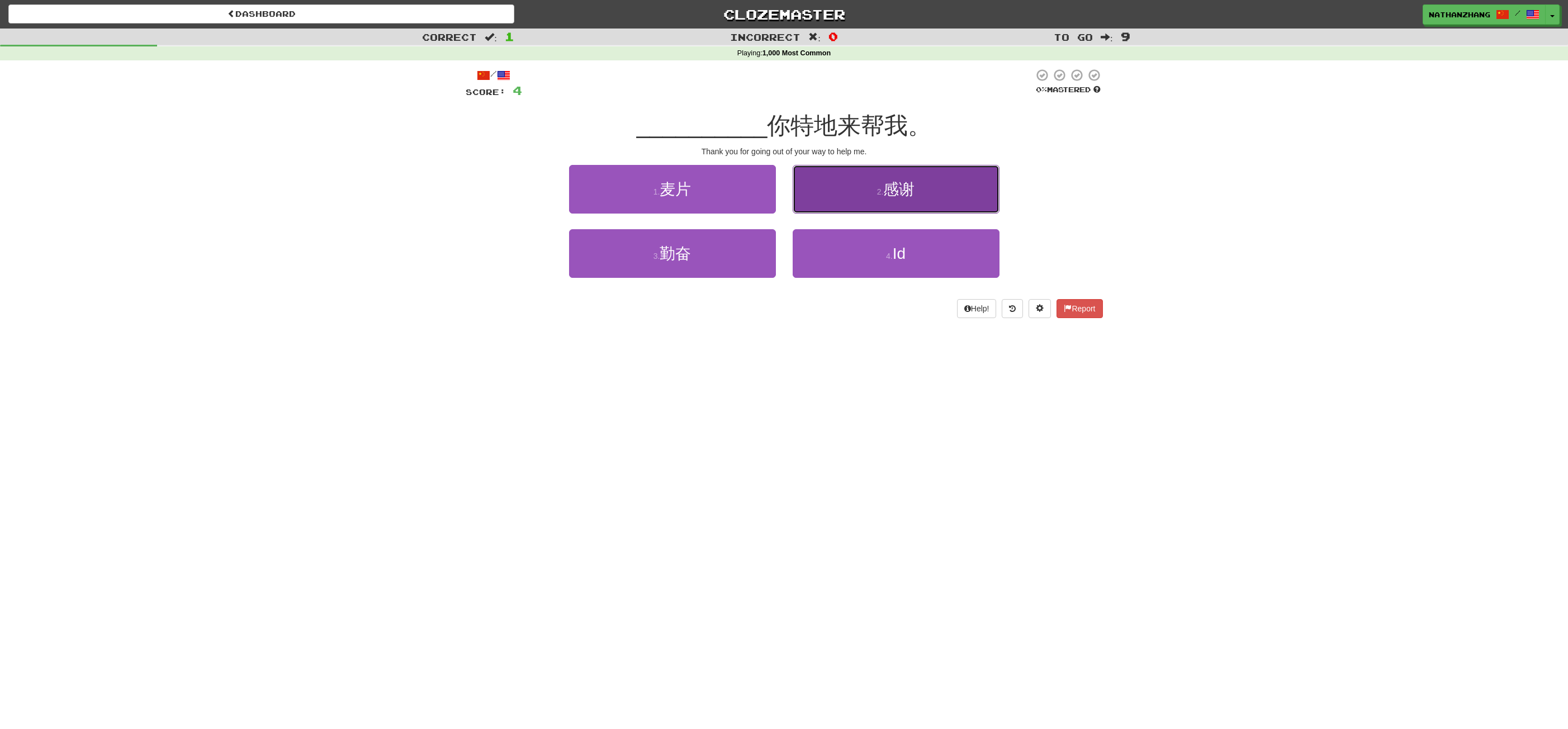
click at [865, 190] on button "2 . 感谢" at bounding box center [896, 189] width 207 height 49
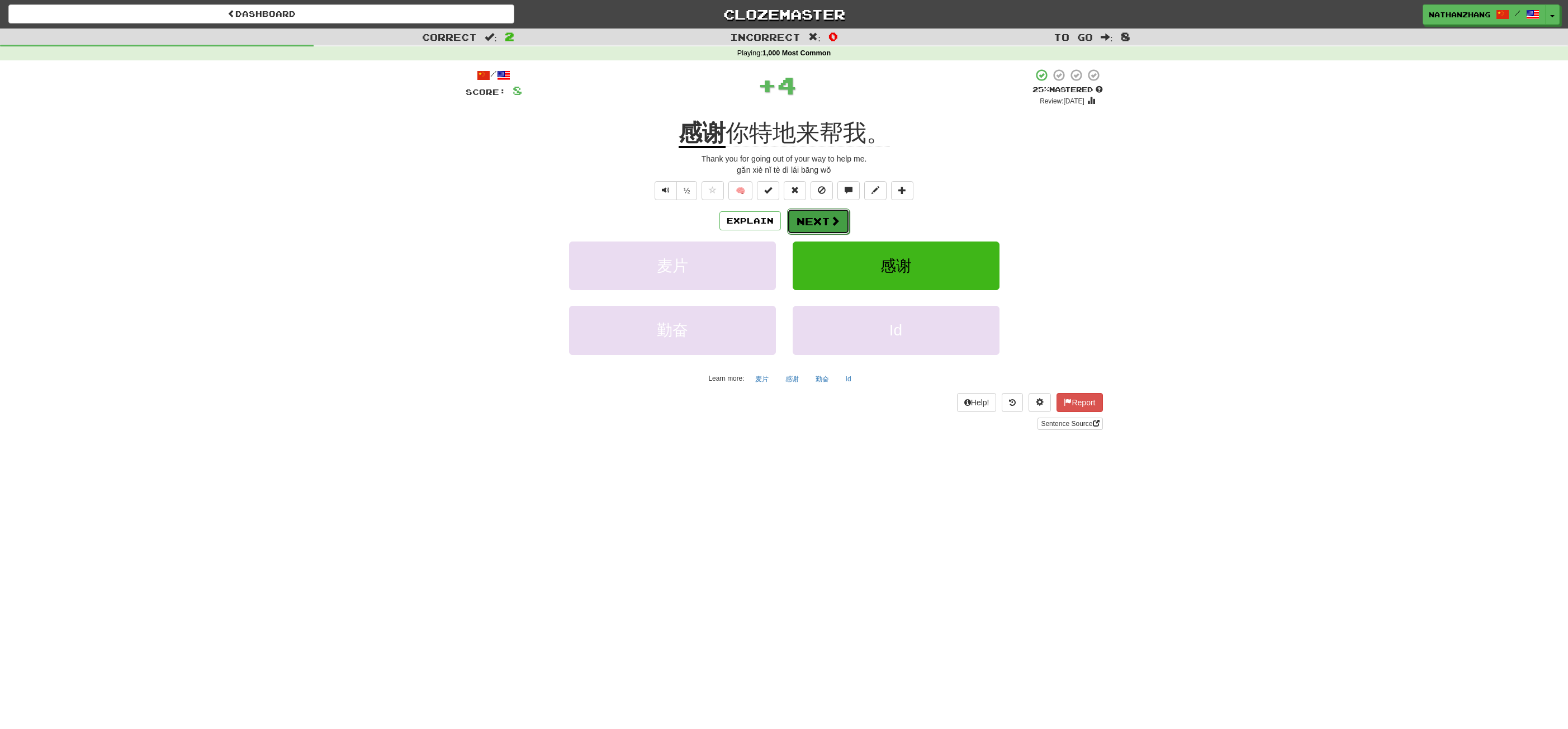
click at [838, 217] on span at bounding box center [835, 220] width 10 height 10
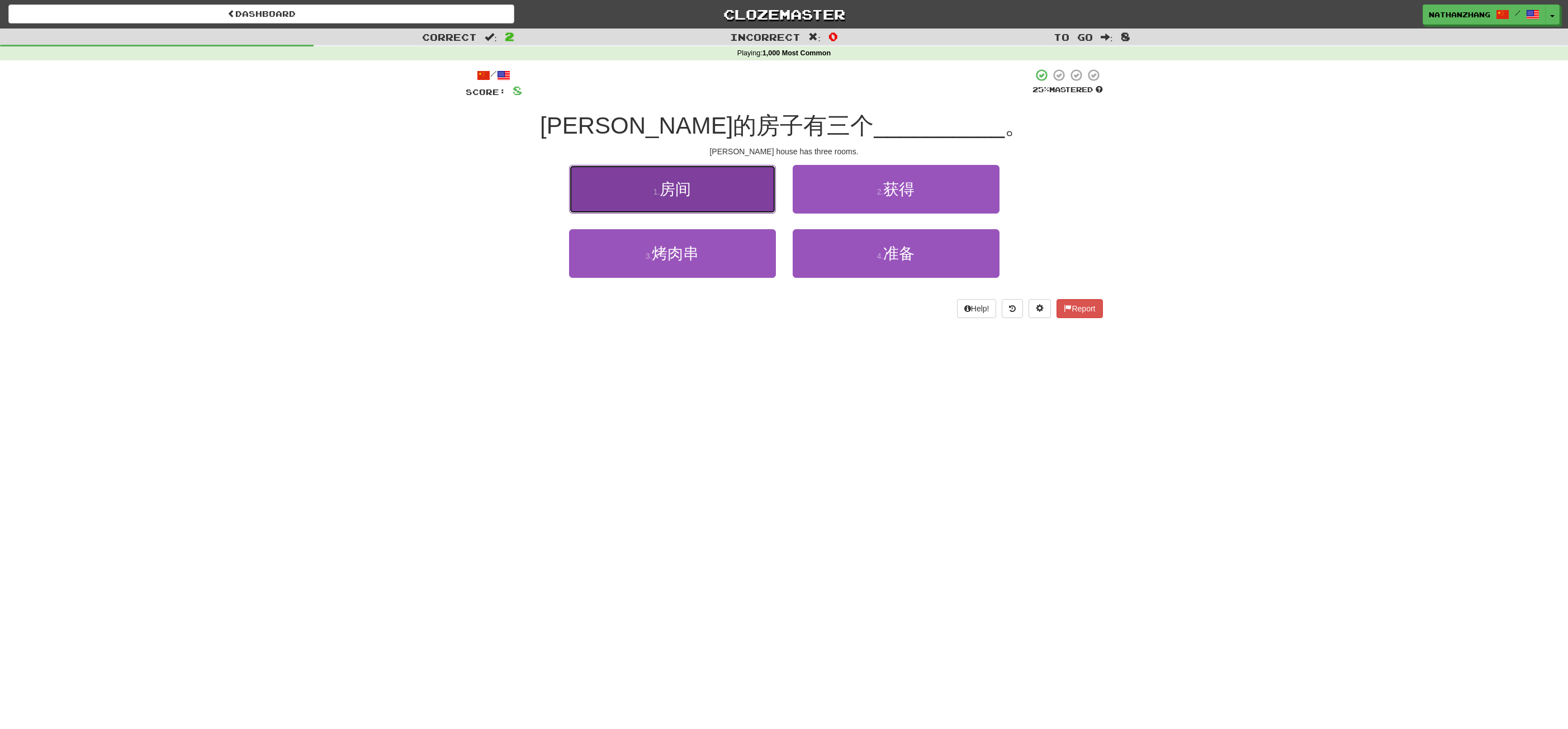
drag, startPoint x: 737, startPoint y: 182, endPoint x: 743, endPoint y: 181, distance: 6.1
click at [743, 181] on button "1 . 房间" at bounding box center [673, 189] width 207 height 49
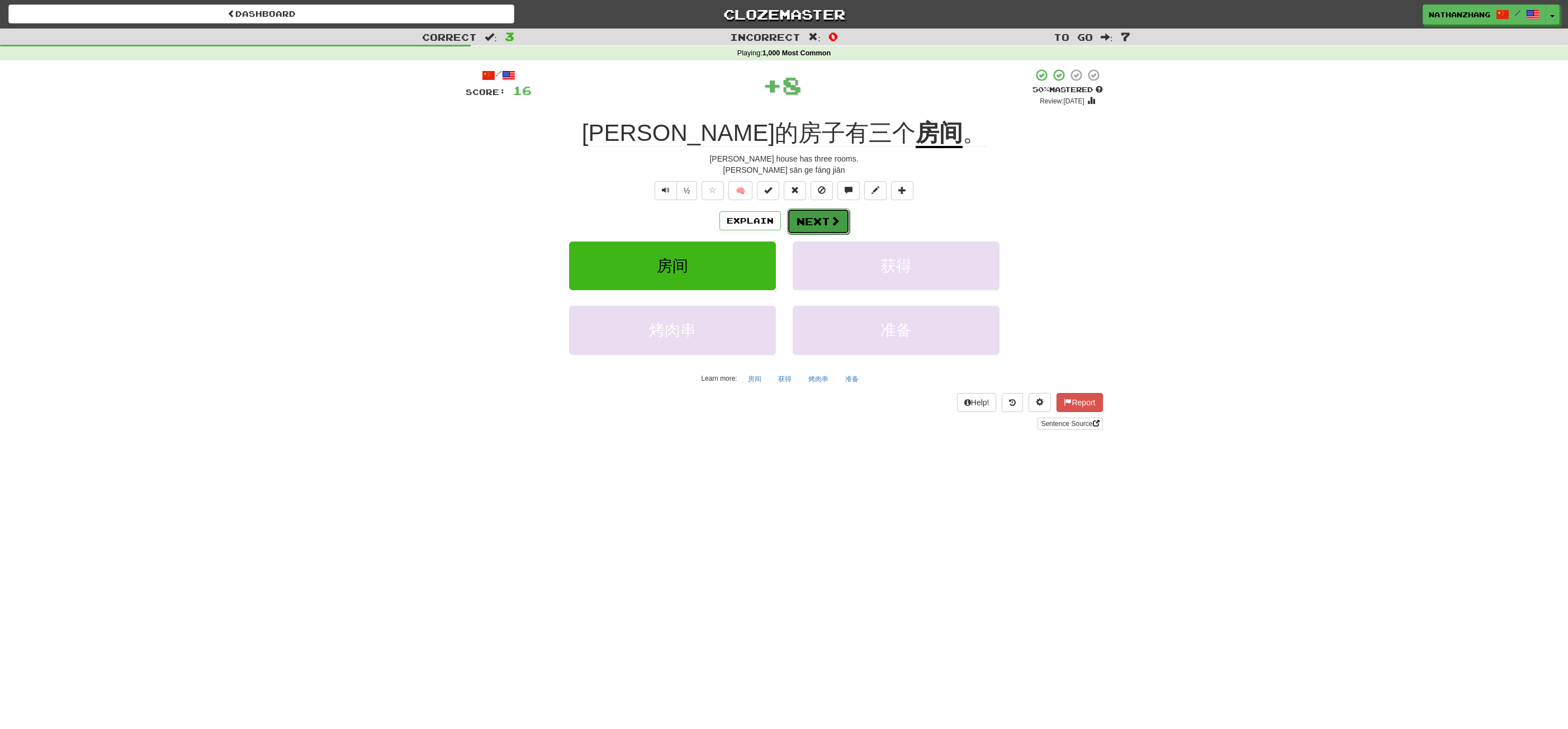
click at [835, 216] on span at bounding box center [835, 220] width 10 height 10
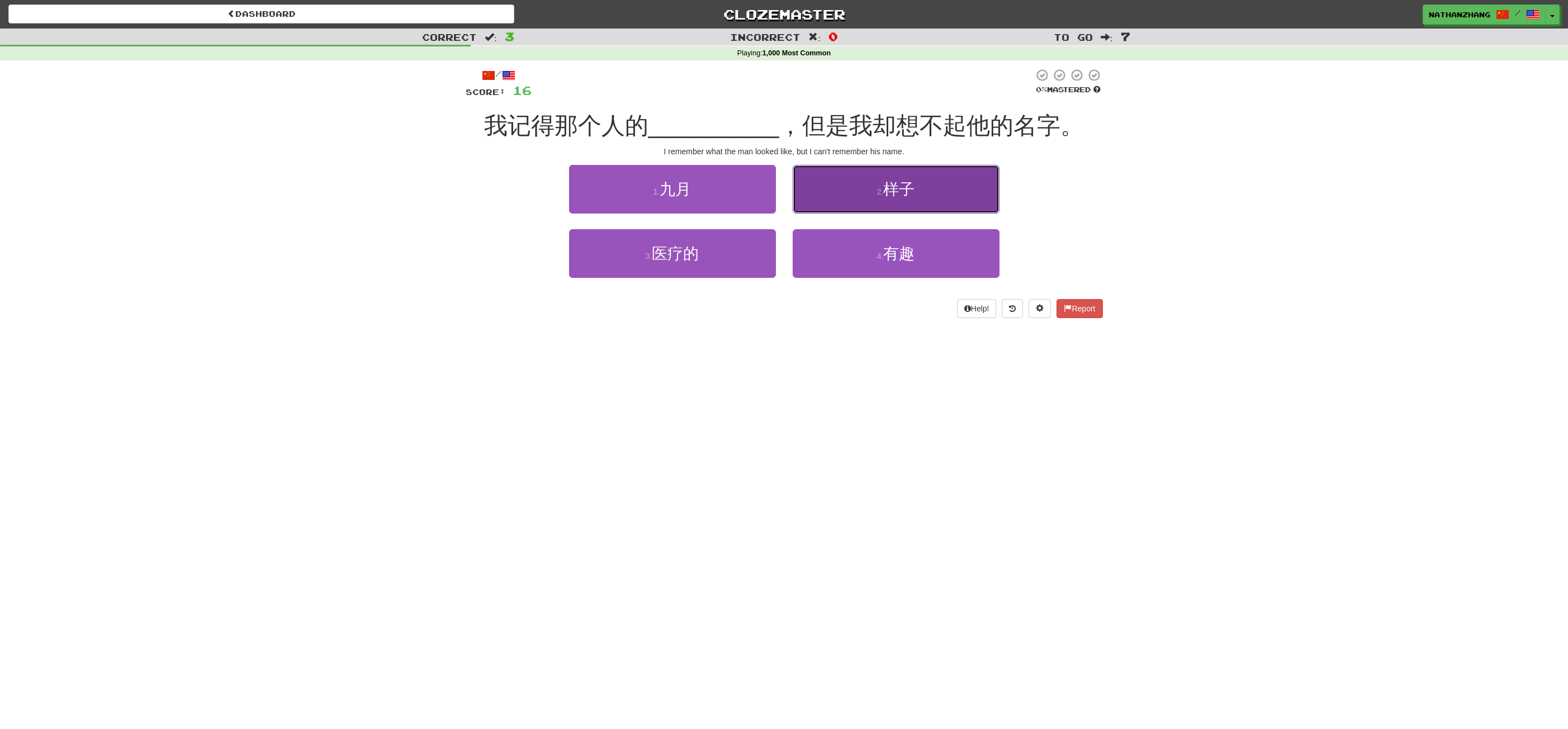
click at [859, 199] on button "2 . 样子" at bounding box center [896, 189] width 207 height 49
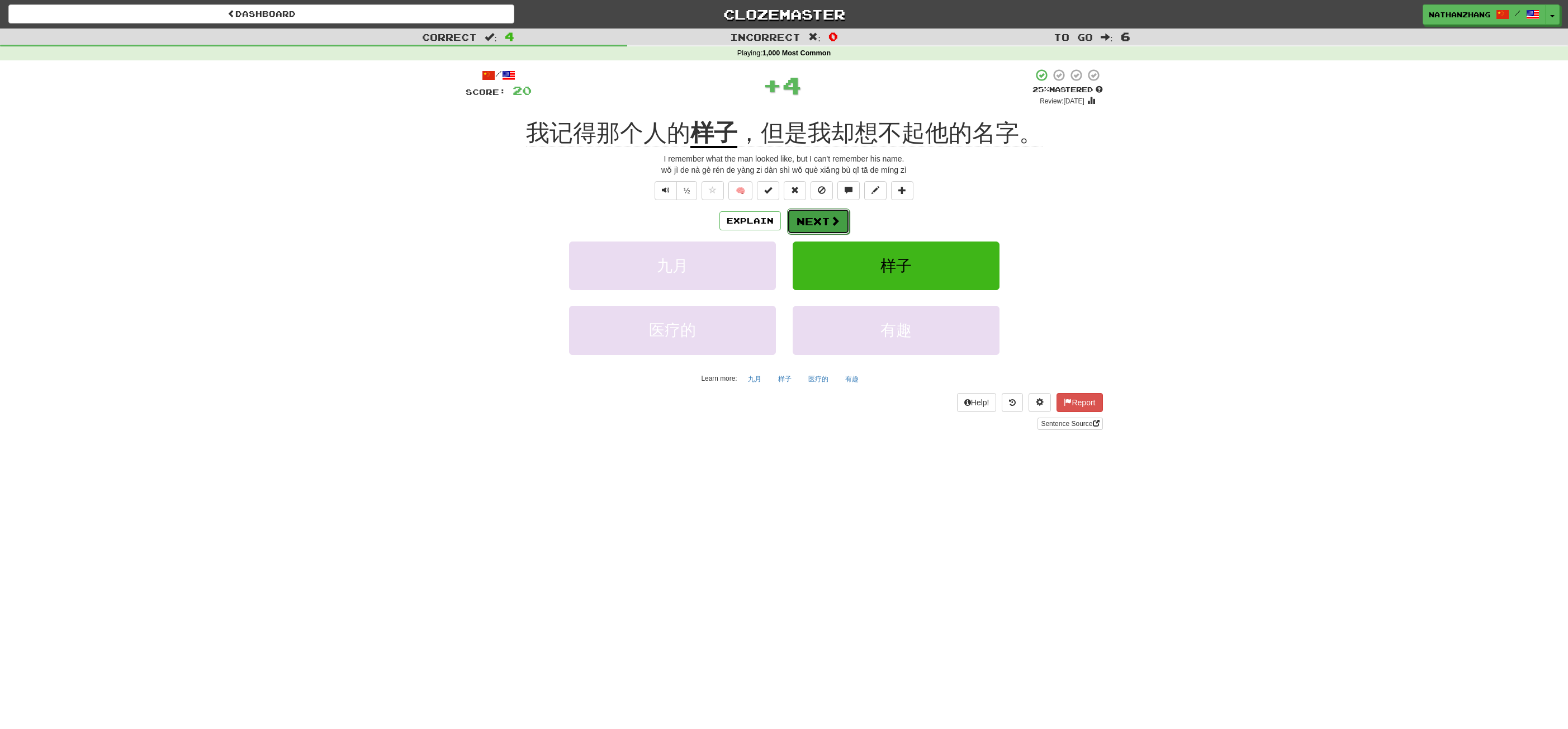
click at [838, 220] on span at bounding box center [835, 220] width 10 height 10
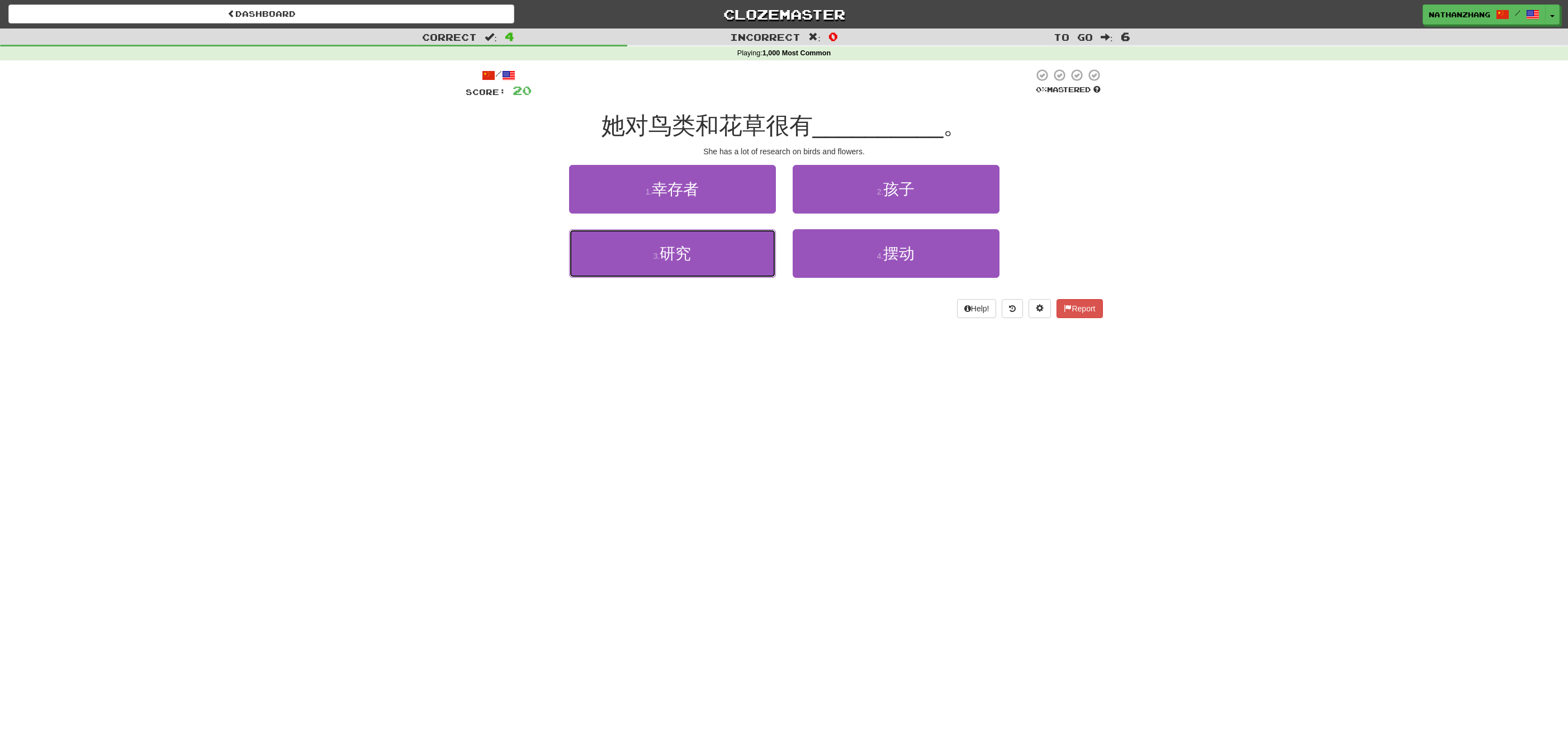
drag, startPoint x: 763, startPoint y: 243, endPoint x: 774, endPoint y: 240, distance: 11.4
click at [772, 241] on button "3 . 研究" at bounding box center [673, 253] width 207 height 49
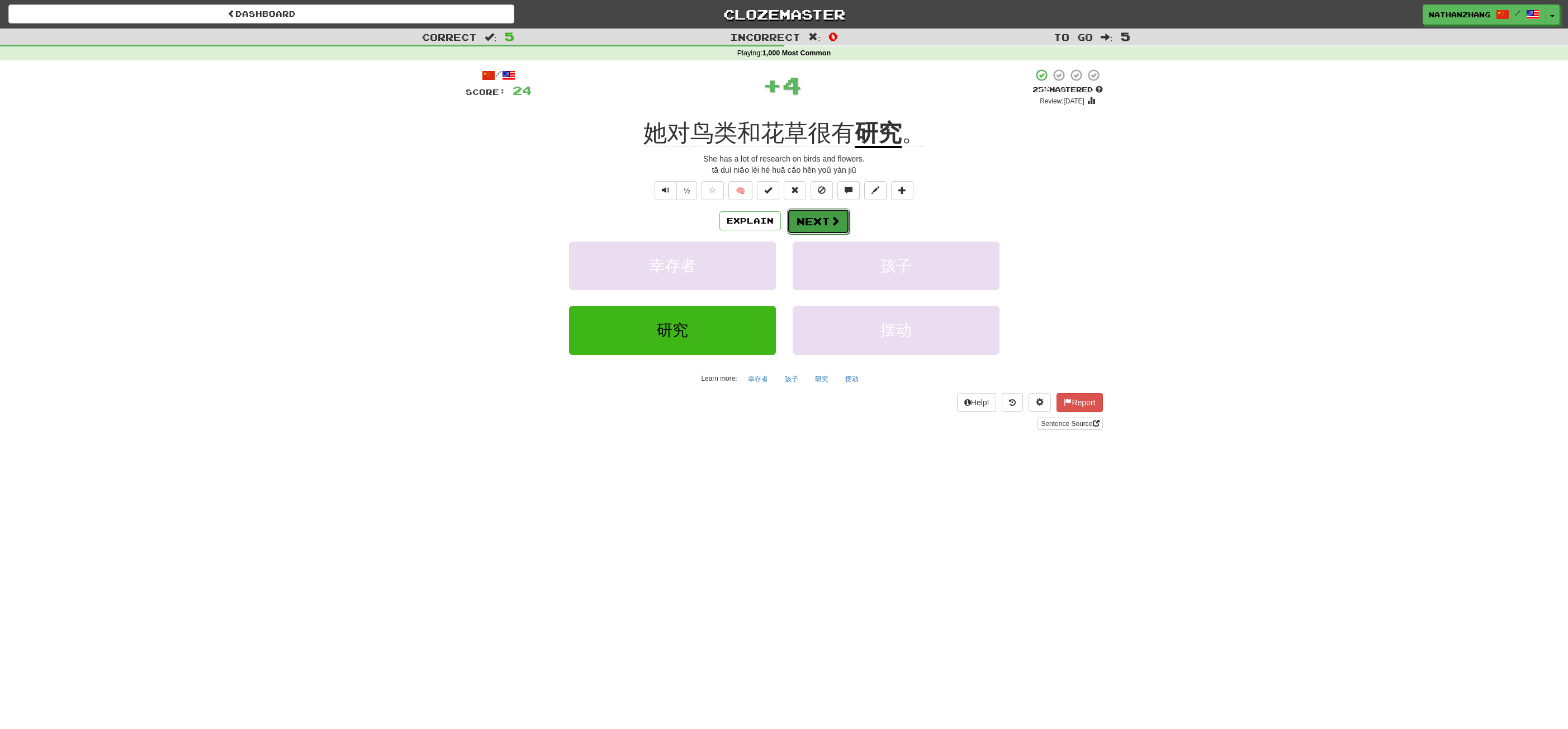
click at [819, 217] on button "Next" at bounding box center [819, 221] width 63 height 25
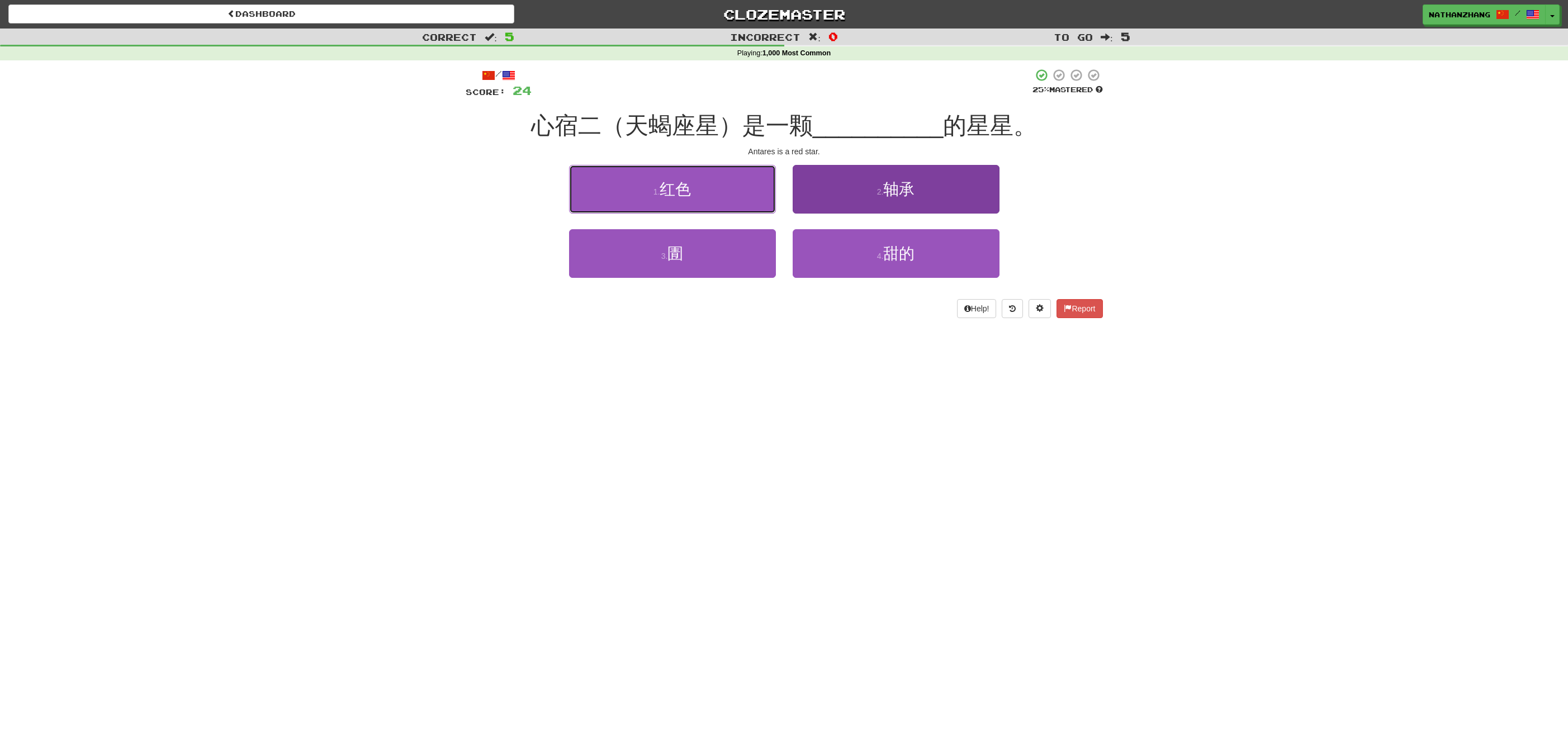
drag, startPoint x: 757, startPoint y: 190, endPoint x: 814, endPoint y: 211, distance: 60.7
click at [776, 197] on div "1 . 红色" at bounding box center [672, 197] width 224 height 64
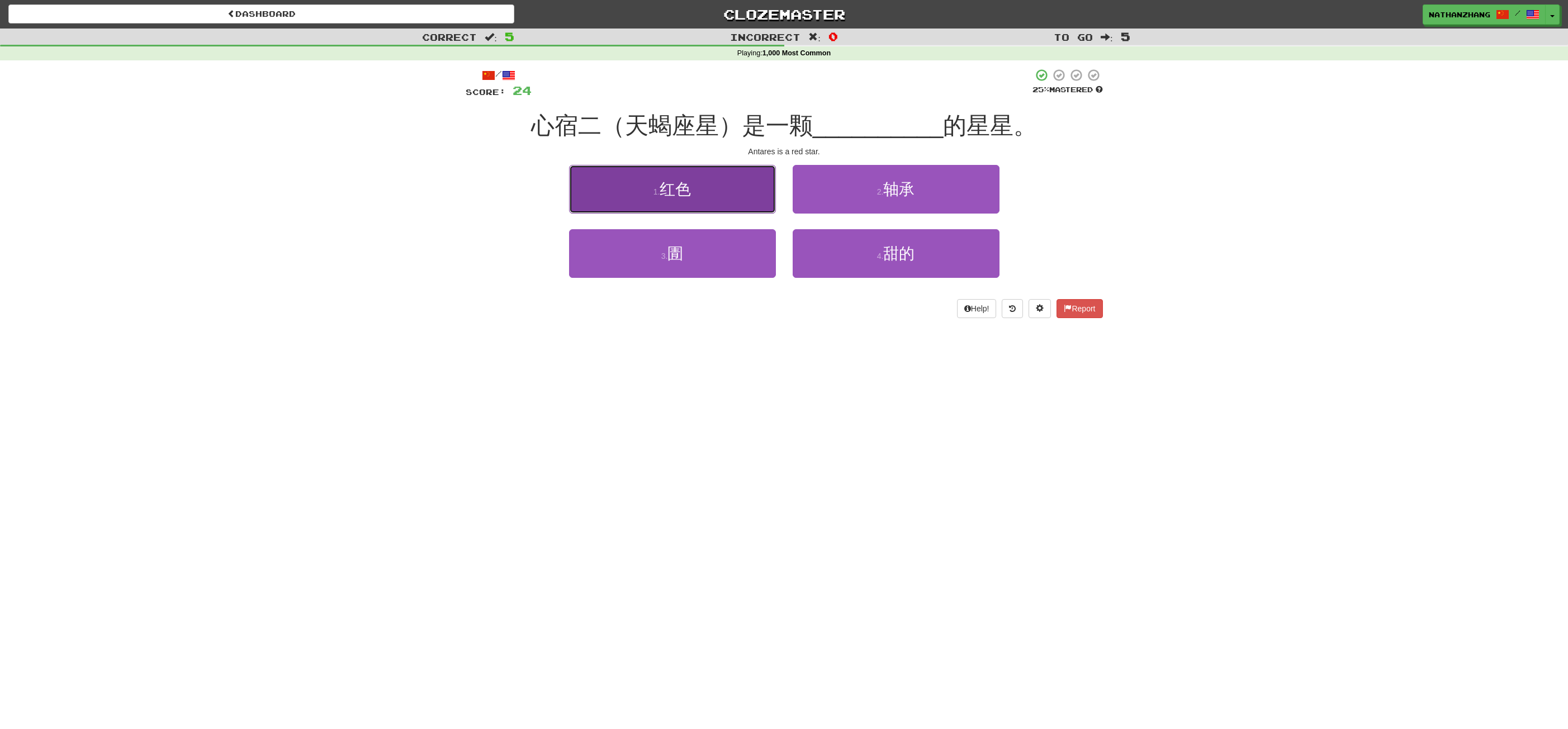
click at [714, 196] on button "1 . 红色" at bounding box center [673, 189] width 207 height 49
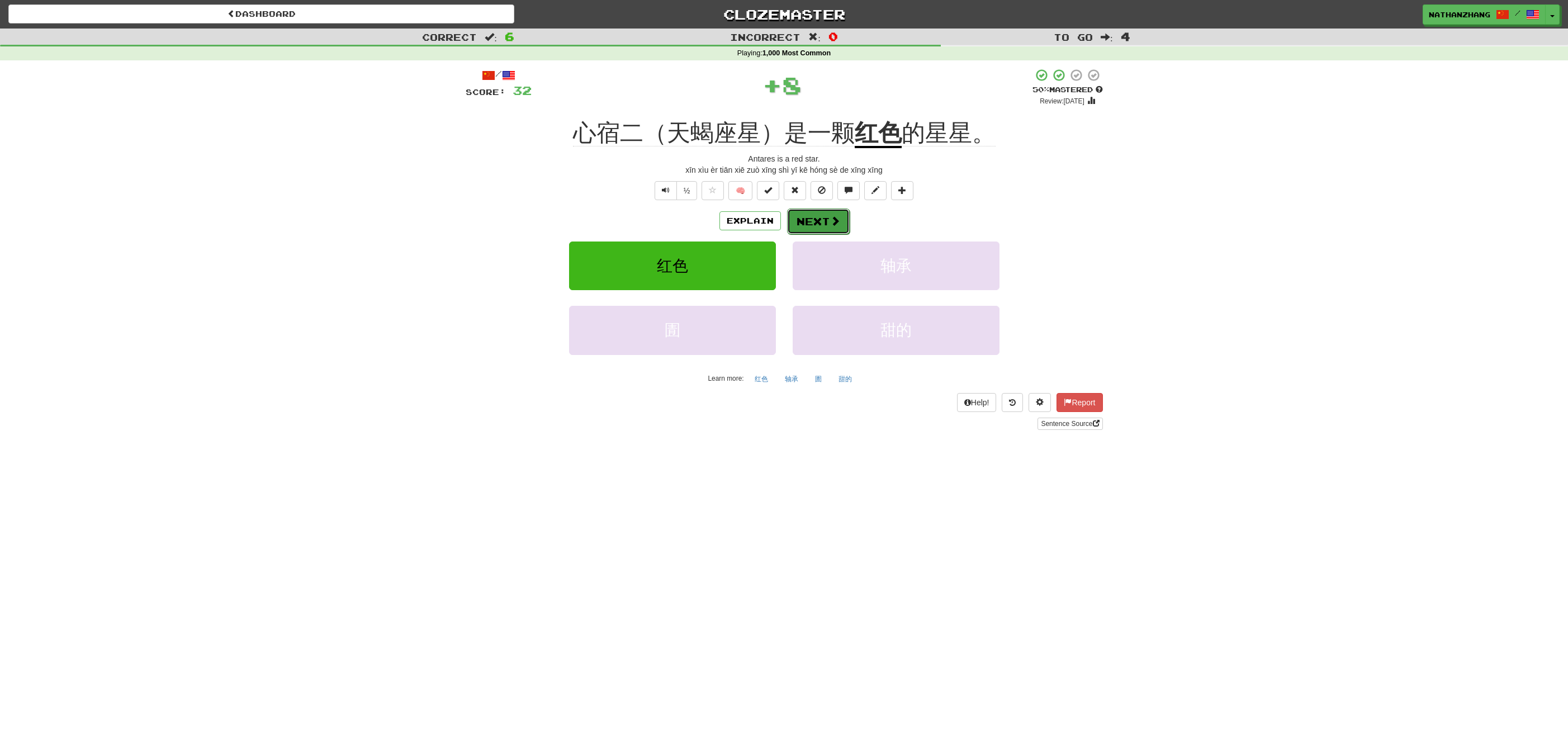
click at [811, 220] on button "Next" at bounding box center [819, 221] width 63 height 25
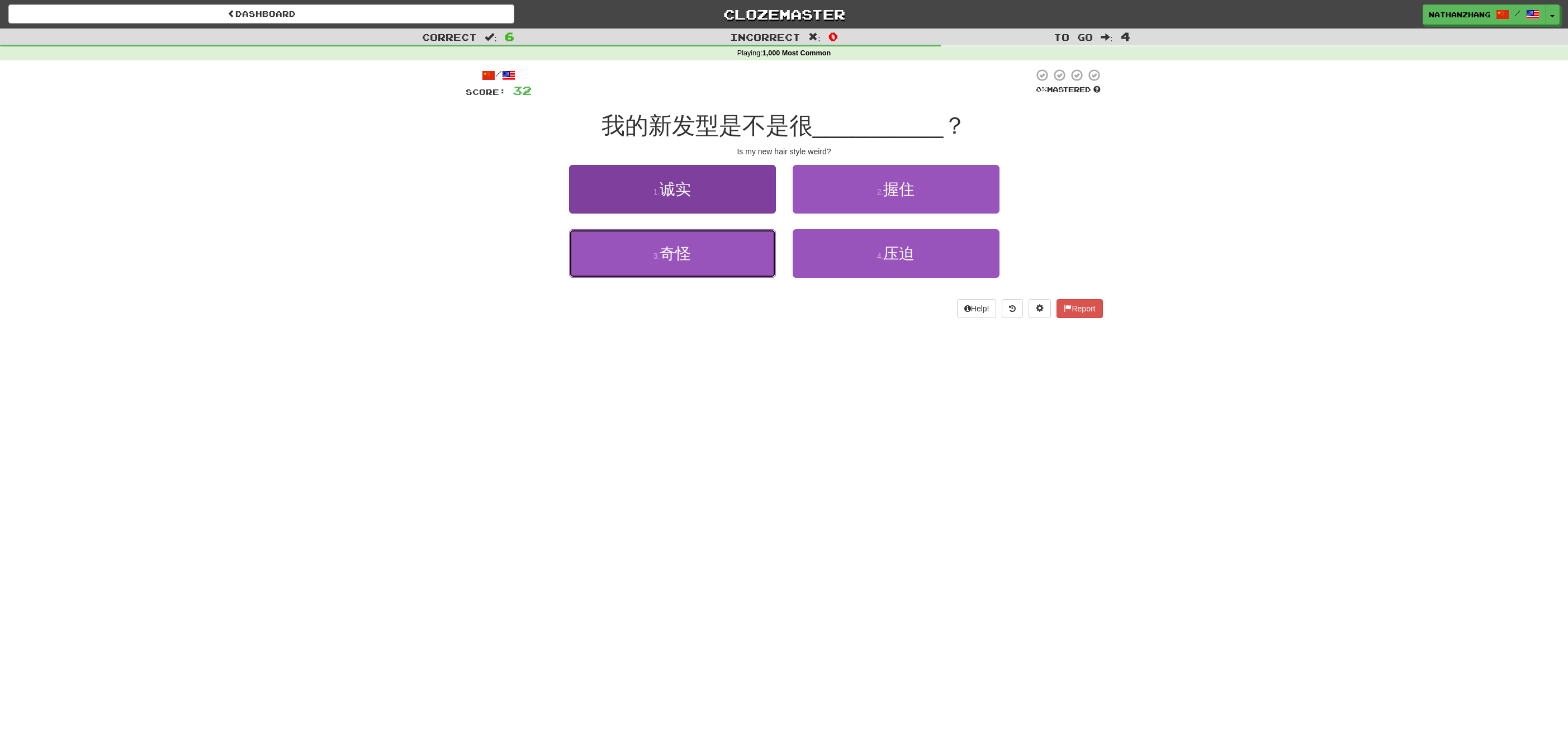
drag, startPoint x: 730, startPoint y: 261, endPoint x: 745, endPoint y: 248, distance: 19.8
click at [735, 256] on button "3 . 奇怪" at bounding box center [673, 253] width 207 height 49
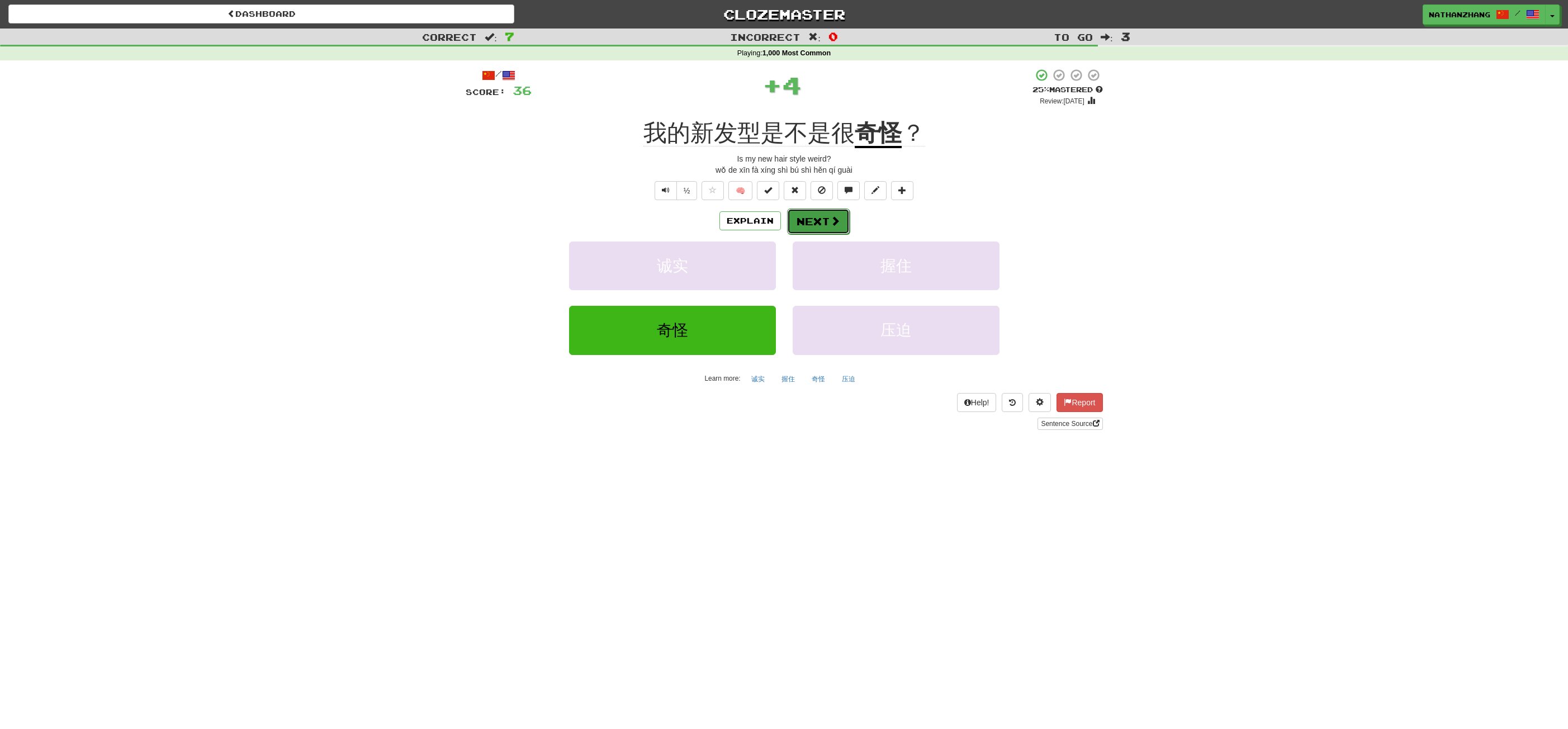
click at [811, 225] on button "Next" at bounding box center [819, 221] width 63 height 25
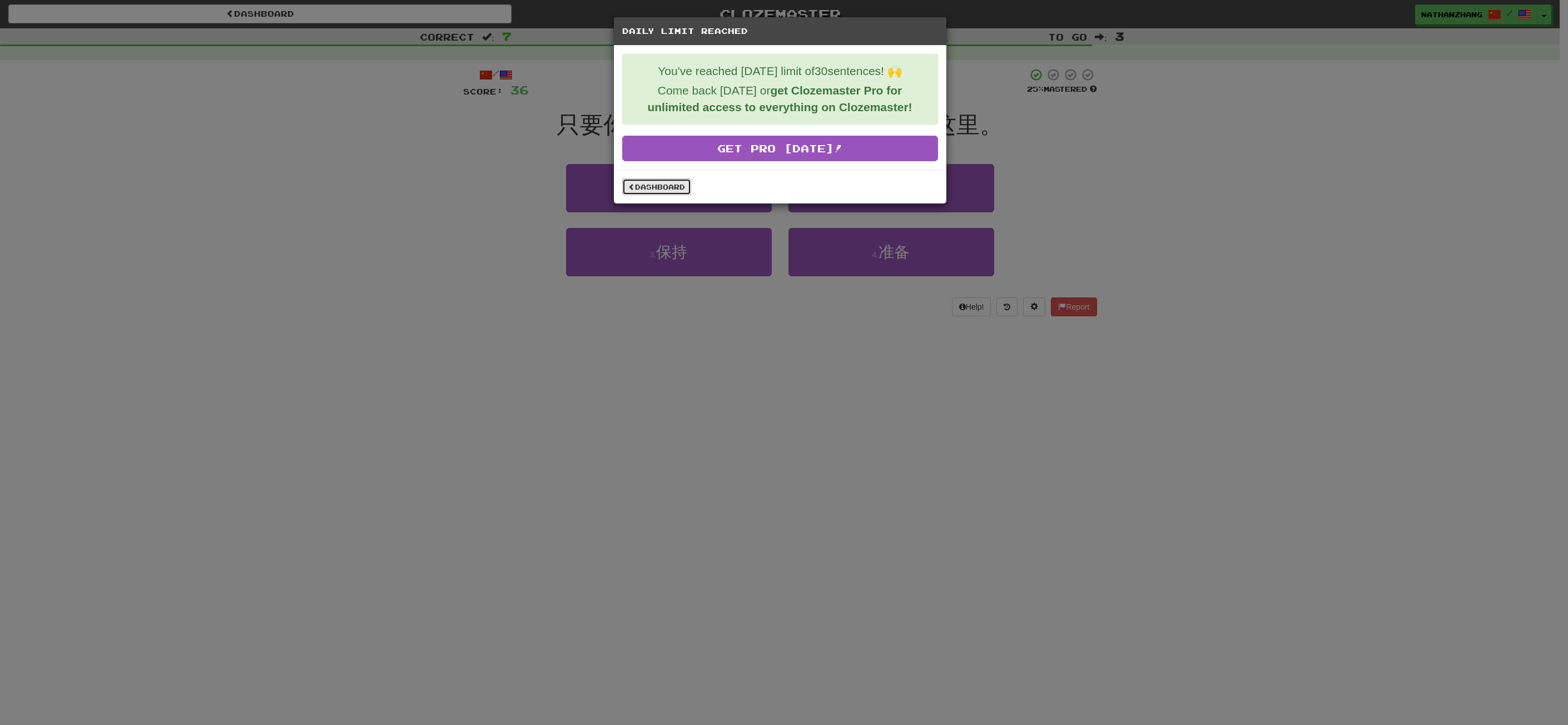
click at [675, 186] on link "Dashboard" at bounding box center [657, 187] width 69 height 16
